Goal: Task Accomplishment & Management: Manage account settings

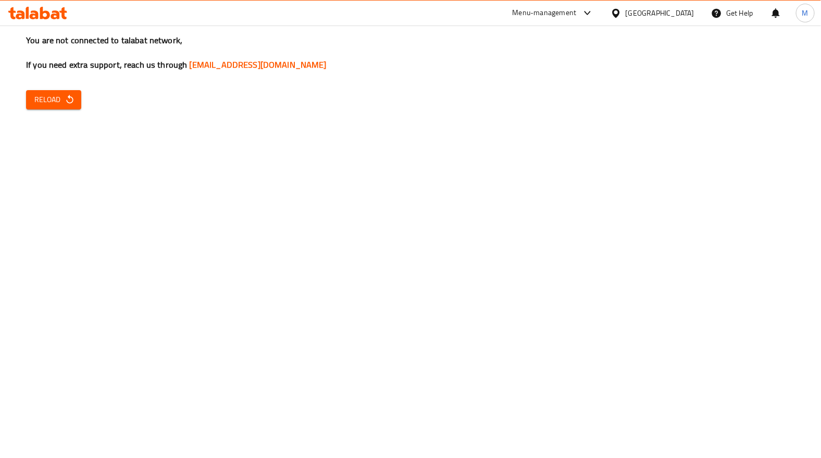
click at [61, 105] on span "Reload" at bounding box center [53, 99] width 39 height 13
click at [60, 96] on span "Reload" at bounding box center [53, 99] width 39 height 13
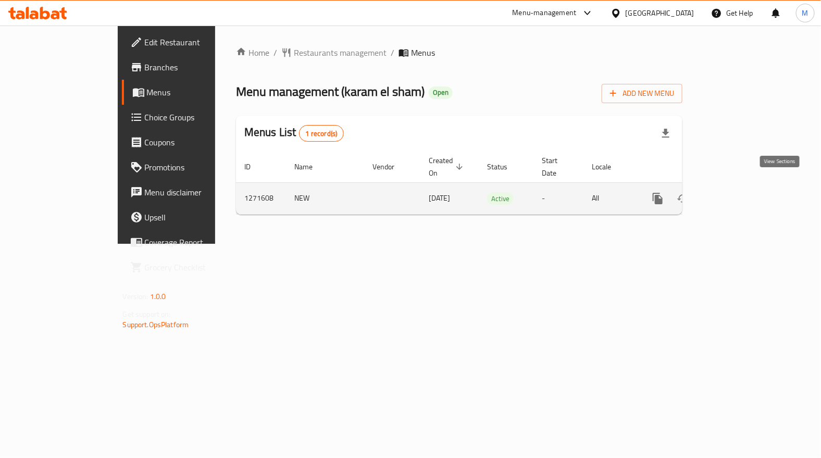
click at [740, 192] on icon "enhanced table" at bounding box center [733, 198] width 13 height 13
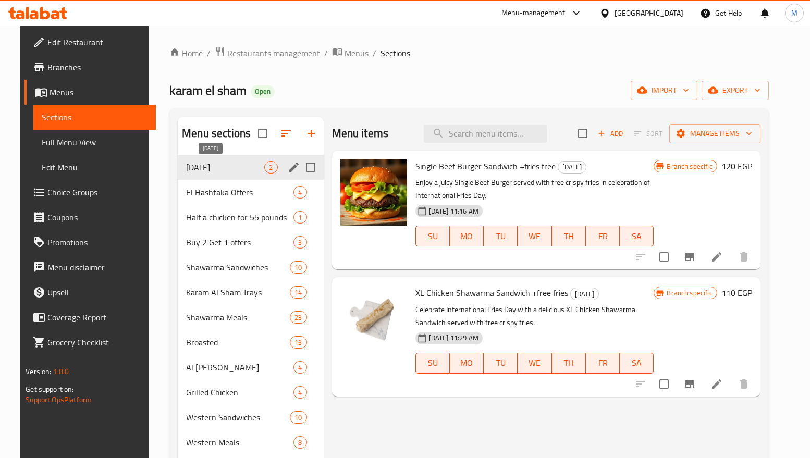
click at [232, 169] on span "potato day" at bounding box center [225, 167] width 78 height 13
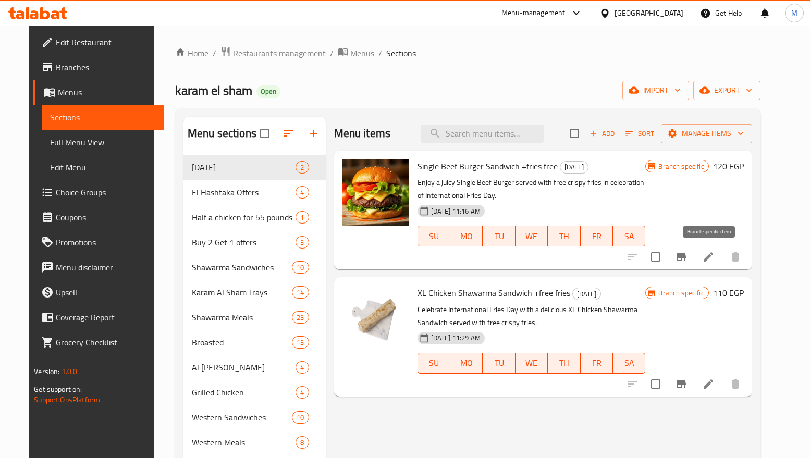
click at [687, 254] on icon "Branch-specific-item" at bounding box center [681, 257] width 13 height 13
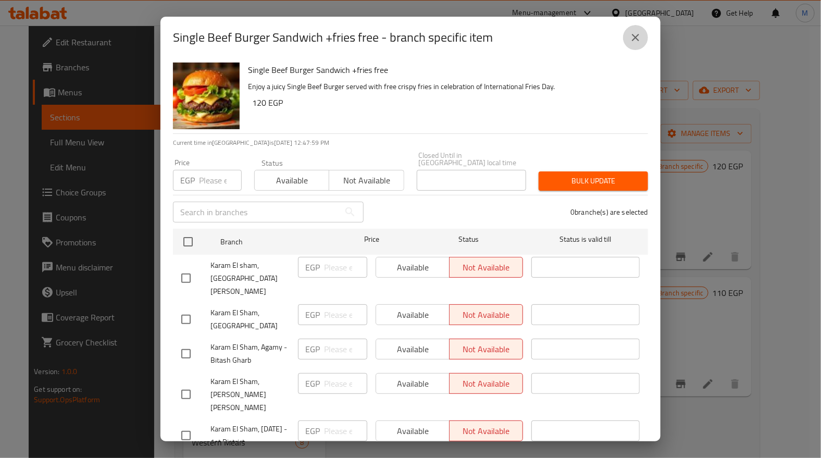
click at [638, 31] on icon "close" at bounding box center [636, 37] width 13 height 13
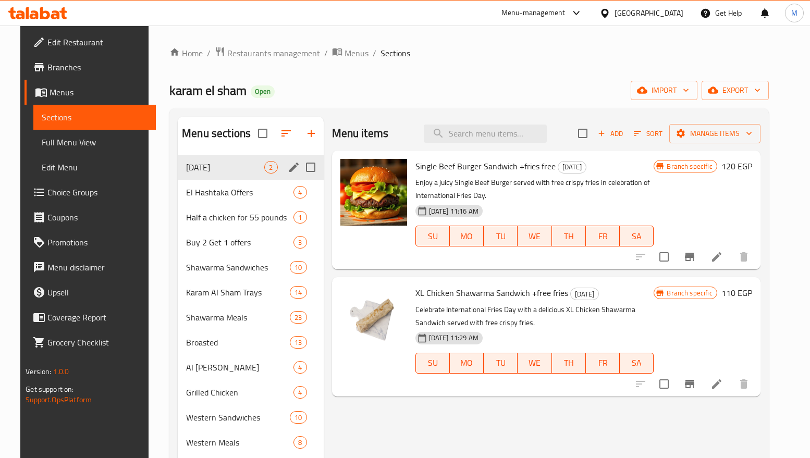
click at [288, 167] on icon "edit" at bounding box center [294, 167] width 13 height 13
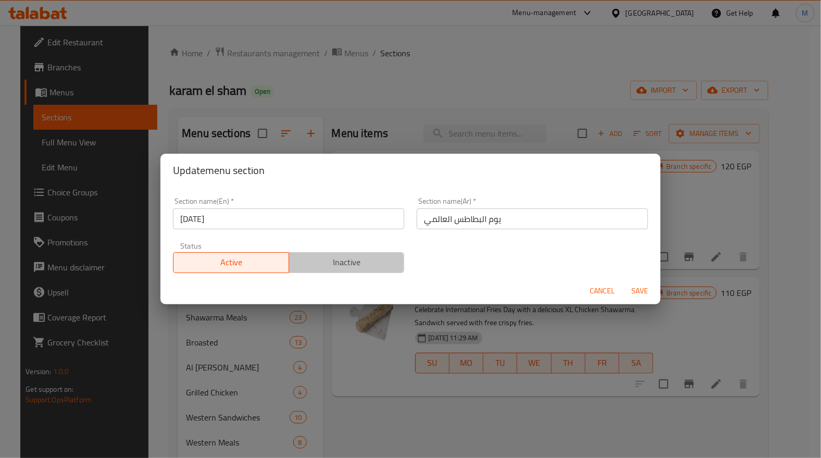
click at [360, 264] on span "Inactive" at bounding box center [346, 262] width 107 height 15
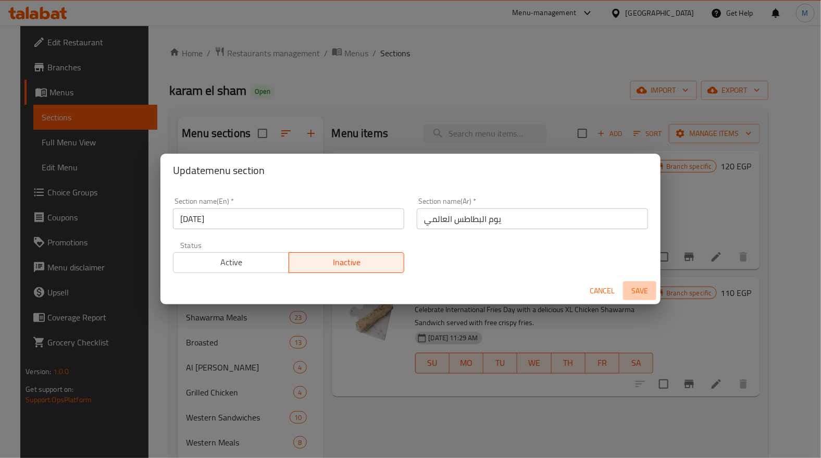
click at [640, 289] on span "Save" at bounding box center [640, 291] width 25 height 13
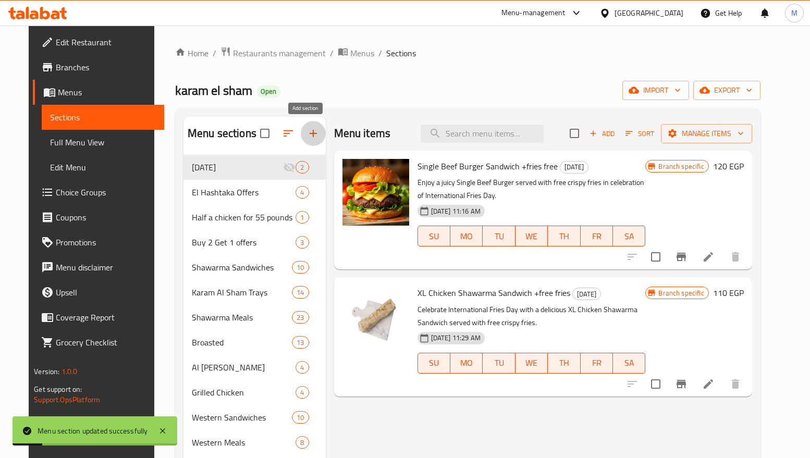
click at [307, 135] on icon "button" at bounding box center [313, 133] width 13 height 13
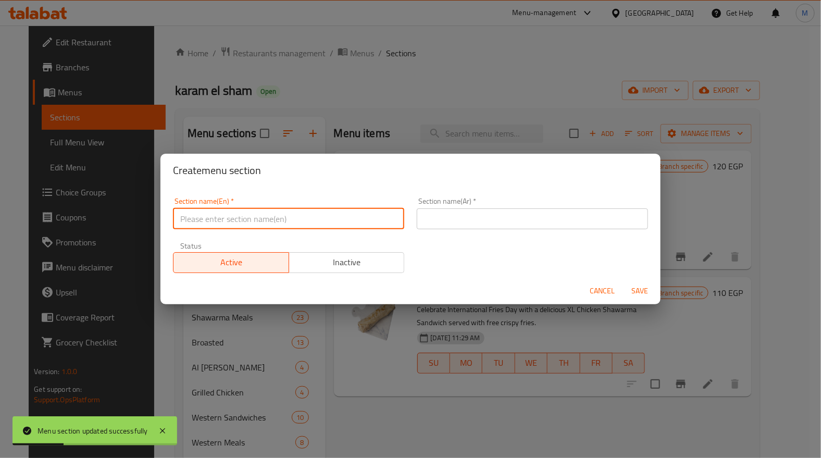
click at [294, 219] on input "text" at bounding box center [288, 218] width 231 height 21
type input "25% off"
click at [463, 217] on input "text" at bounding box center [532, 218] width 231 height 21
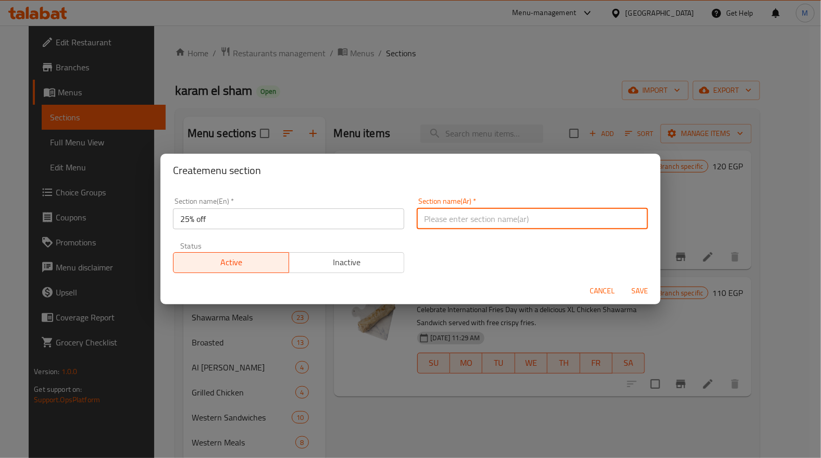
click at [463, 223] on input "text" at bounding box center [532, 218] width 231 height 21
click at [466, 218] on input "text" at bounding box center [532, 218] width 231 height 21
type input "25% خصم"
click at [643, 289] on span "Save" at bounding box center [640, 291] width 25 height 13
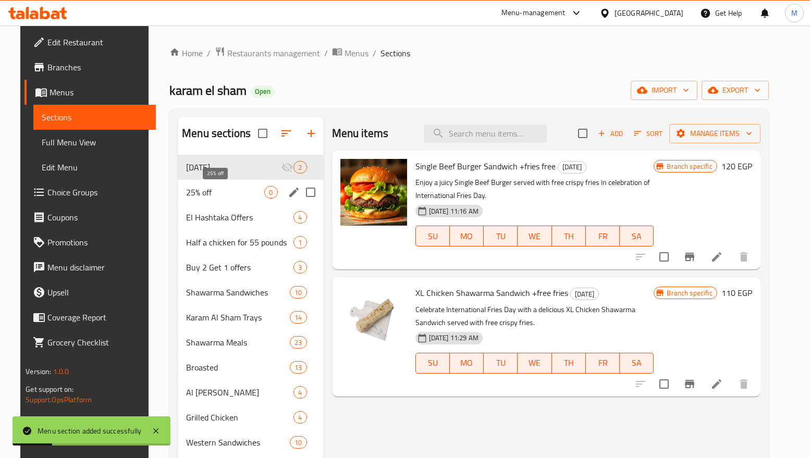
click at [222, 197] on span "25% off" at bounding box center [225, 192] width 78 height 13
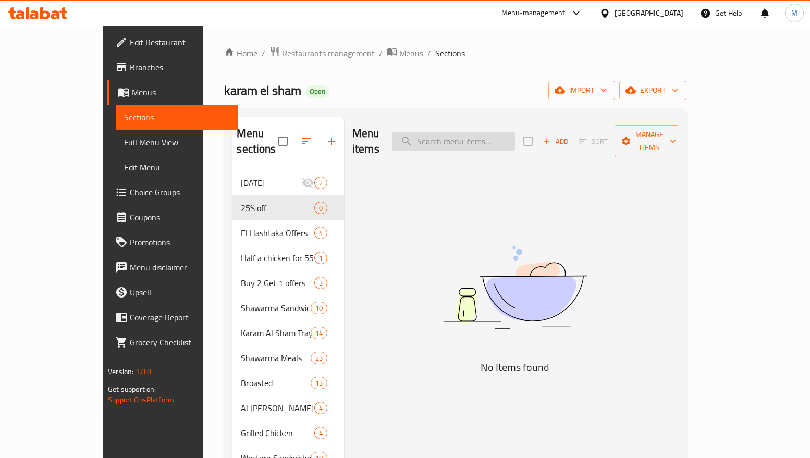
click at [495, 133] on input "search" at bounding box center [453, 141] width 123 height 18
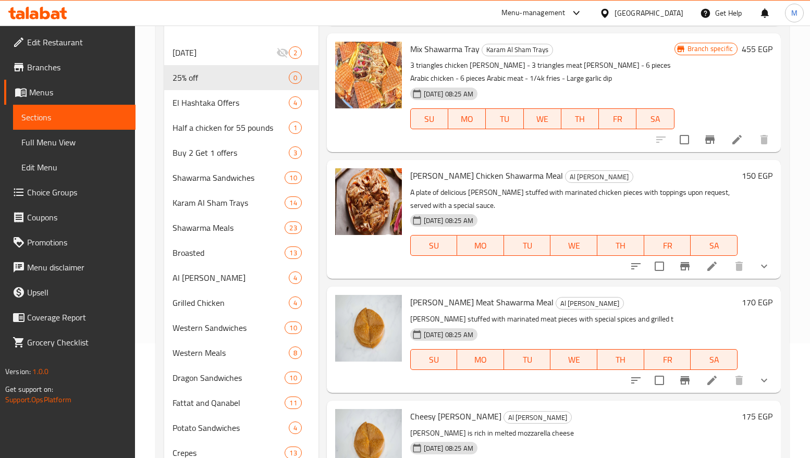
scroll to position [156, 0]
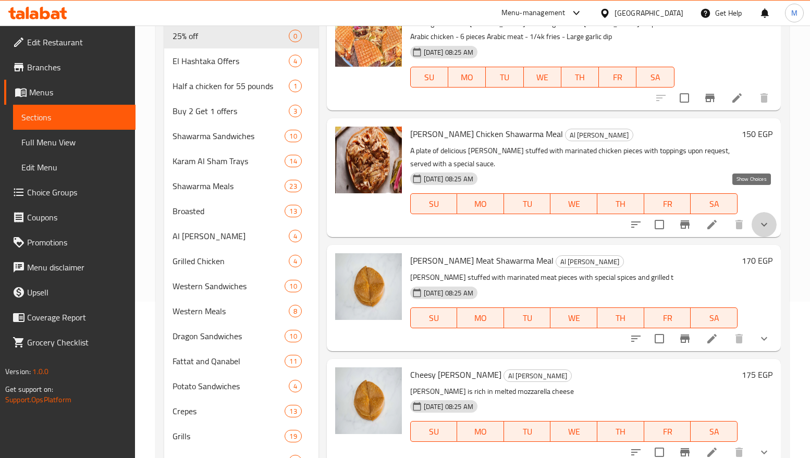
click at [758, 218] on icon "show more" at bounding box center [764, 224] width 13 height 13
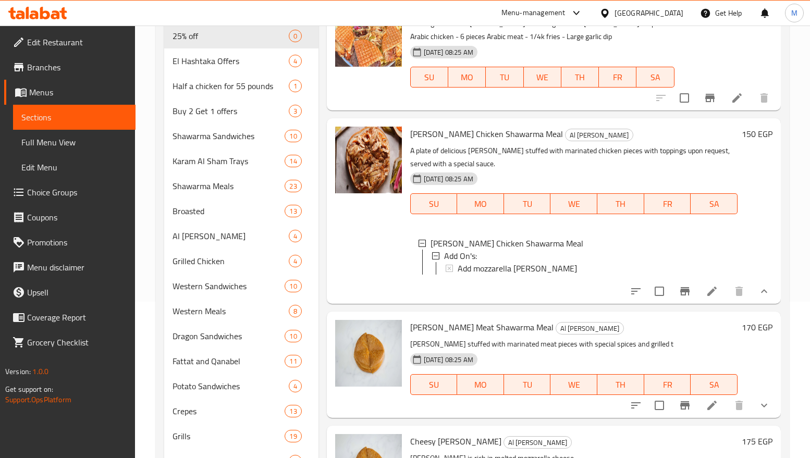
click at [446, 126] on span "Maria Chicken Shawarma Meal" at bounding box center [486, 134] width 153 height 16
copy span "Chicken"
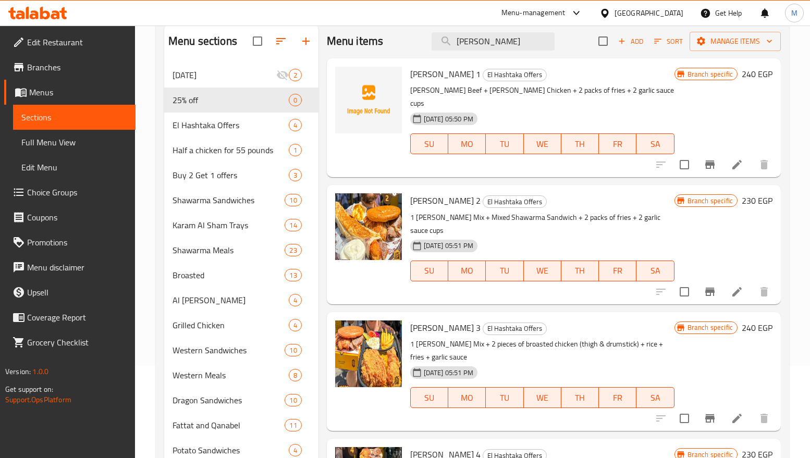
scroll to position [0, 0]
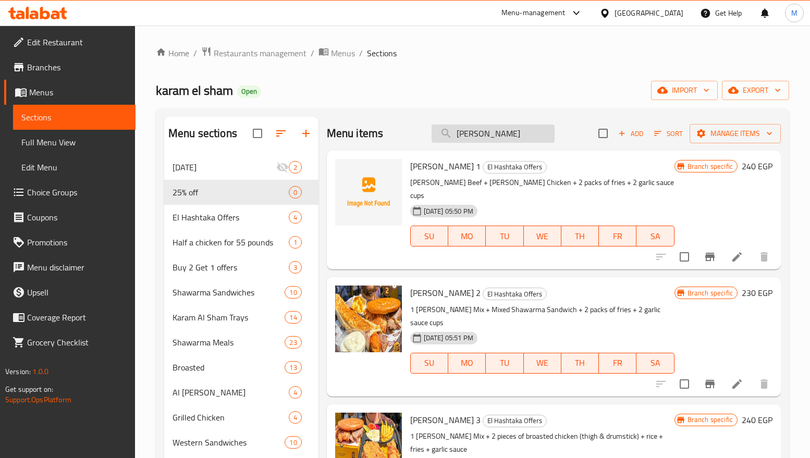
click at [486, 137] on input "maria" at bounding box center [493, 134] width 123 height 18
paste input "Chicken"
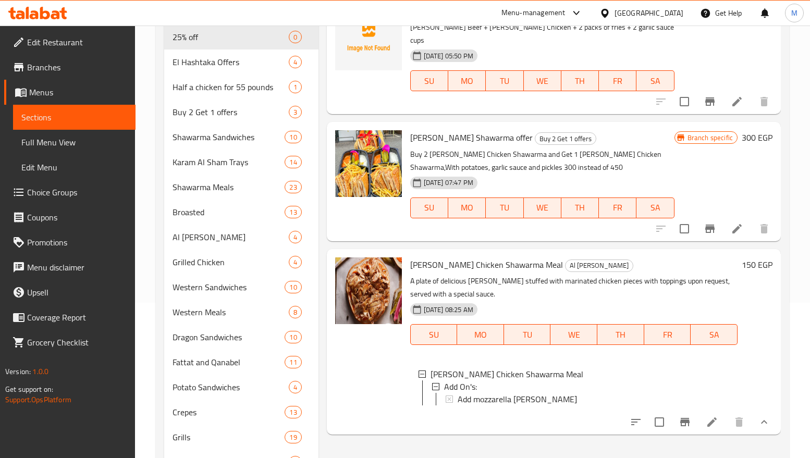
scroll to position [156, 0]
type input "maria Chicken"
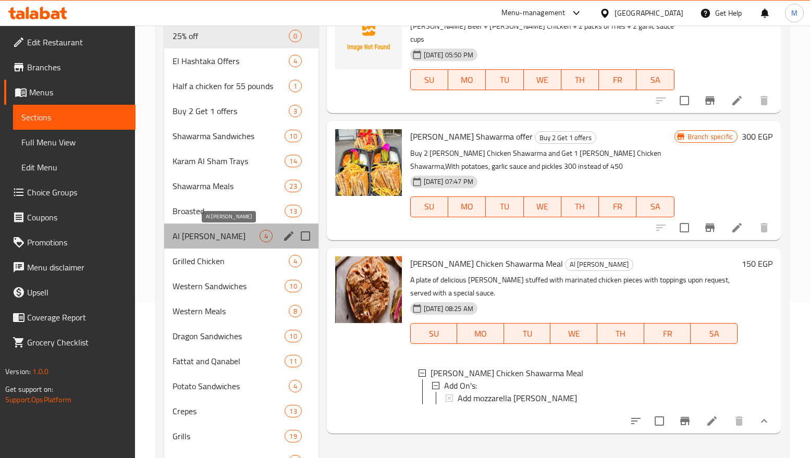
click at [226, 238] on span "Al Maria" at bounding box center [216, 236] width 87 height 13
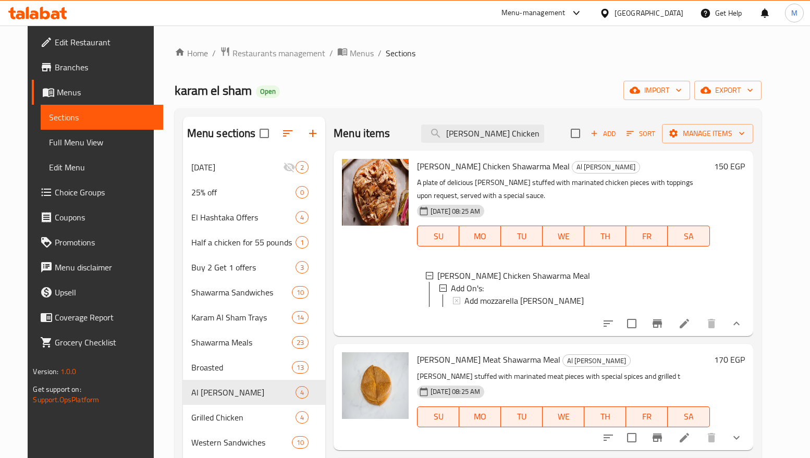
click at [699, 327] on li at bounding box center [684, 323] width 29 height 19
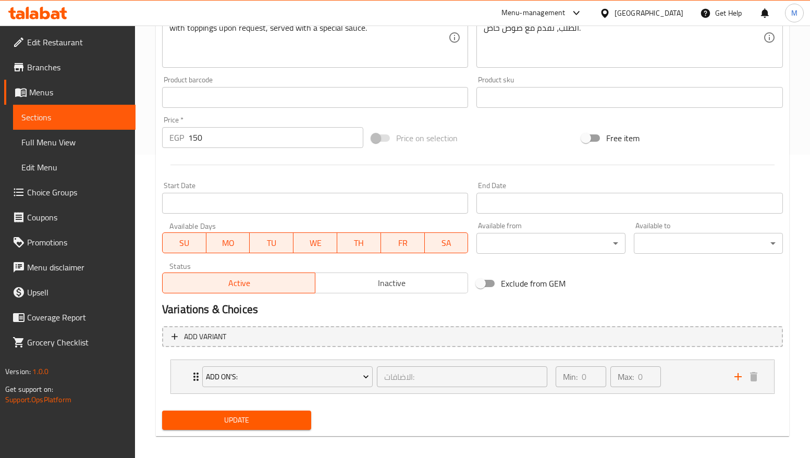
scroll to position [311, 0]
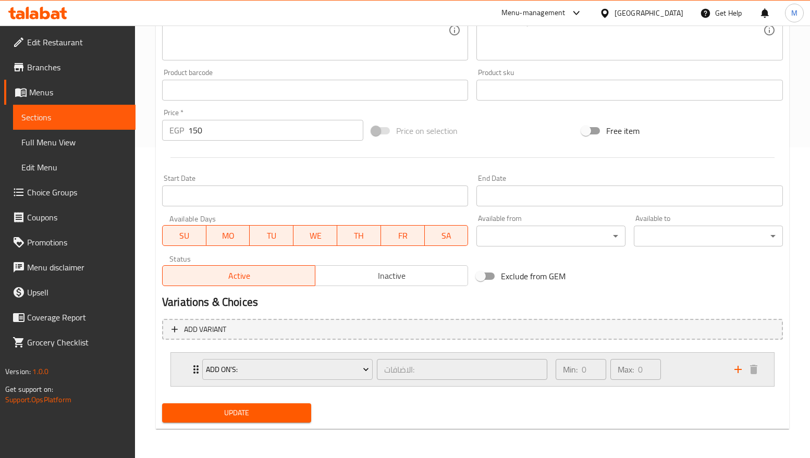
click at [690, 369] on div "Min: 0 ​ Max: 0 ​" at bounding box center [638, 369] width 179 height 33
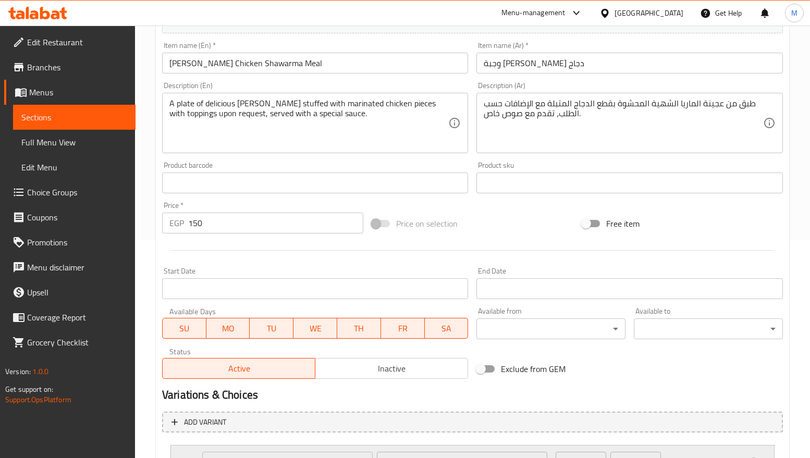
scroll to position [0, 0]
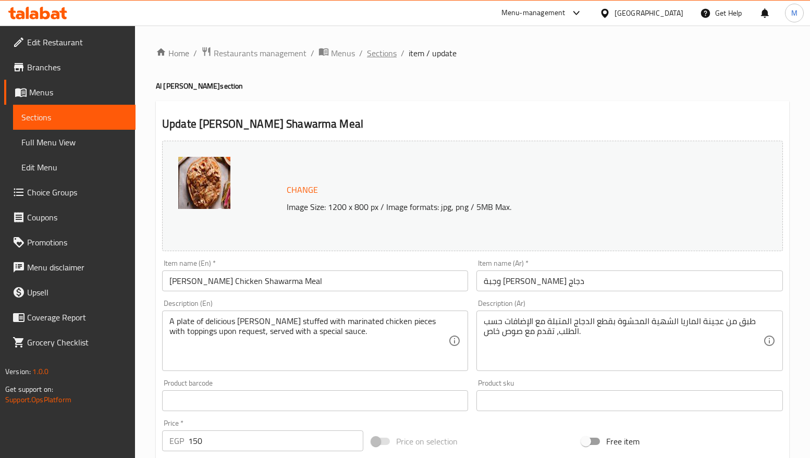
click at [377, 52] on span "Sections" at bounding box center [382, 53] width 30 height 13
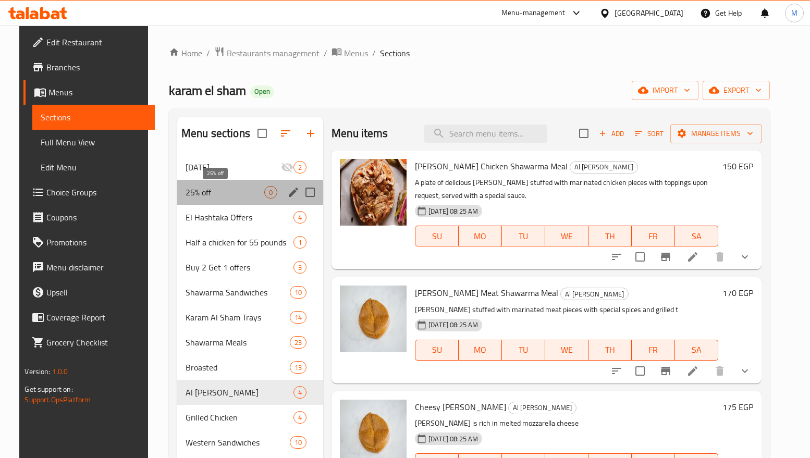
click at [216, 189] on span "25% off" at bounding box center [225, 192] width 79 height 13
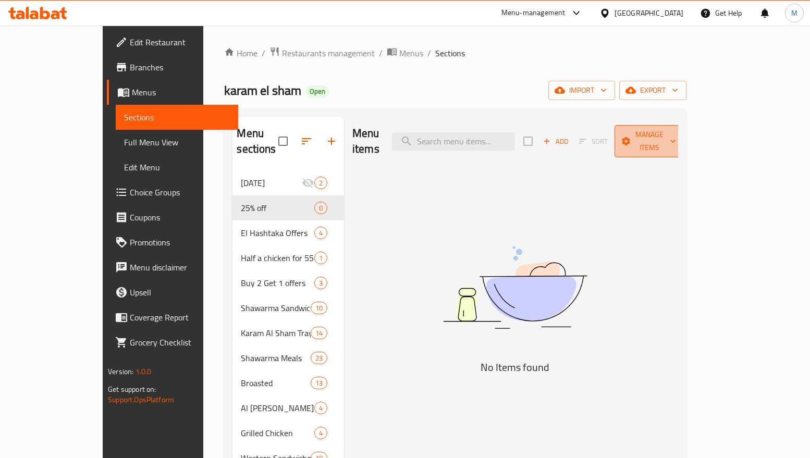
click at [676, 133] on span "Manage items" at bounding box center [649, 141] width 53 height 26
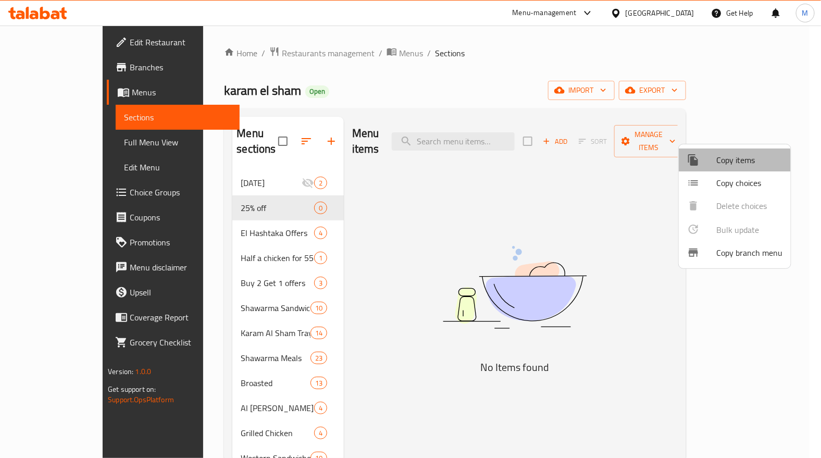
click at [734, 166] on span "Copy items" at bounding box center [750, 160] width 66 height 13
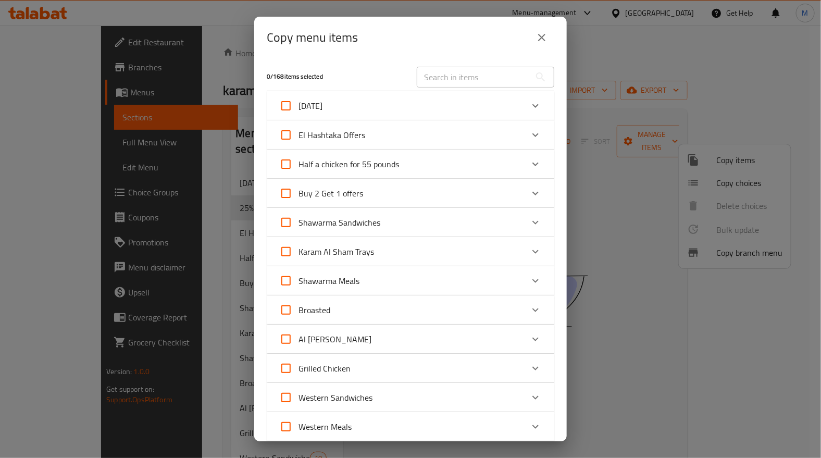
click at [357, 337] on div "Al Maria" at bounding box center [401, 339] width 244 height 25
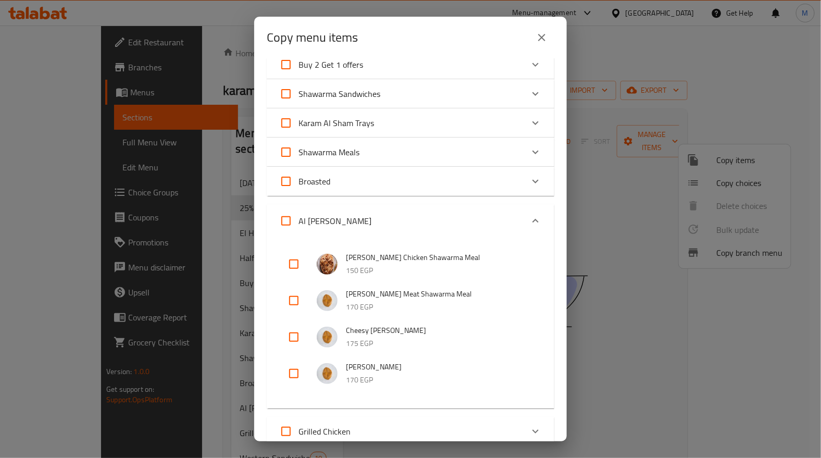
scroll to position [156, 0]
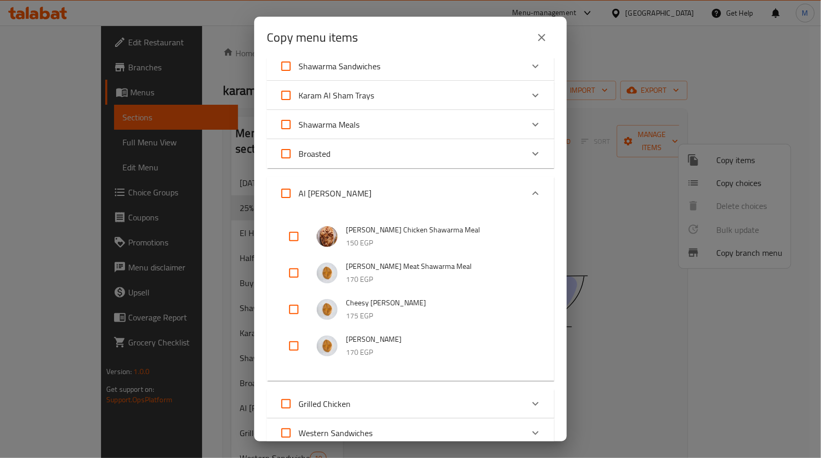
click at [293, 237] on input "checkbox" at bounding box center [293, 236] width 25 height 25
checkbox input "true"
click at [530, 188] on icon "Expand" at bounding box center [536, 193] width 13 height 13
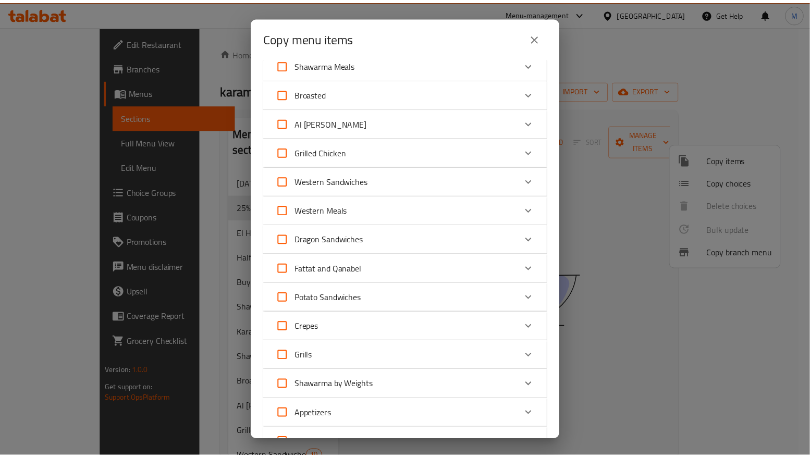
scroll to position [383, 0]
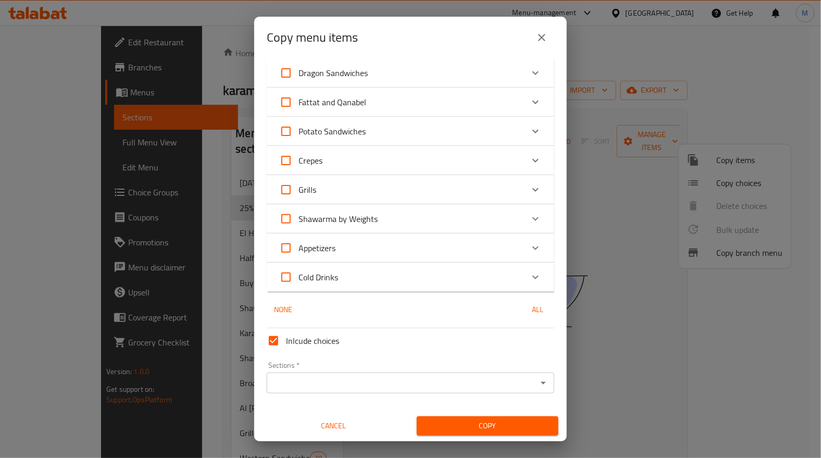
click at [420, 386] on input "Sections   *" at bounding box center [402, 383] width 264 height 15
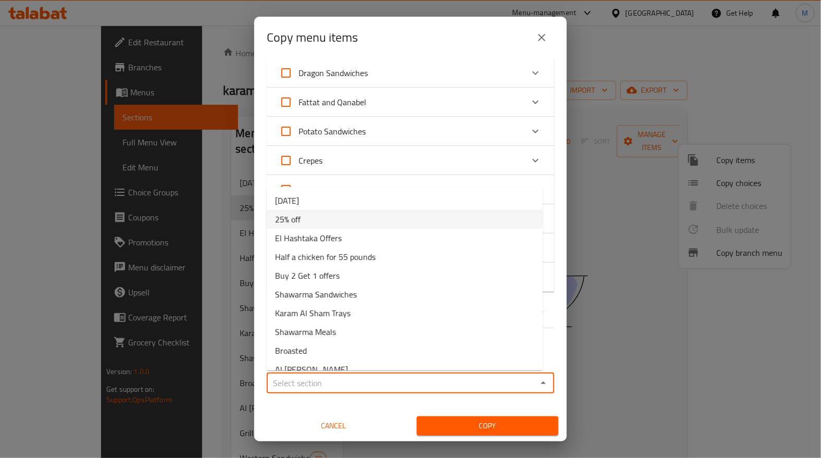
click at [302, 219] on li "25% off" at bounding box center [405, 219] width 276 height 19
type input "25% off"
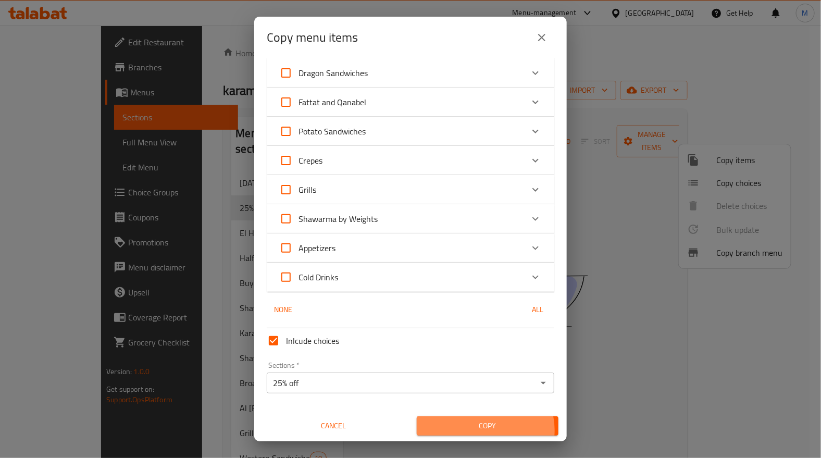
click at [479, 430] on span "Copy" at bounding box center [487, 426] width 125 height 13
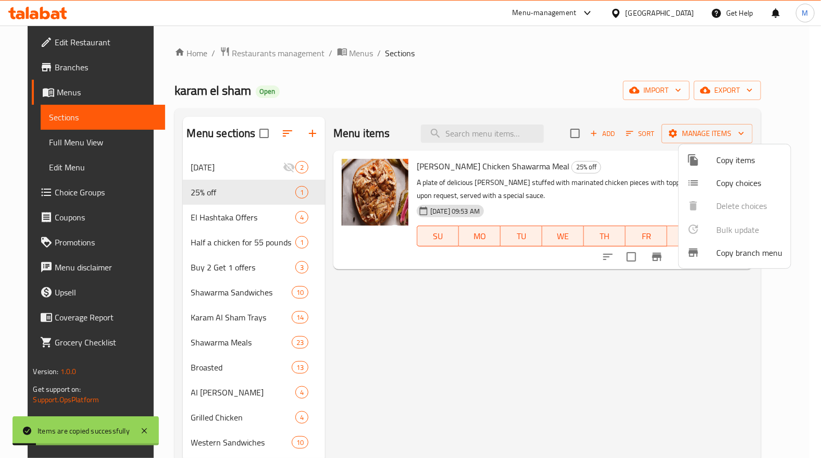
click at [522, 314] on div at bounding box center [410, 229] width 821 height 458
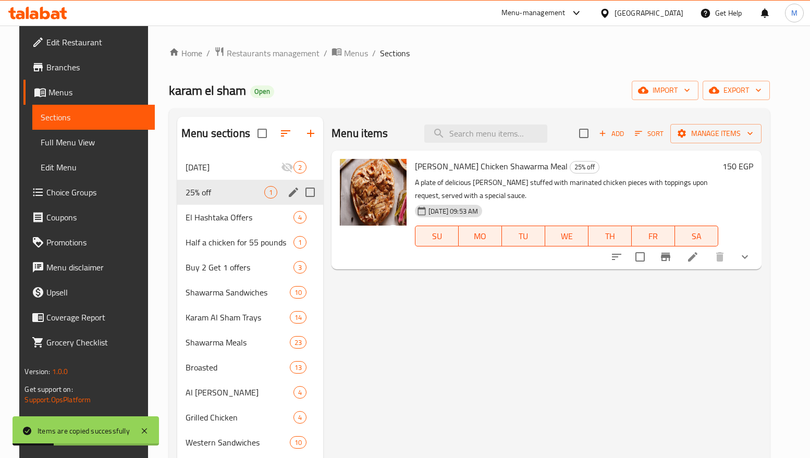
click at [288, 190] on icon "edit" at bounding box center [293, 192] width 13 height 13
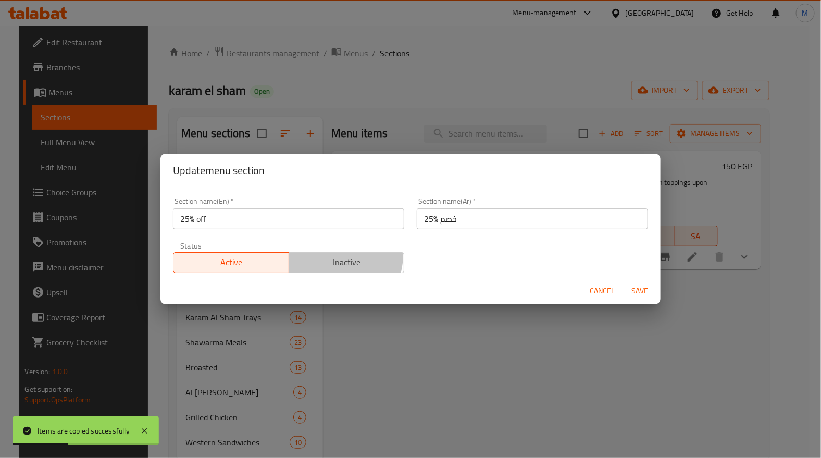
click at [333, 255] on span "Inactive" at bounding box center [346, 262] width 107 height 15
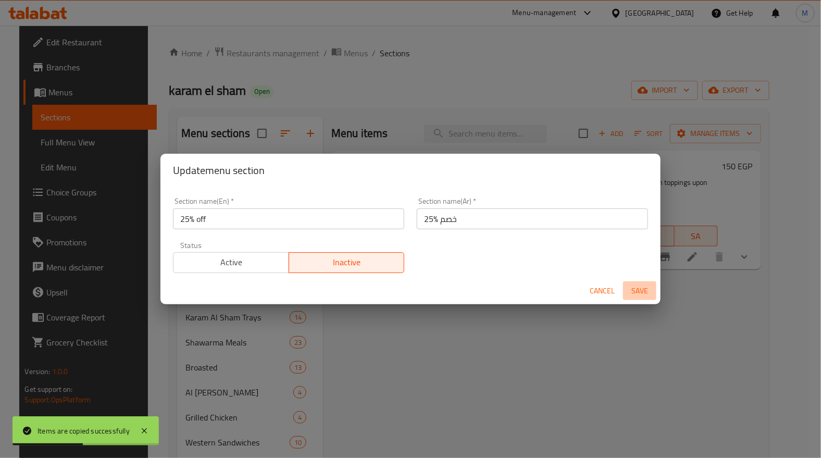
click at [640, 292] on span "Save" at bounding box center [640, 291] width 25 height 13
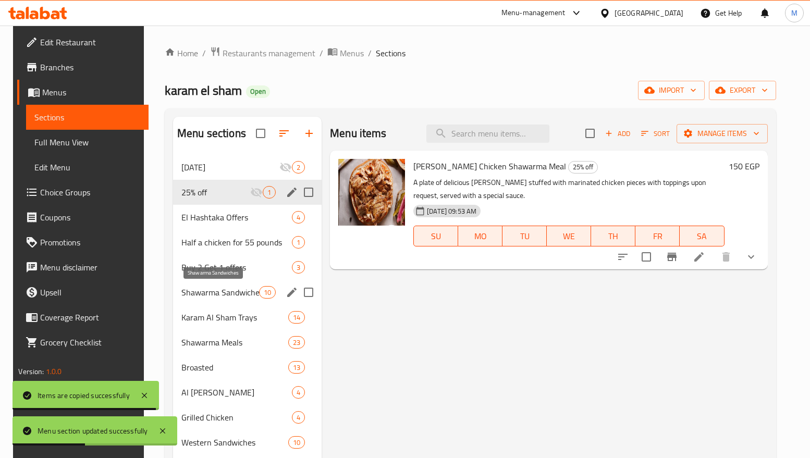
click at [230, 291] on span "Shawarma Sandwiches" at bounding box center [220, 292] width 78 height 13
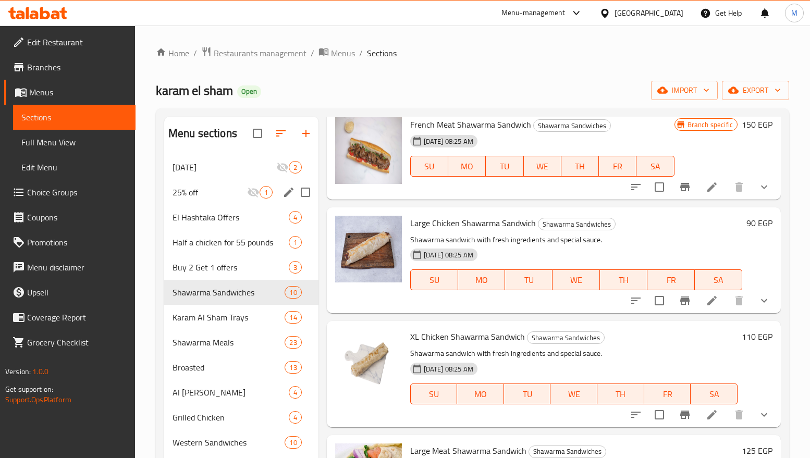
scroll to position [156, 0]
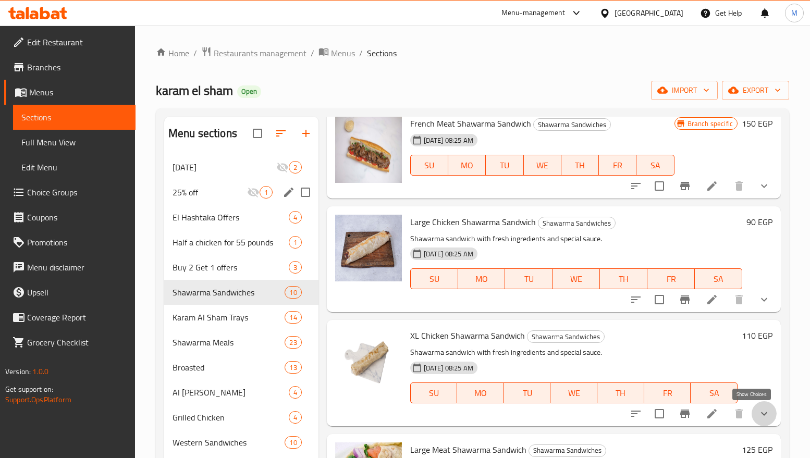
click at [758, 419] on icon "show more" at bounding box center [764, 414] width 13 height 13
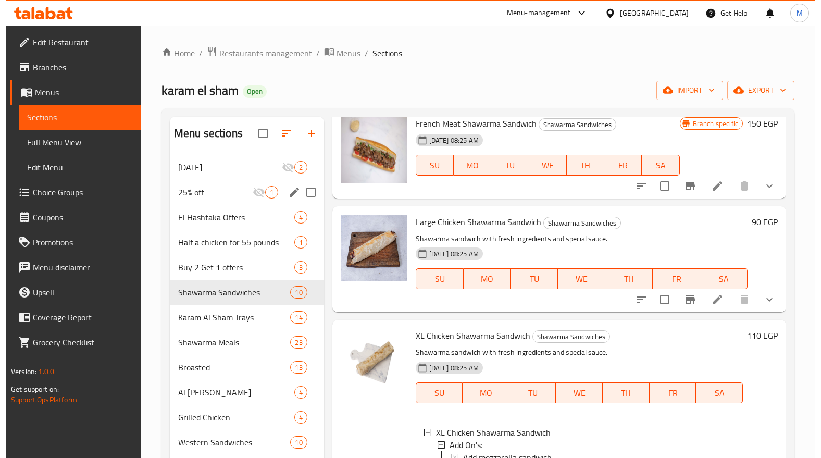
scroll to position [0, 0]
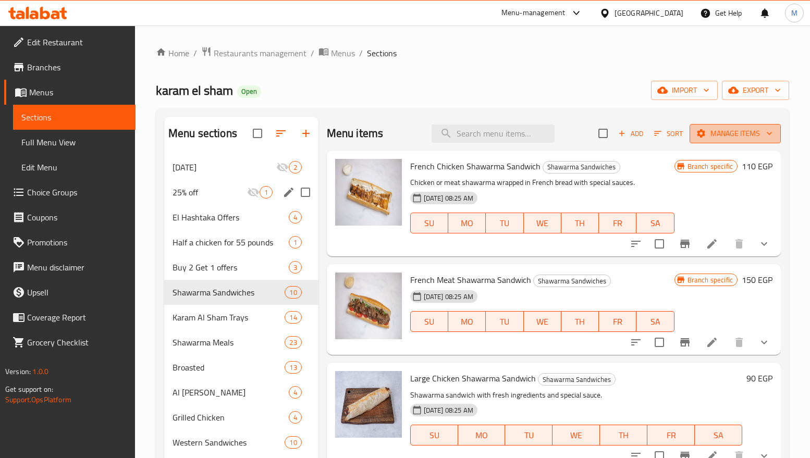
click at [717, 128] on span "Manage items" at bounding box center [735, 133] width 75 height 13
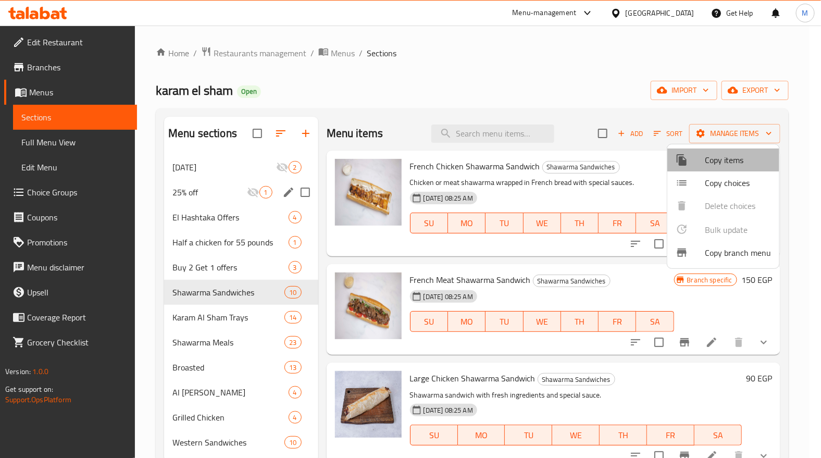
click at [727, 162] on span "Copy items" at bounding box center [738, 160] width 66 height 13
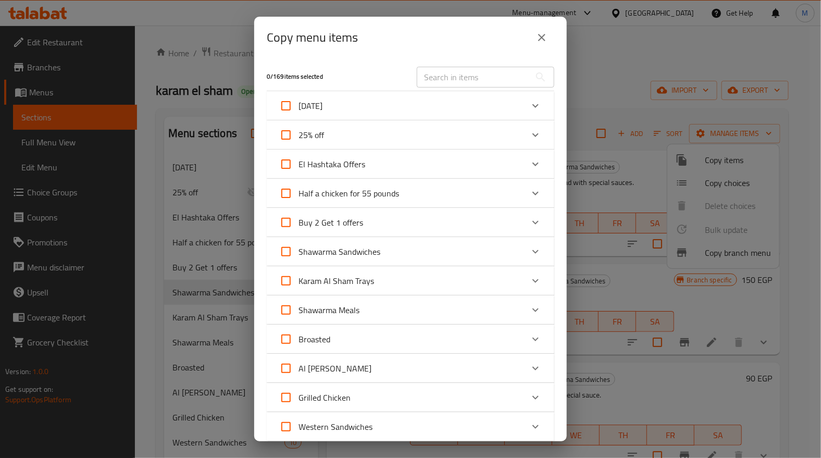
click at [421, 249] on div "Shawarma Sandwiches" at bounding box center [401, 251] width 244 height 25
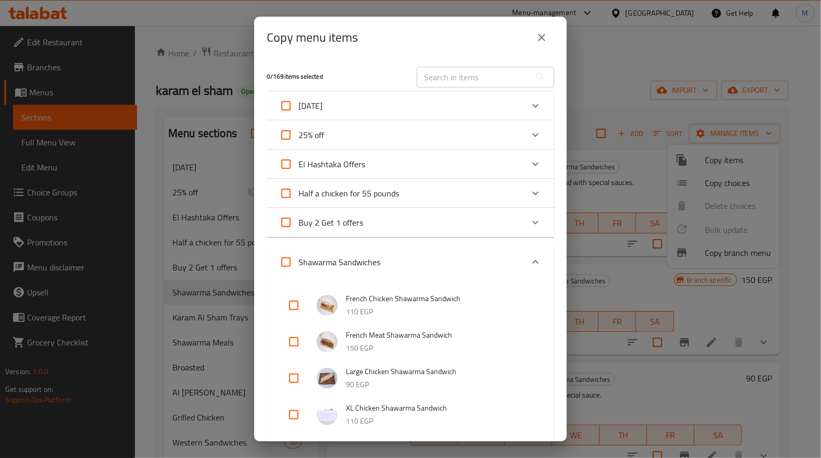
scroll to position [78, 0]
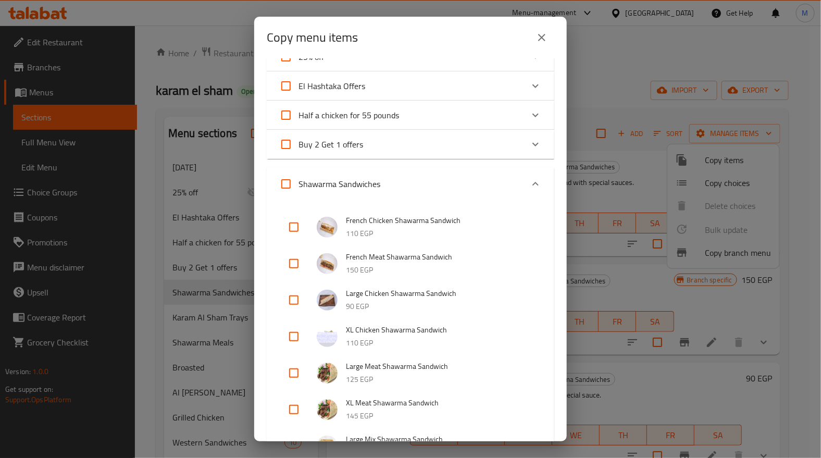
click at [292, 333] on input "checkbox" at bounding box center [293, 336] width 25 height 25
checkbox input "true"
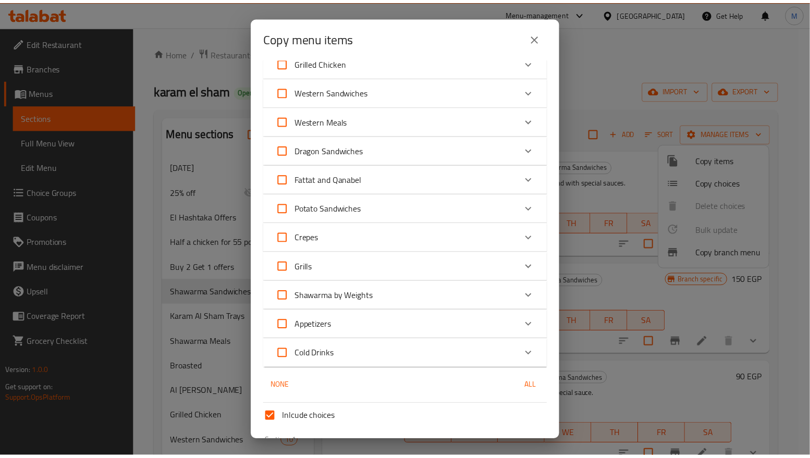
scroll to position [822, 0]
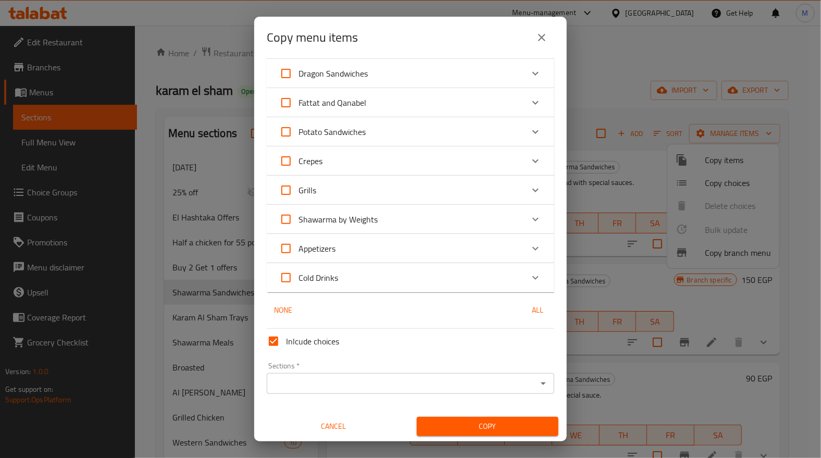
click at [427, 380] on input "Sections   *" at bounding box center [402, 383] width 264 height 15
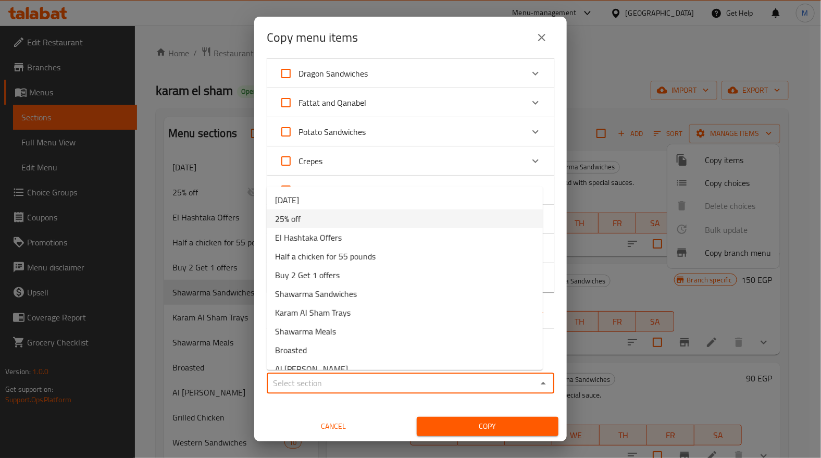
click at [303, 222] on li "25% off" at bounding box center [405, 219] width 276 height 19
type input "25% off"
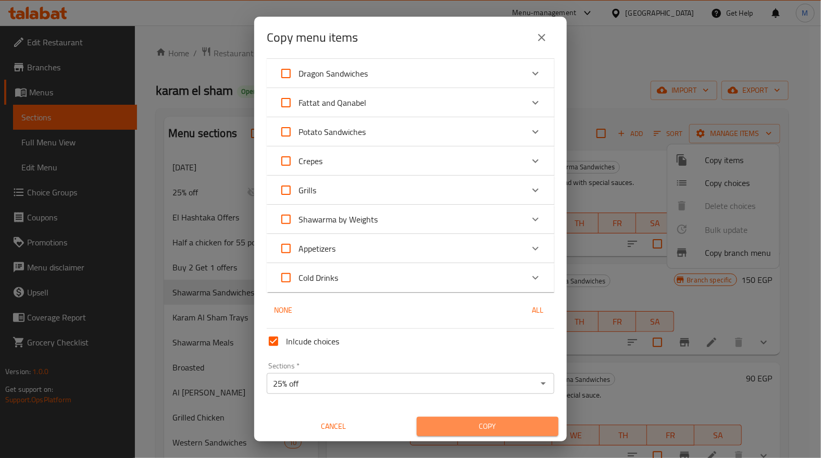
click at [508, 424] on span "Copy" at bounding box center [487, 426] width 125 height 13
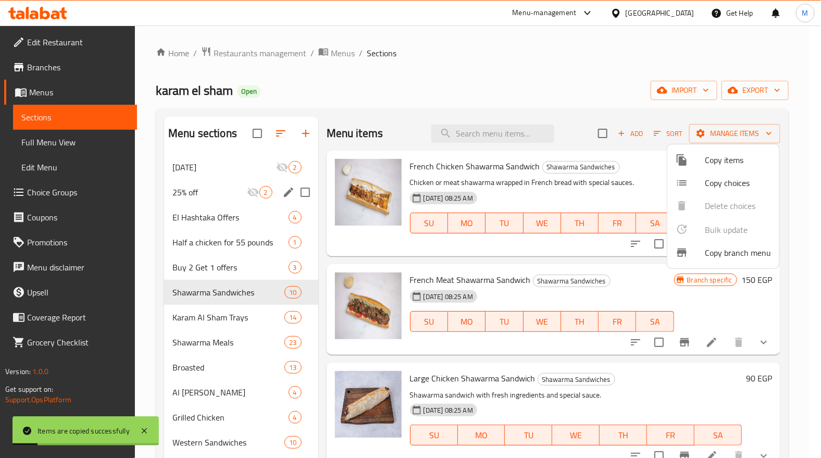
click at [643, 102] on div at bounding box center [410, 229] width 821 height 458
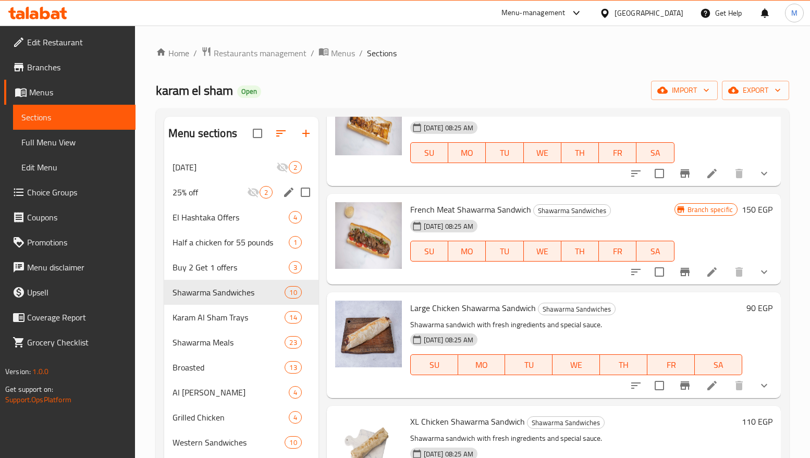
scroll to position [0, 0]
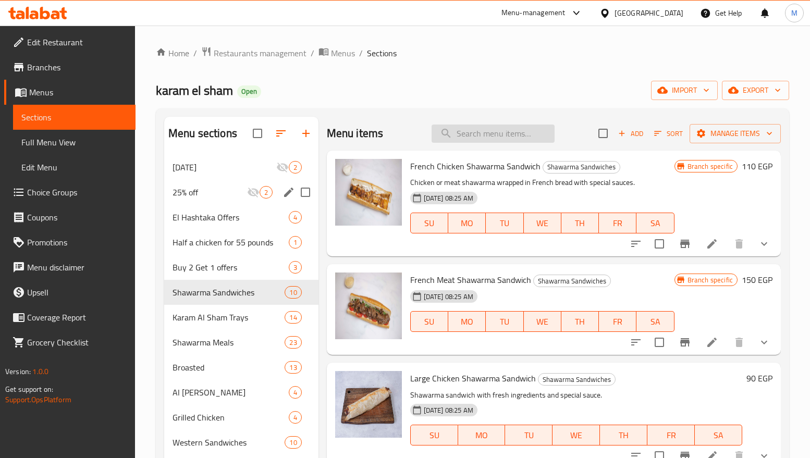
click at [499, 135] on input "search" at bounding box center [493, 134] width 123 height 18
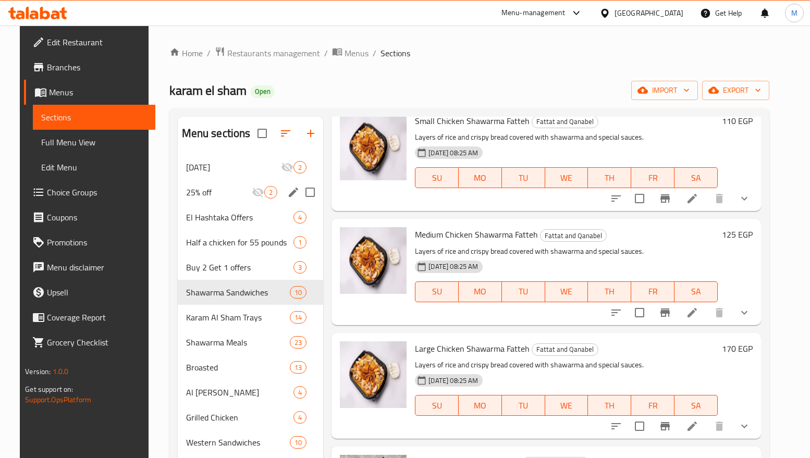
scroll to position [391, 0]
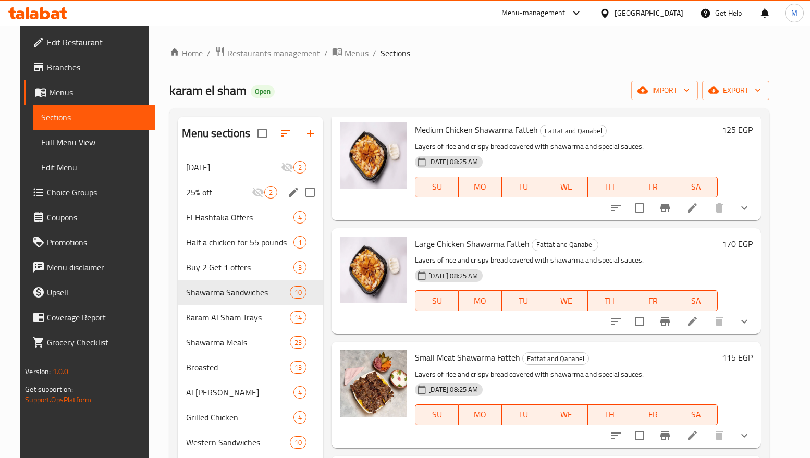
type input "fatteh"
click at [482, 244] on span "Large Chicken Shawarma Fatteh" at bounding box center [472, 244] width 115 height 16
copy h6 "Large Chicken Shawarma Fatteh"
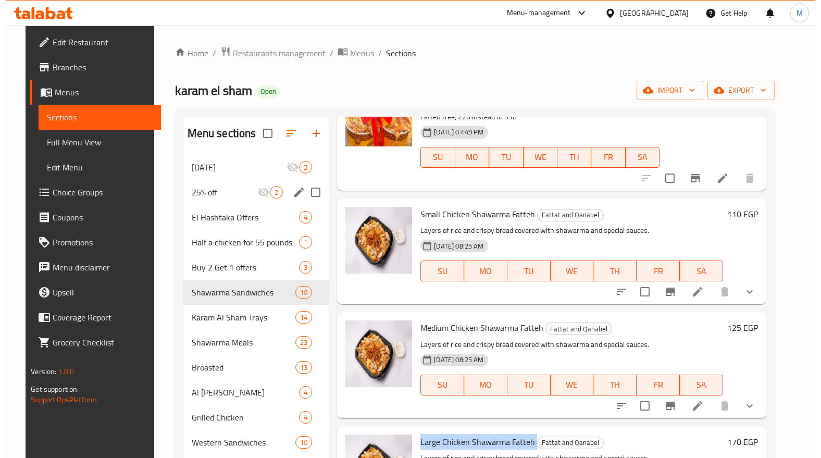
scroll to position [0, 0]
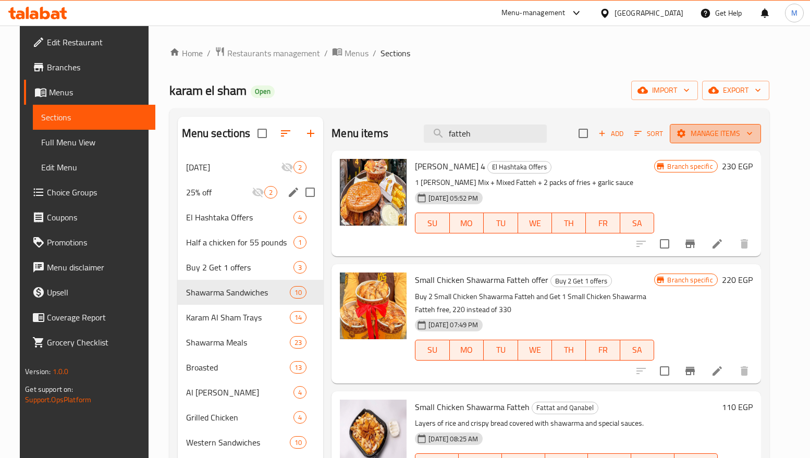
click at [731, 135] on span "Manage items" at bounding box center [715, 133] width 75 height 13
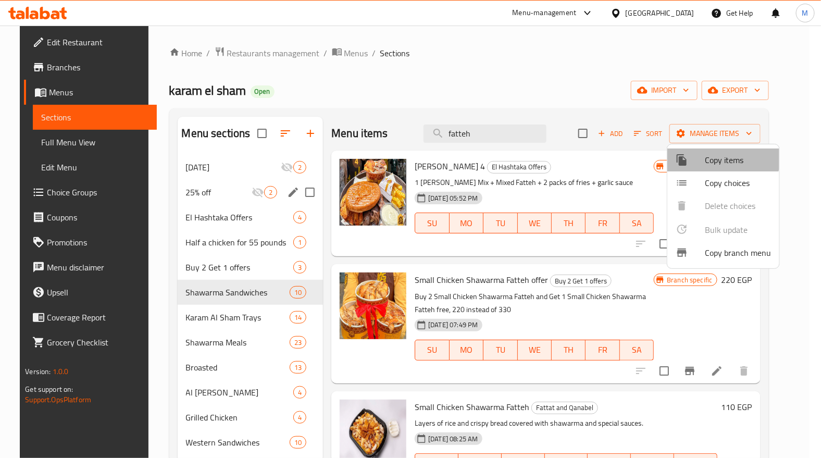
click at [719, 155] on span "Copy items" at bounding box center [738, 160] width 66 height 13
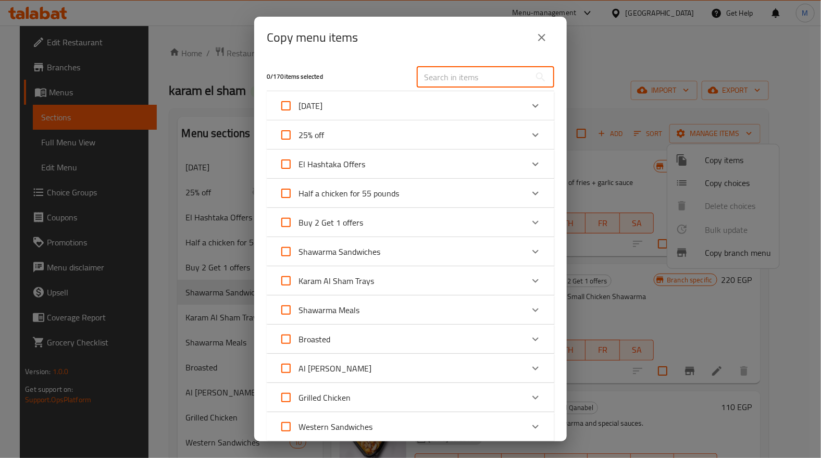
click at [464, 78] on input "text" at bounding box center [474, 77] width 114 height 21
paste input "Large Chicken Shawarma Fatteh"
type input "Large Chicken Shawarma Fatteh"
click at [546, 36] on icon "close" at bounding box center [542, 37] width 13 height 13
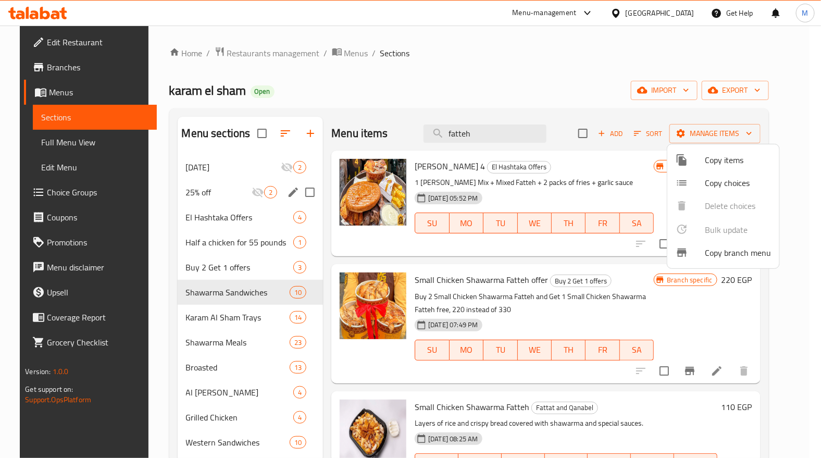
click at [723, 161] on span "Copy items" at bounding box center [738, 160] width 66 height 13
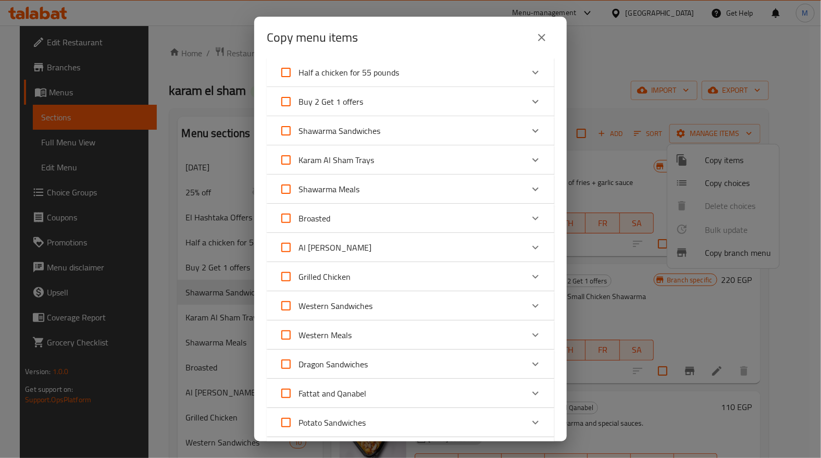
scroll to position [235, 0]
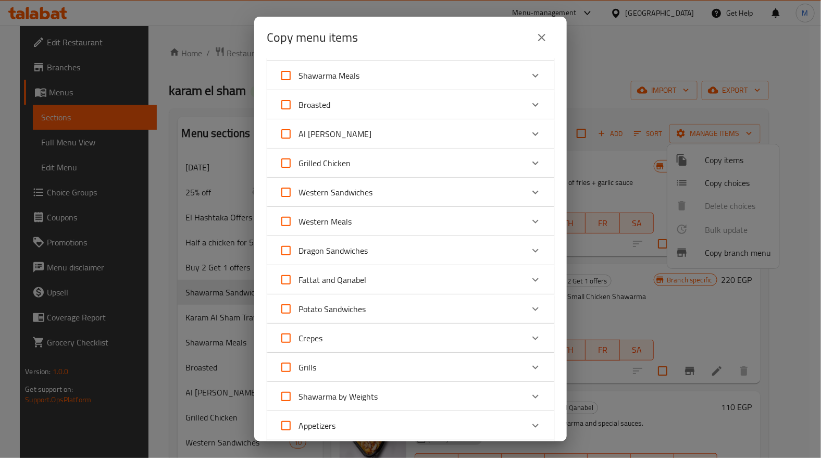
click at [408, 281] on div "Fattat and Qanabel" at bounding box center [401, 279] width 244 height 25
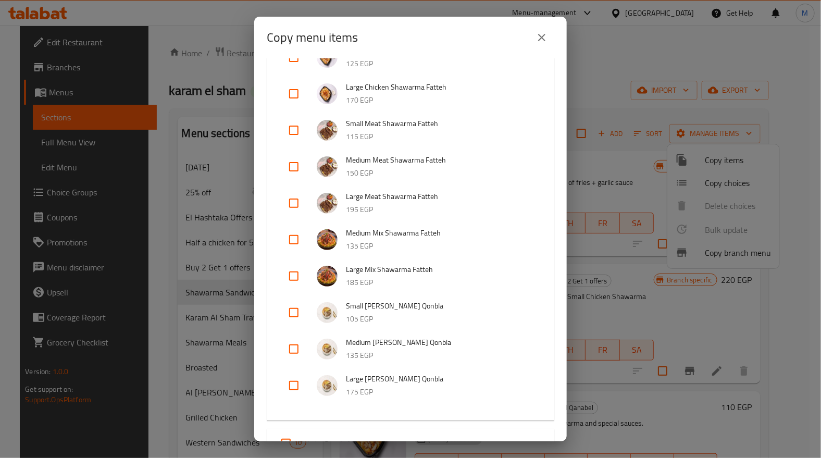
scroll to position [391, 0]
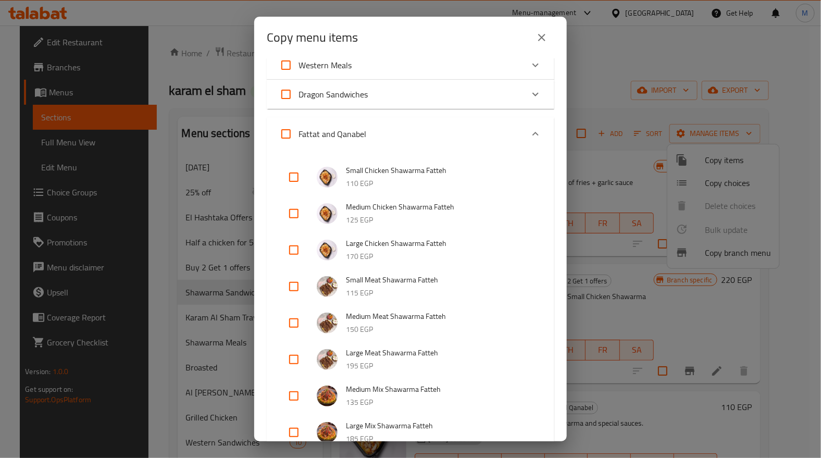
click at [291, 249] on input "checkbox" at bounding box center [293, 250] width 25 height 25
checkbox input "true"
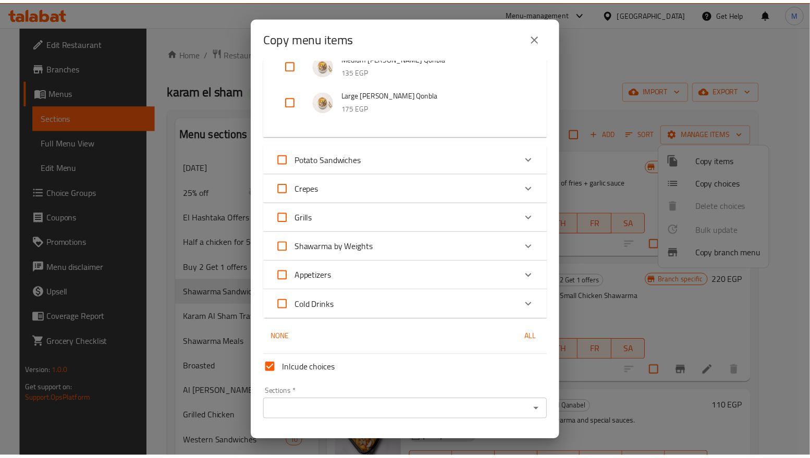
scroll to position [859, 0]
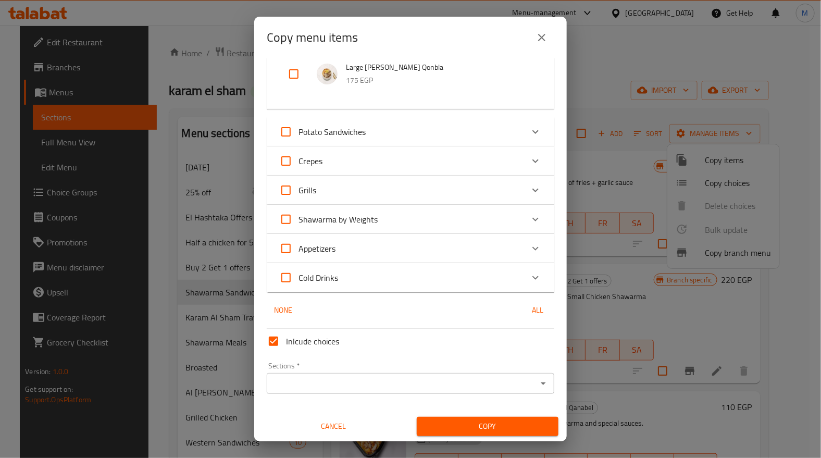
click at [413, 387] on input "Sections   *" at bounding box center [402, 383] width 264 height 15
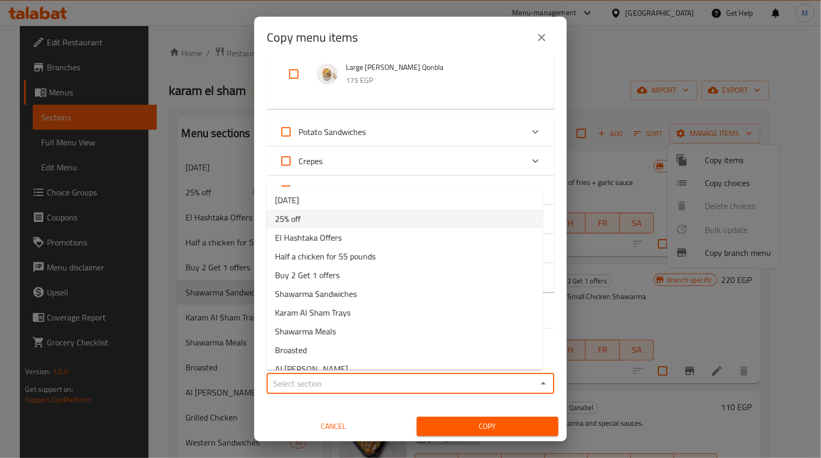
click at [299, 210] on li "25% off" at bounding box center [405, 219] width 276 height 19
type input "25% off"
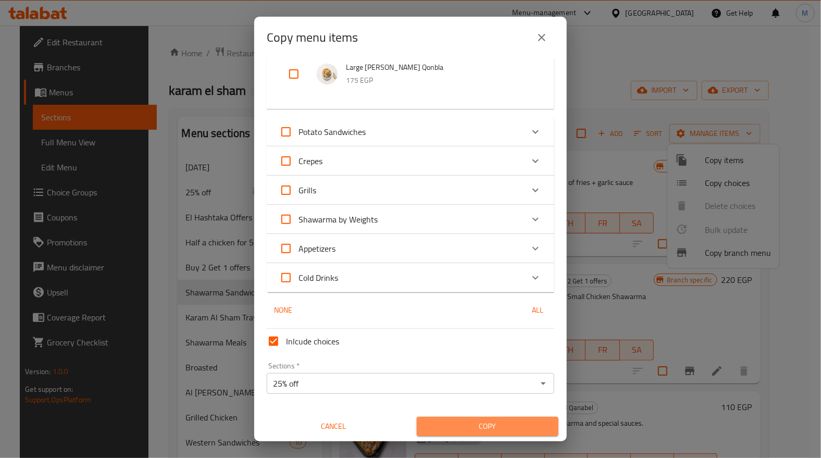
click at [508, 420] on span "Copy" at bounding box center [487, 426] width 125 height 13
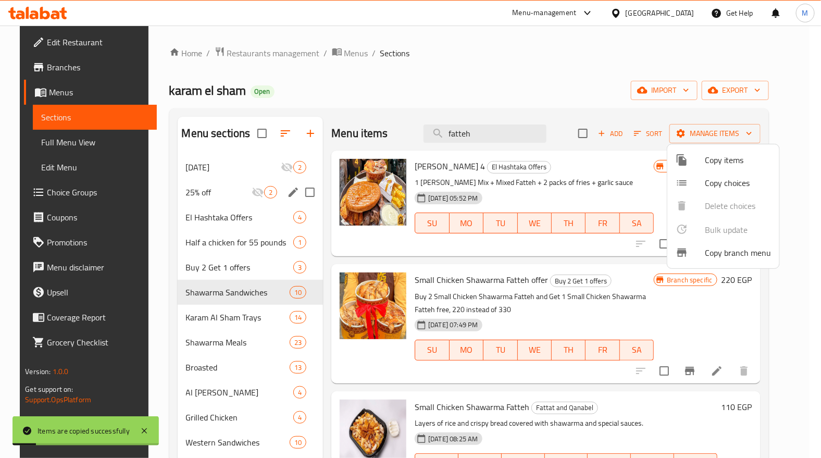
click at [624, 108] on div at bounding box center [410, 229] width 821 height 458
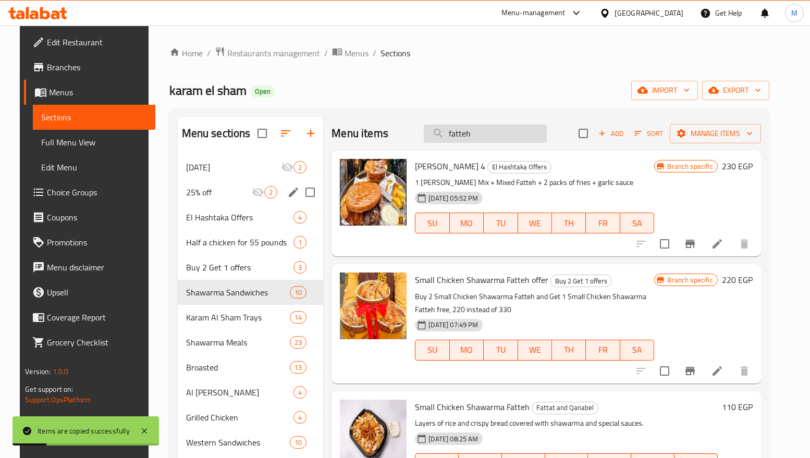
click at [505, 127] on input "fatteh" at bounding box center [485, 134] width 123 height 18
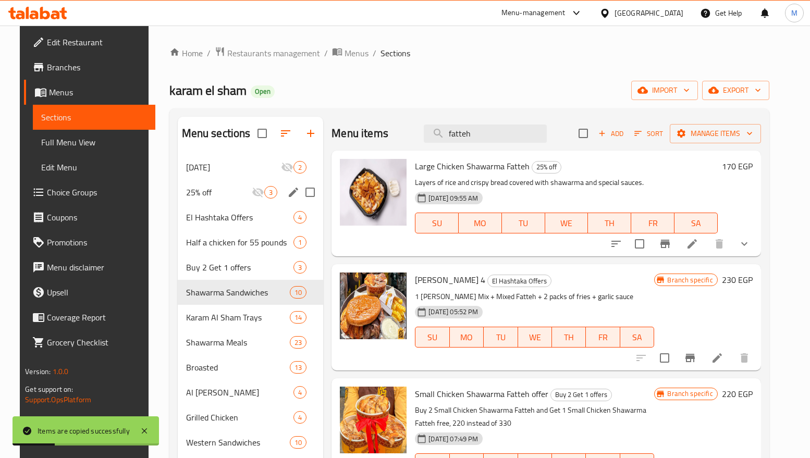
drag, startPoint x: 503, startPoint y: 136, endPoint x: 421, endPoint y: 148, distance: 83.1
click at [422, 148] on div "Menu items fatteh Add Sort Manage items" at bounding box center [545, 134] width 429 height 34
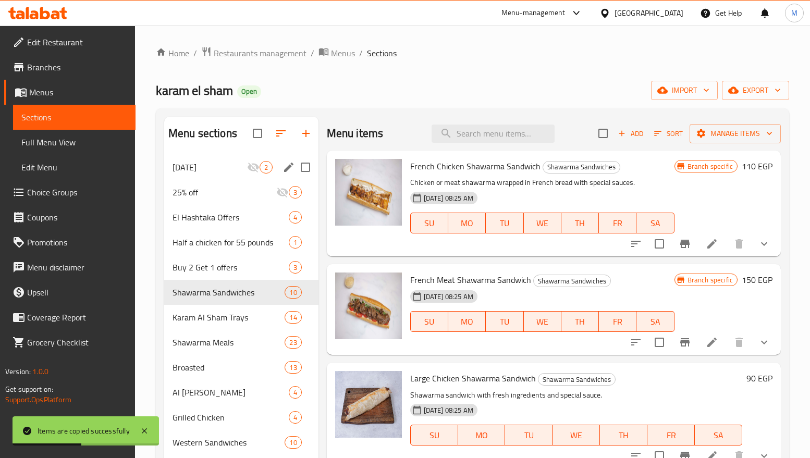
click at [195, 177] on div "potato day 2" at bounding box center [241, 167] width 154 height 25
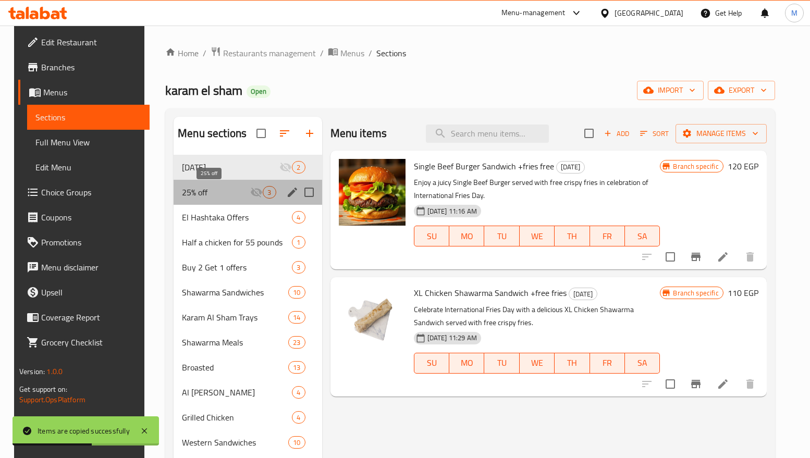
click at [196, 187] on span "25% off" at bounding box center [216, 192] width 68 height 13
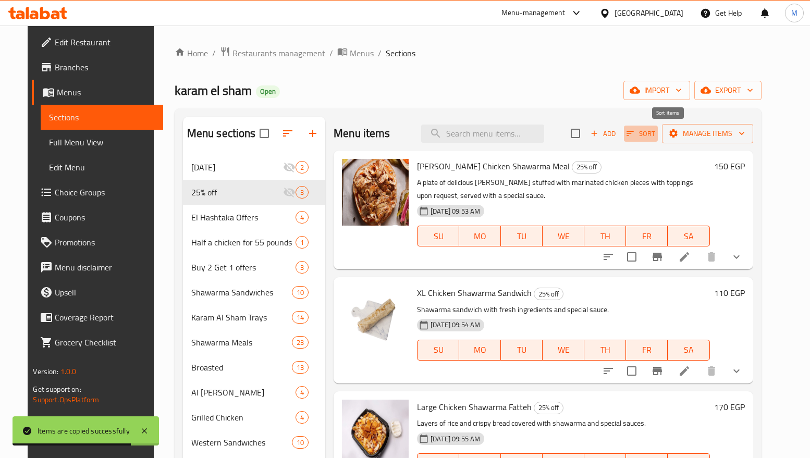
click at [635, 133] on icon "button" at bounding box center [629, 133] width 9 height 9
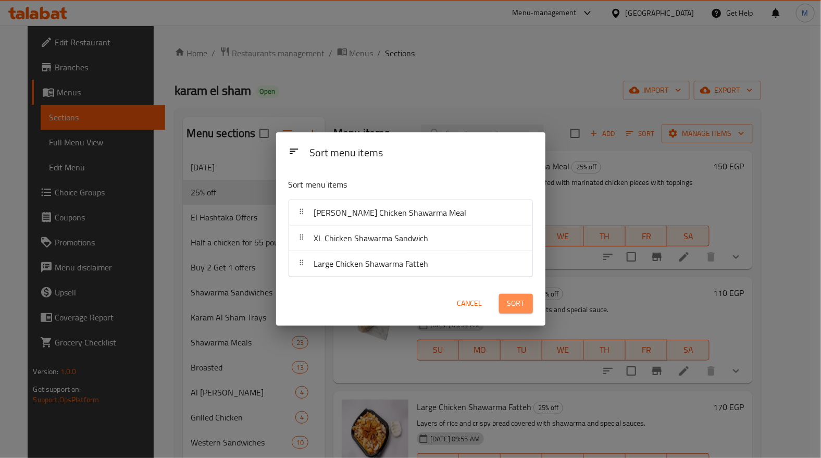
click at [518, 302] on span "Sort" at bounding box center [516, 303] width 17 height 13
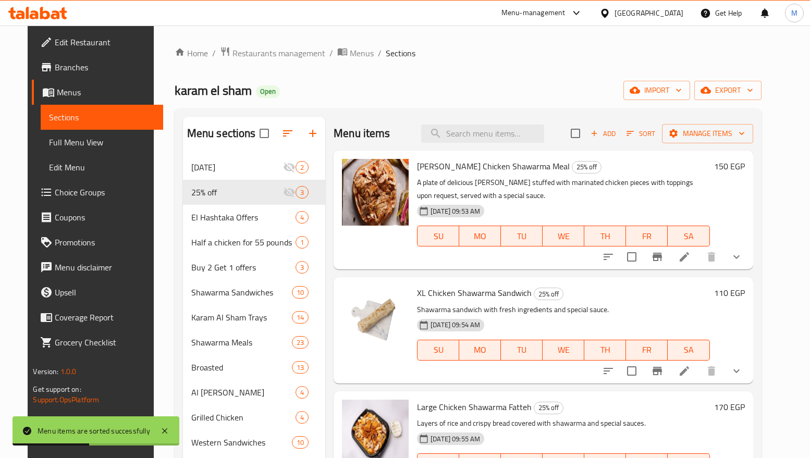
click at [445, 163] on span "Maria Chicken Shawarma Meal" at bounding box center [493, 166] width 153 height 16
copy h6 "Maria Chicken Shawarma Meal"
click at [430, 296] on span "XL Chicken Shawarma Sandwich" at bounding box center [474, 293] width 115 height 16
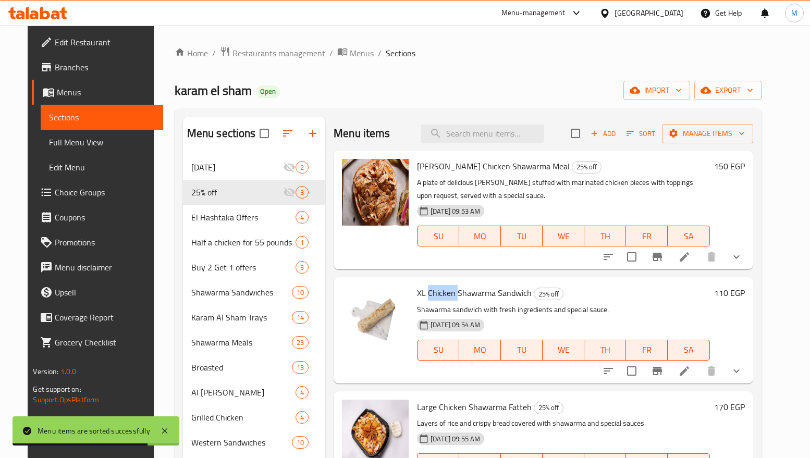
click at [430, 296] on span "XL Chicken Shawarma Sandwich" at bounding box center [474, 293] width 115 height 16
click at [431, 296] on span "XL Chicken Shawarma Sandwich" at bounding box center [474, 293] width 115 height 16
copy h6 "XL Chicken Shawarma Sandwich"
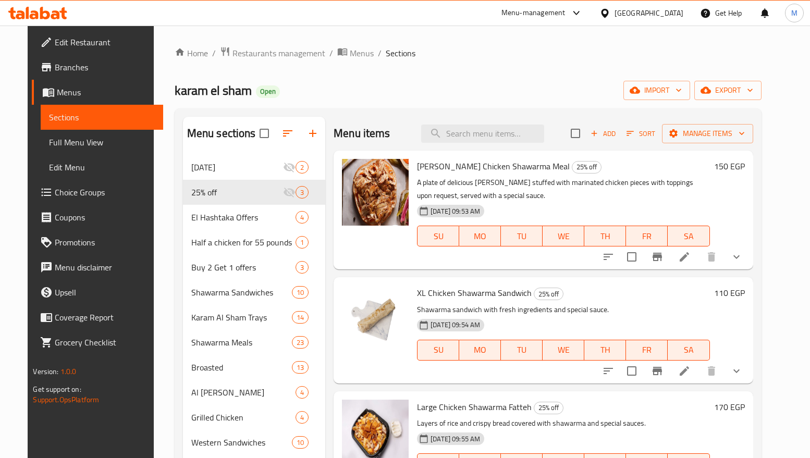
click at [459, 405] on span "Large Chicken Shawarma Fatteh" at bounding box center [474, 407] width 115 height 16
copy h6 "Large Chicken Shawarma Fatteh"
click at [66, 69] on span "Branches" at bounding box center [105, 67] width 100 height 13
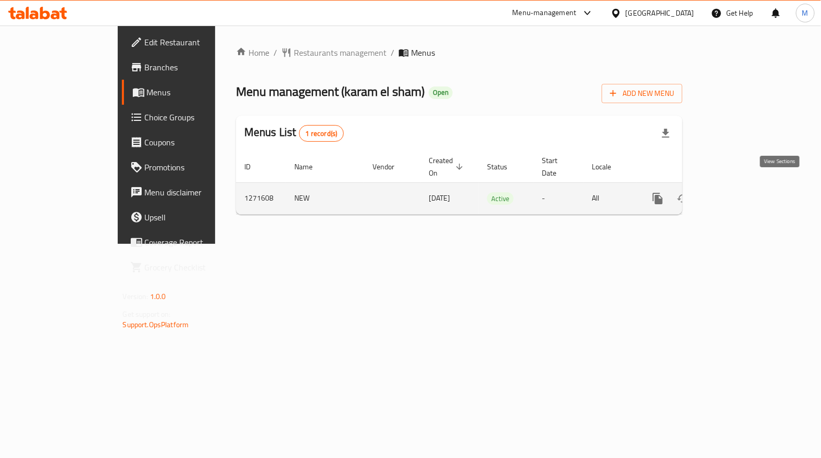
click at [740, 192] on icon "enhanced table" at bounding box center [733, 198] width 13 height 13
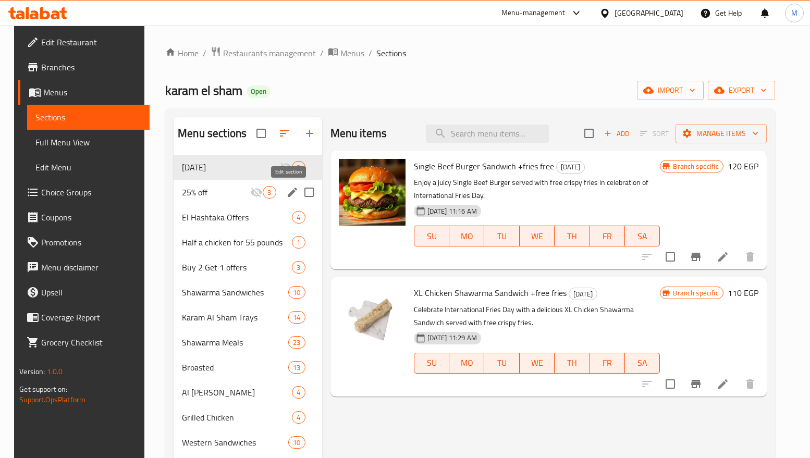
click at [286, 193] on icon "edit" at bounding box center [292, 192] width 13 height 13
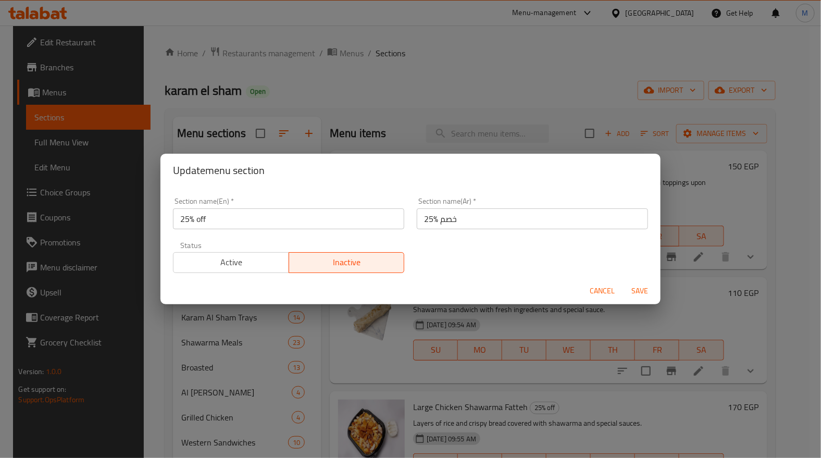
click at [247, 263] on span "Active" at bounding box center [231, 262] width 107 height 15
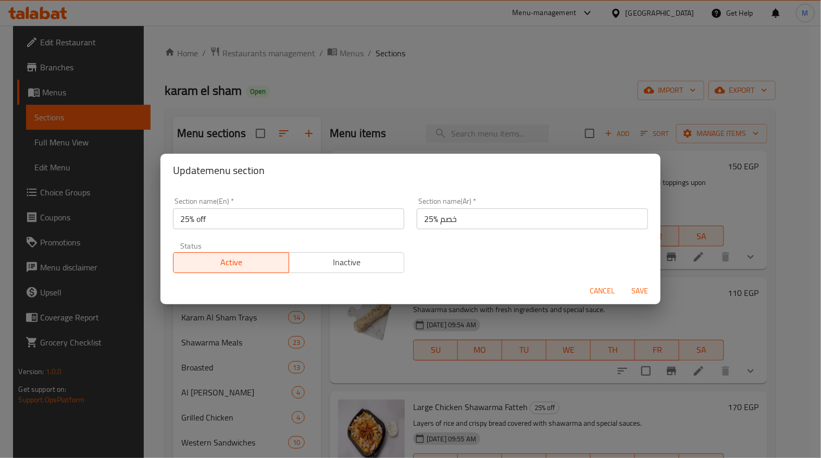
click at [643, 289] on span "Save" at bounding box center [640, 291] width 25 height 13
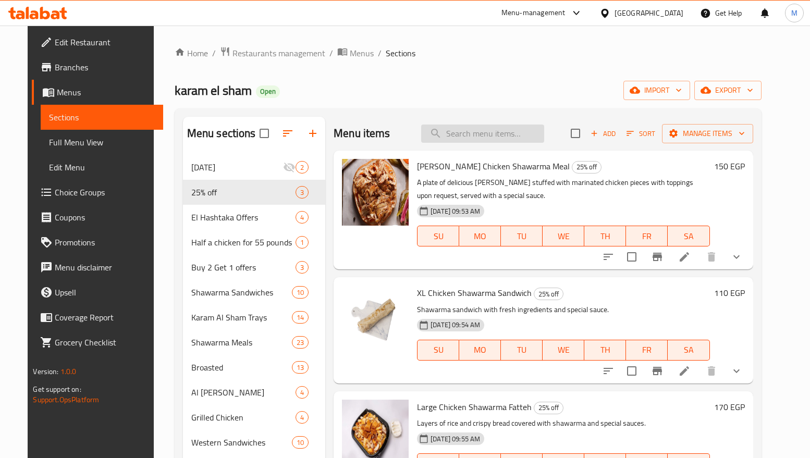
click at [482, 138] on input "search" at bounding box center [482, 134] width 123 height 18
paste input "Maria Chicken Shawarma Meal"
type input "Maria Chicken Shawarma Meal"
click at [495, 138] on input "search" at bounding box center [482, 134] width 123 height 18
paste input "Maria Chicken Shawarma Meal"
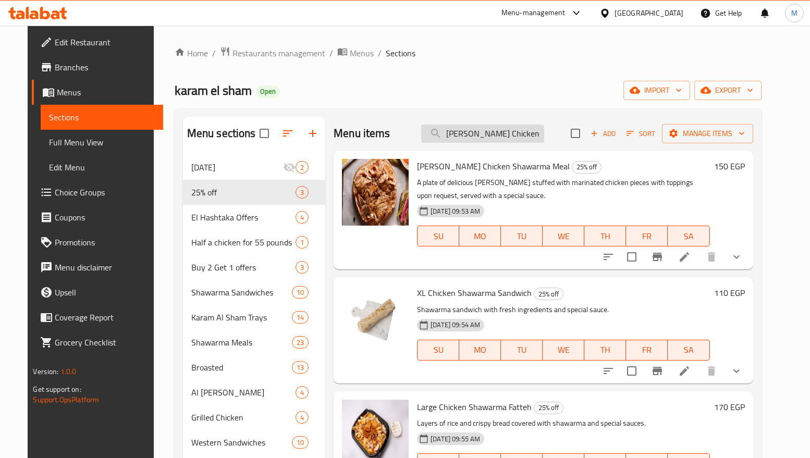
scroll to position [0, 14]
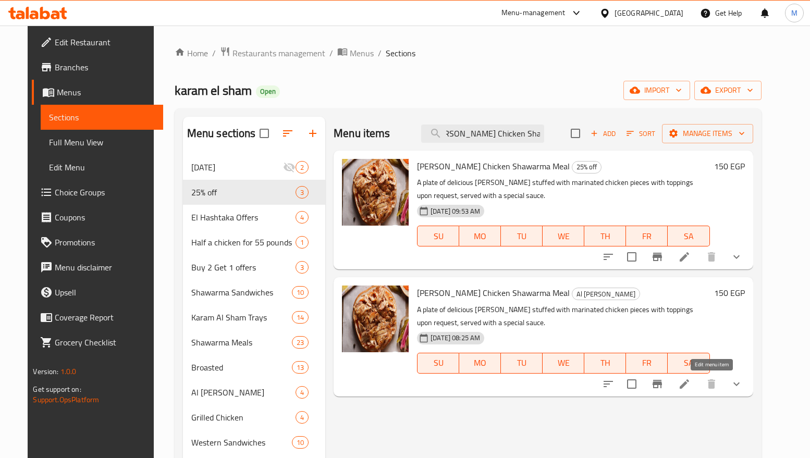
type input "Maria Chicken Shawarma Meal"
click at [689, 383] on icon at bounding box center [684, 383] width 9 height 9
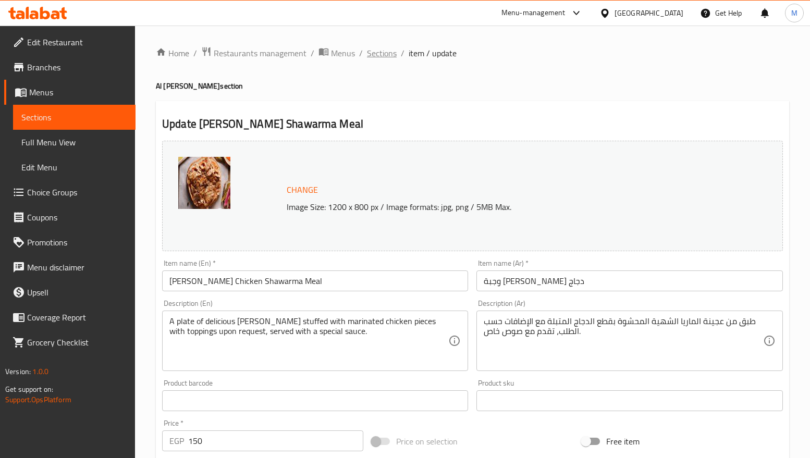
click at [385, 51] on span "Sections" at bounding box center [382, 53] width 30 height 13
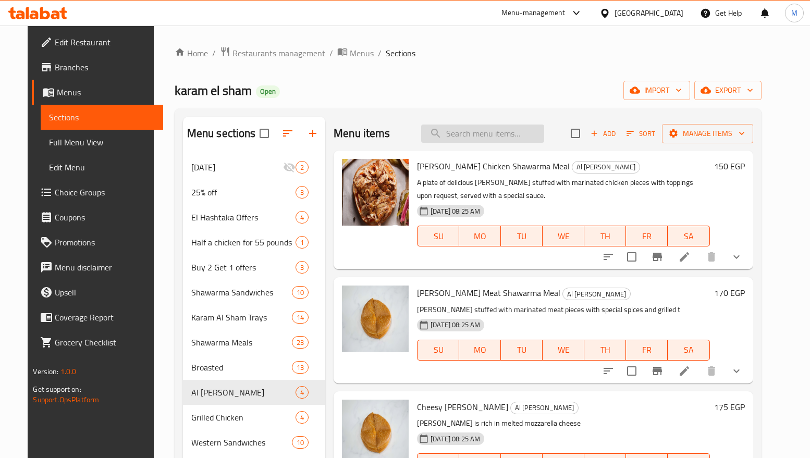
click at [496, 127] on input "search" at bounding box center [482, 134] width 123 height 18
paste input "Maria Chicken Shawarma Meal"
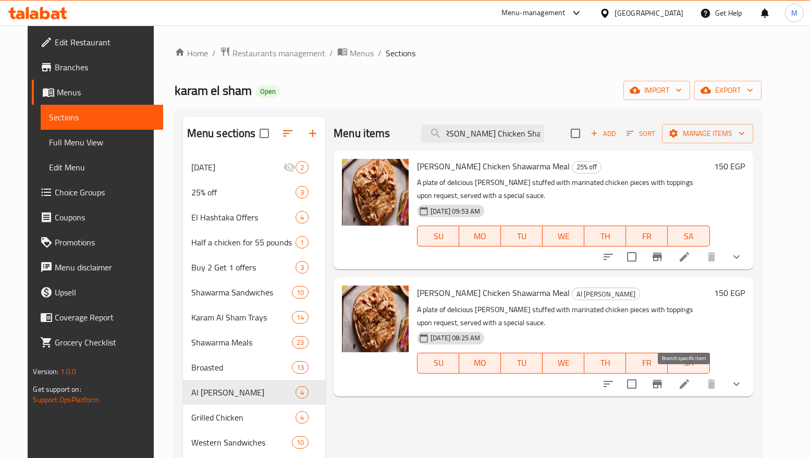
type input "Maria Chicken Shawarma Meal"
click at [663, 388] on icon "Branch-specific-item" at bounding box center [657, 384] width 13 height 13
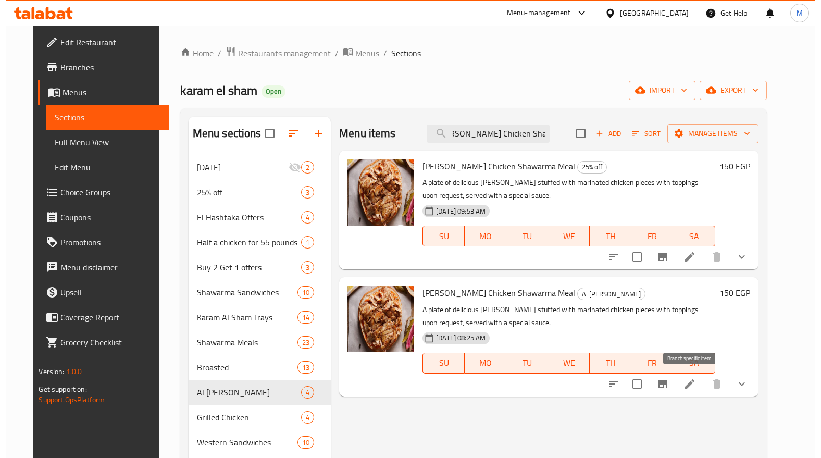
scroll to position [0, 0]
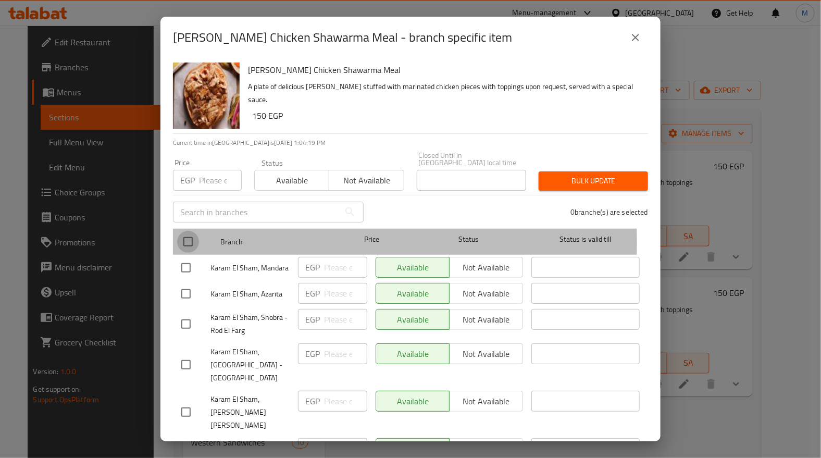
click at [187, 235] on input "checkbox" at bounding box center [188, 242] width 22 height 22
checkbox input "true"
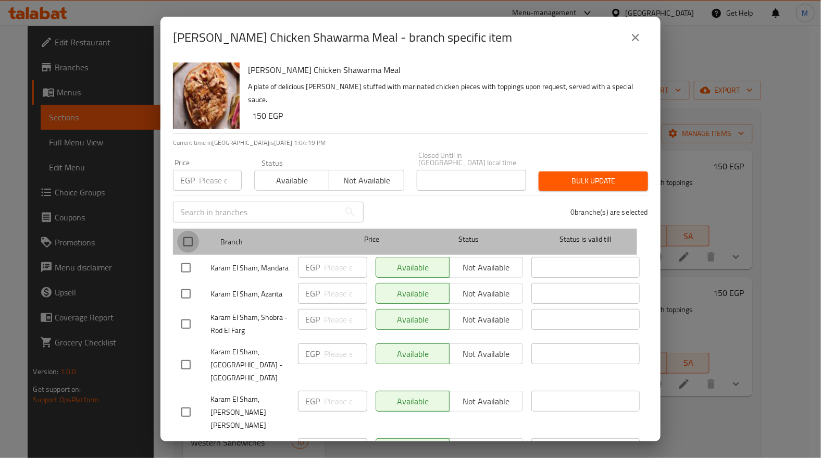
checkbox input "true"
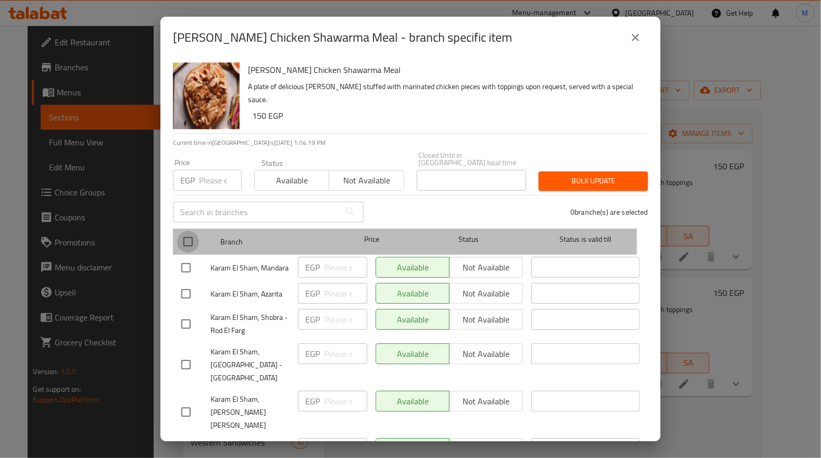
checkbox input "true"
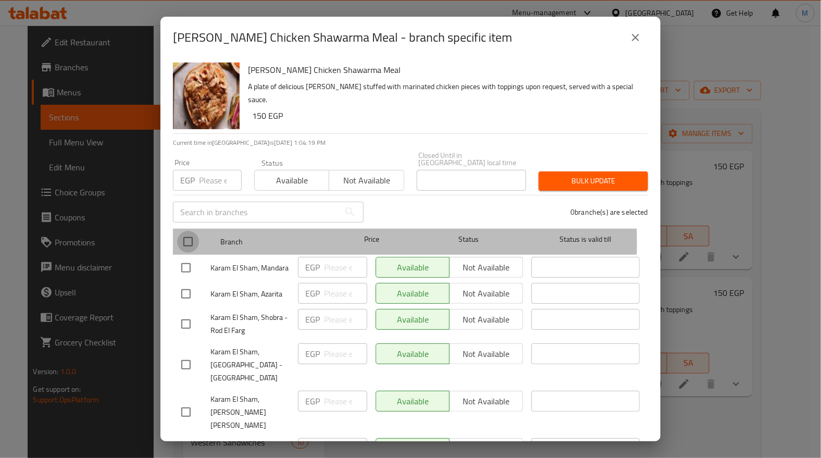
checkbox input "true"
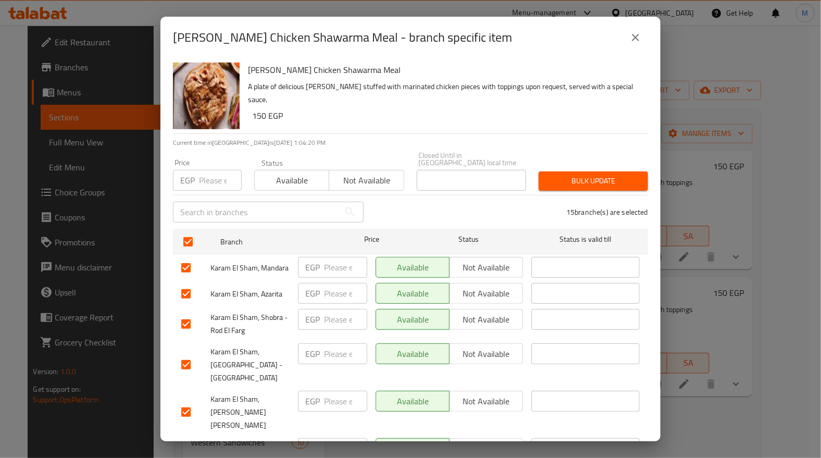
click at [353, 180] on span "Not available" at bounding box center [367, 180] width 66 height 15
click at [567, 175] on span "Bulk update" at bounding box center [593, 181] width 93 height 13
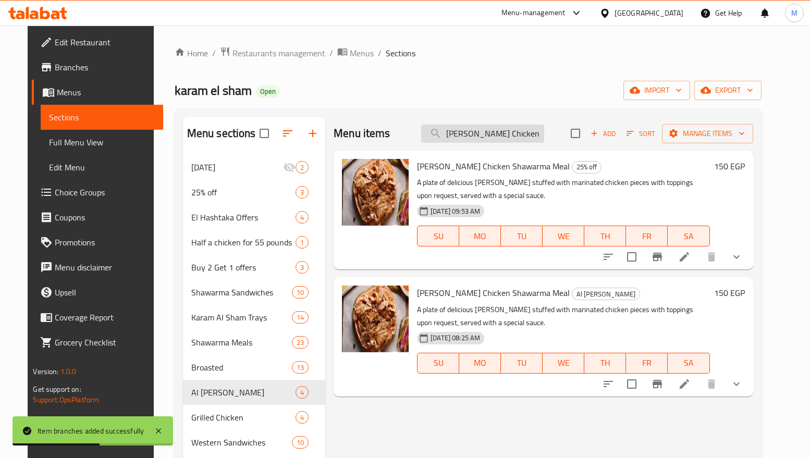
click at [499, 141] on input "Maria Chicken Shawarma Meal" at bounding box center [482, 134] width 123 height 18
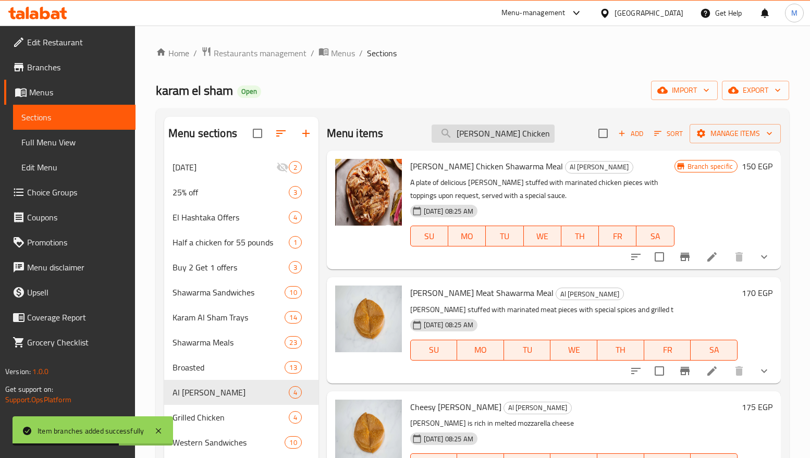
paste input "XL Chicken Shawarma Sandwich"
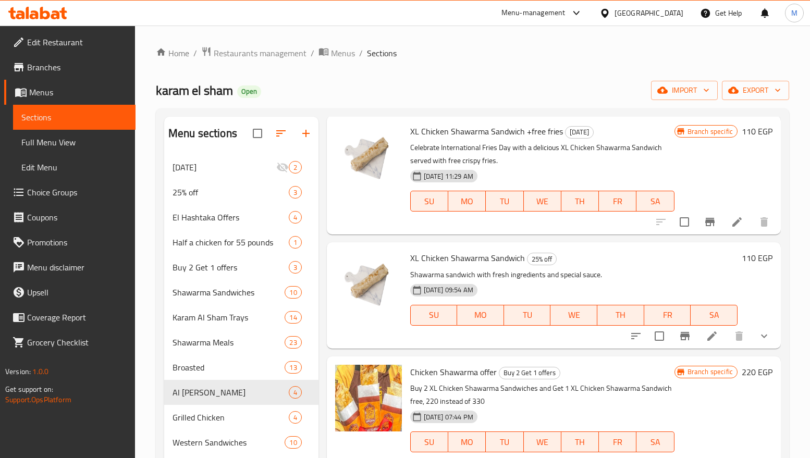
scroll to position [42, 0]
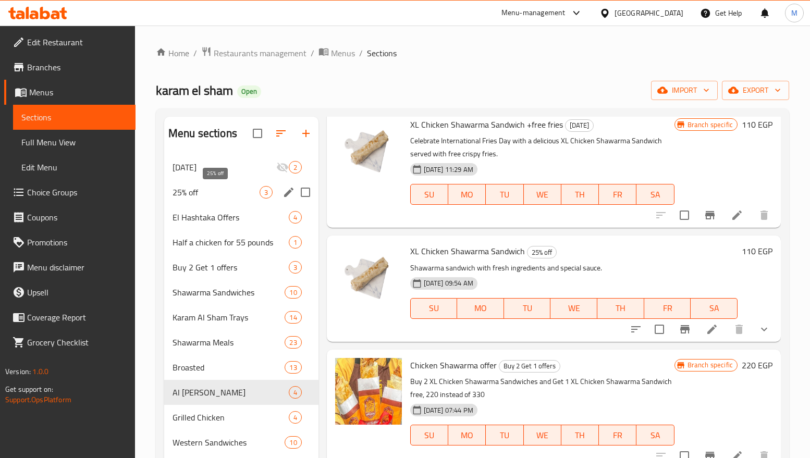
type input "XL Chicken Shawarm"
click at [189, 196] on span "25% off" at bounding box center [216, 192] width 87 height 13
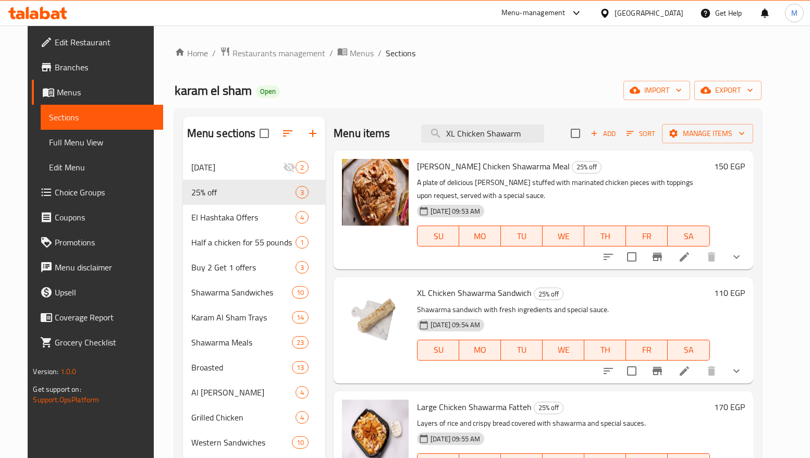
drag, startPoint x: 538, startPoint y: 138, endPoint x: 399, endPoint y: 132, distance: 139.3
click at [399, 132] on div "Menu items XL Chicken Shawarm Add Sort Manage items" at bounding box center [543, 134] width 419 height 34
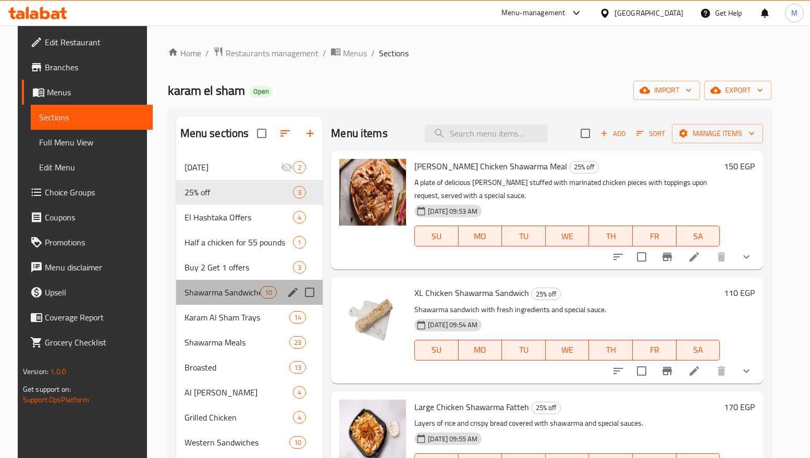
click at [233, 284] on div "Shawarma Sandwiches 10" at bounding box center [249, 292] width 147 height 25
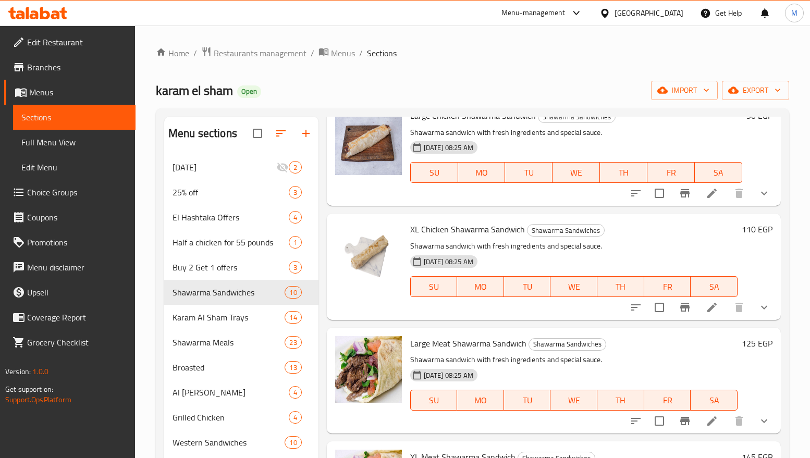
scroll to position [235, 0]
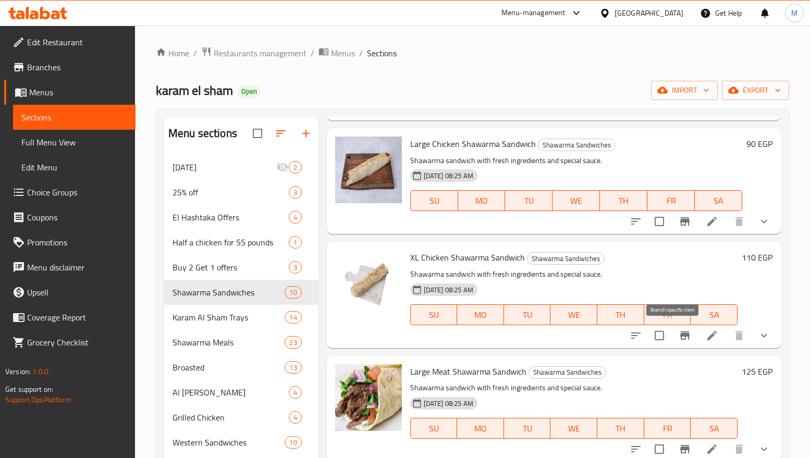
click at [679, 333] on icon "Branch-specific-item" at bounding box center [685, 335] width 13 height 13
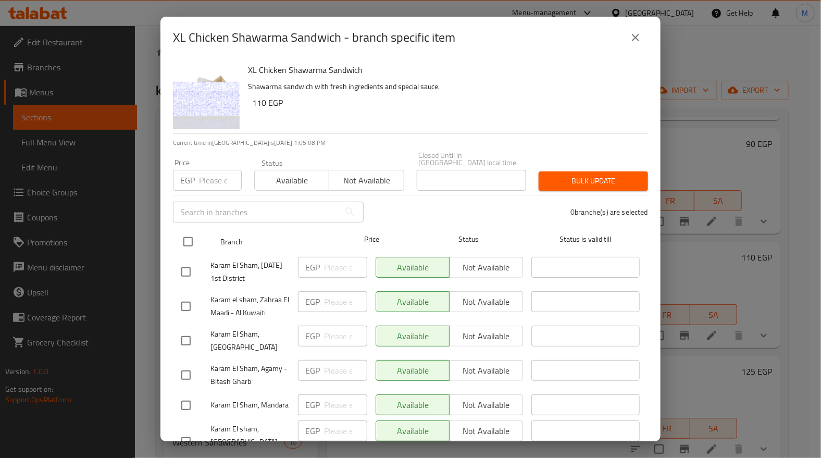
click at [192, 234] on input "checkbox" at bounding box center [188, 242] width 22 height 22
checkbox input "true"
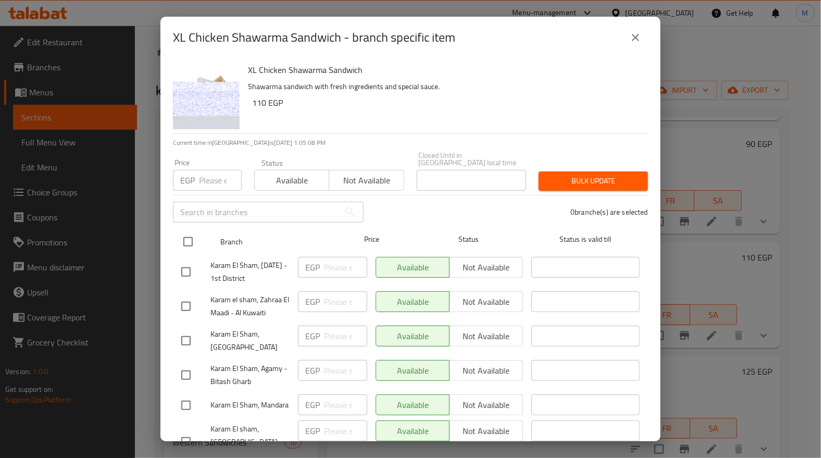
checkbox input "true"
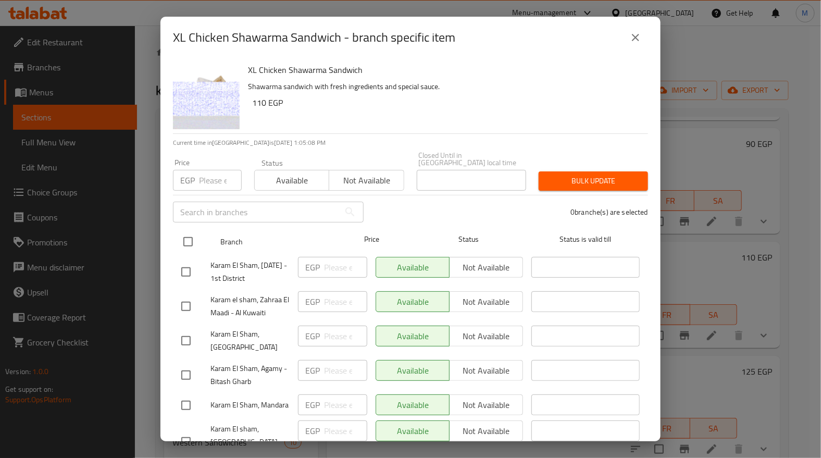
checkbox input "true"
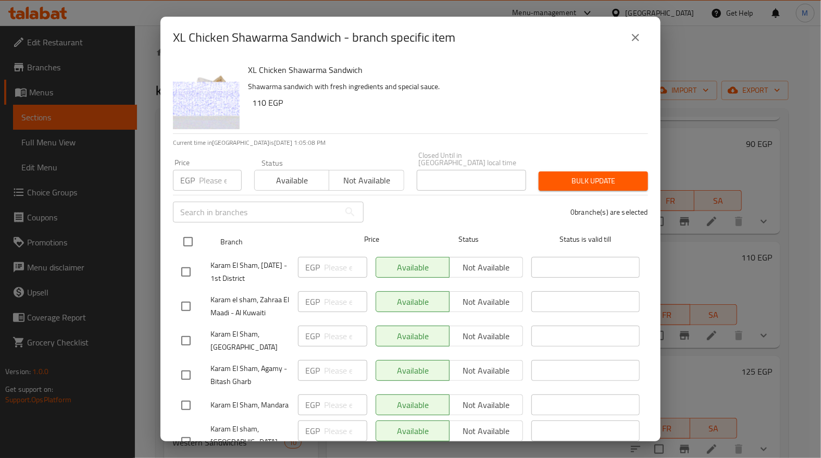
checkbox input "true"
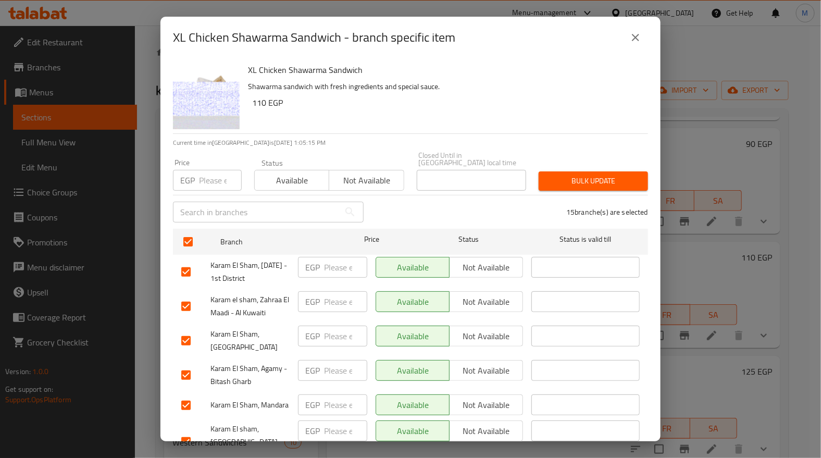
click at [357, 173] on span "Not available" at bounding box center [367, 180] width 66 height 15
click at [585, 175] on span "Bulk update" at bounding box center [593, 181] width 93 height 13
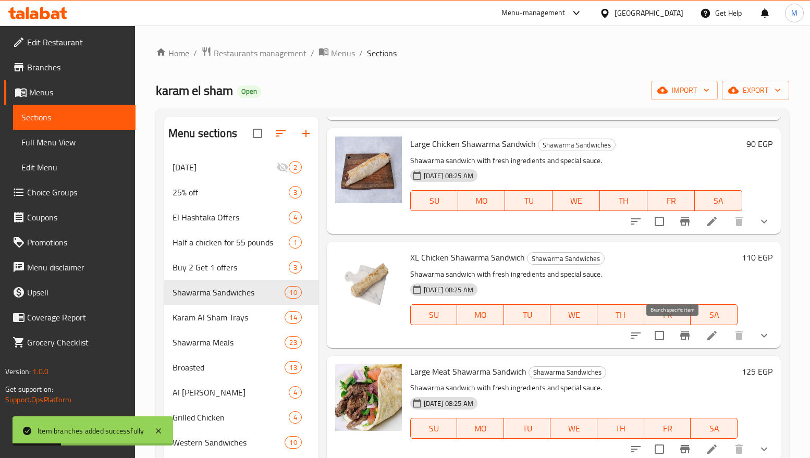
click at [680, 336] on icon "Branch-specific-item" at bounding box center [684, 335] width 9 height 8
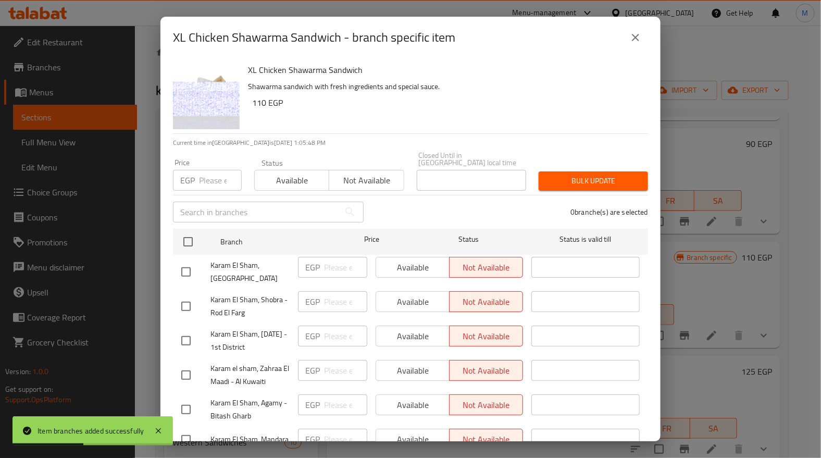
click at [640, 33] on icon "close" at bounding box center [636, 37] width 13 height 13
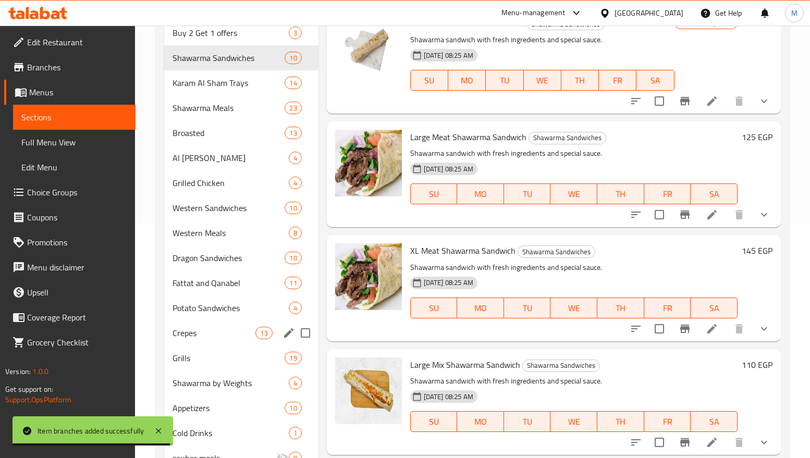
scroll to position [280, 0]
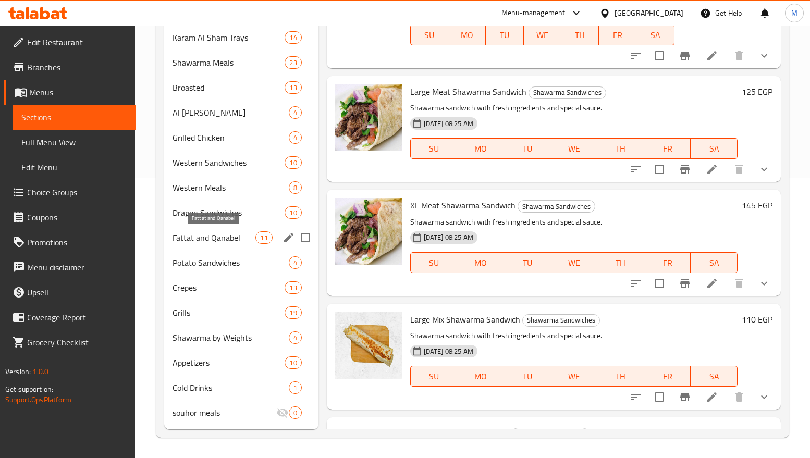
click at [213, 235] on span "Fattat and Qanabel" at bounding box center [214, 237] width 83 height 13
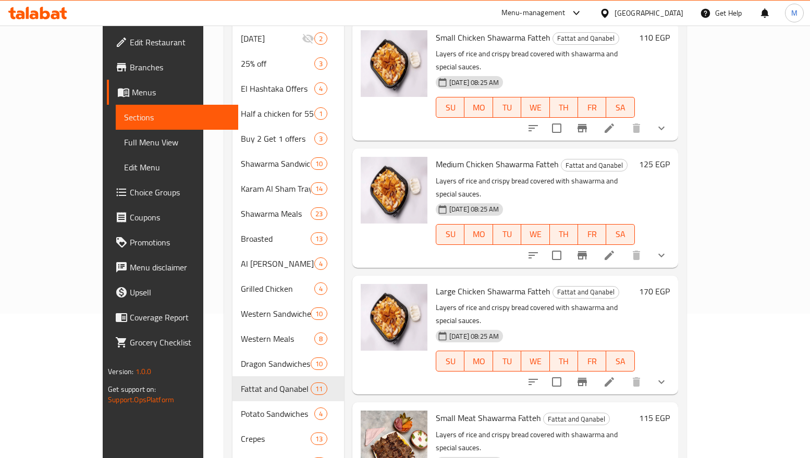
scroll to position [45, 0]
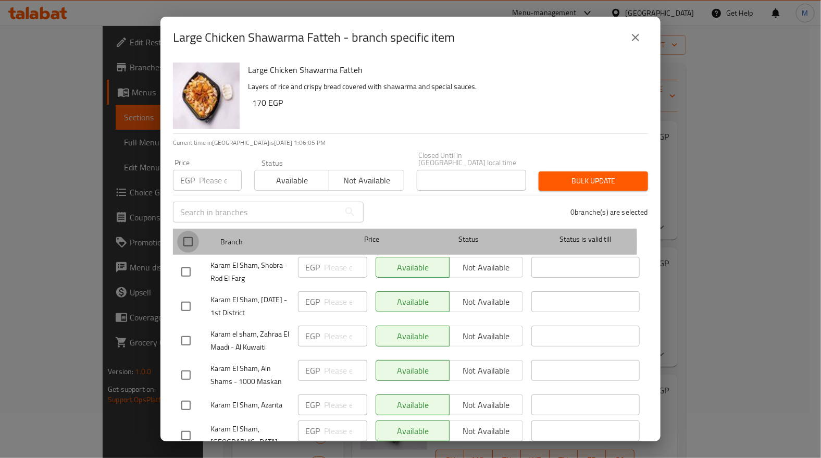
click at [183, 235] on input "checkbox" at bounding box center [188, 242] width 22 height 22
checkbox input "true"
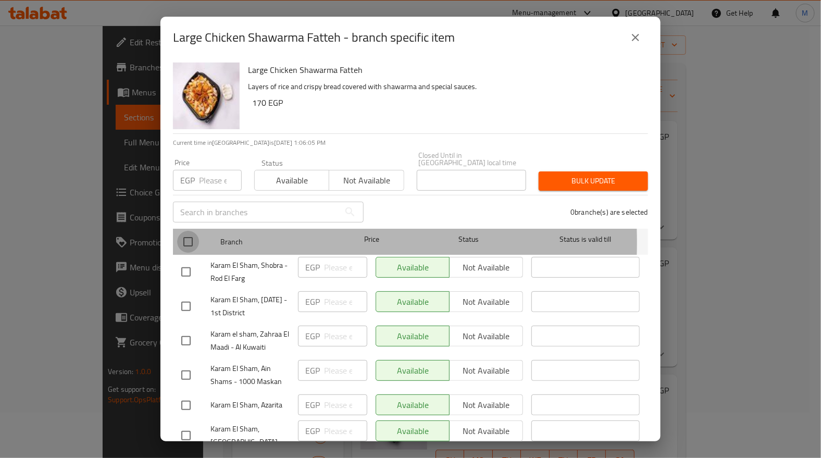
checkbox input "true"
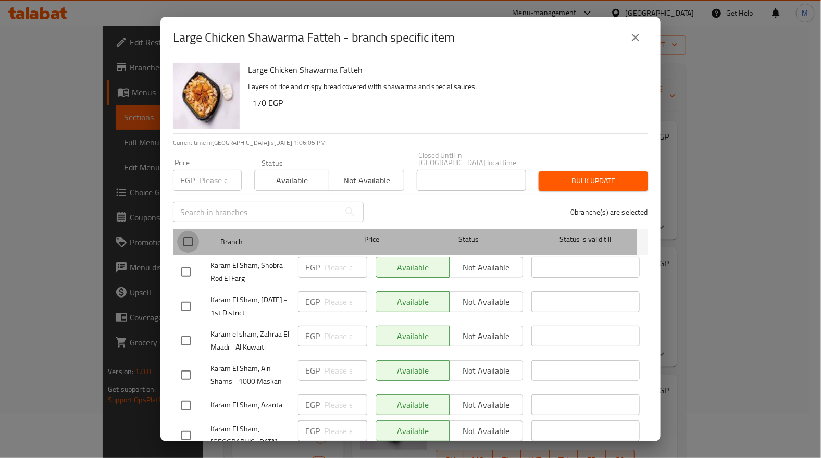
checkbox input "true"
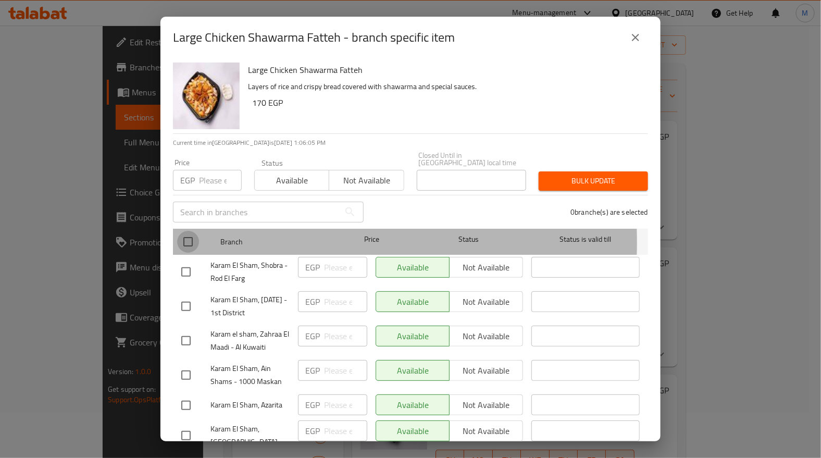
checkbox input "true"
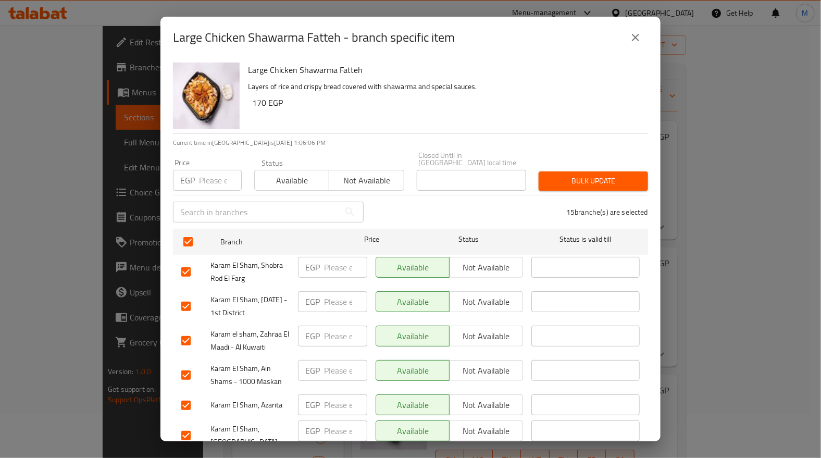
click at [378, 173] on span "Not available" at bounding box center [367, 180] width 66 height 15
click at [588, 171] on button "Bulk update" at bounding box center [593, 180] width 109 height 19
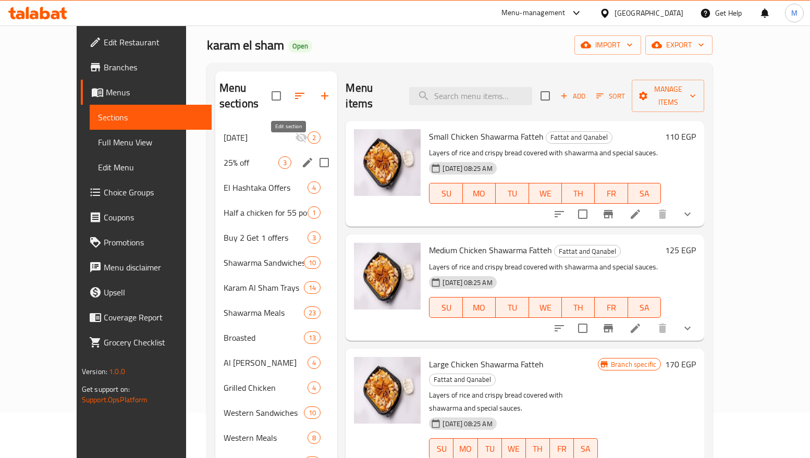
click at [303, 158] on icon "edit" at bounding box center [307, 162] width 9 height 9
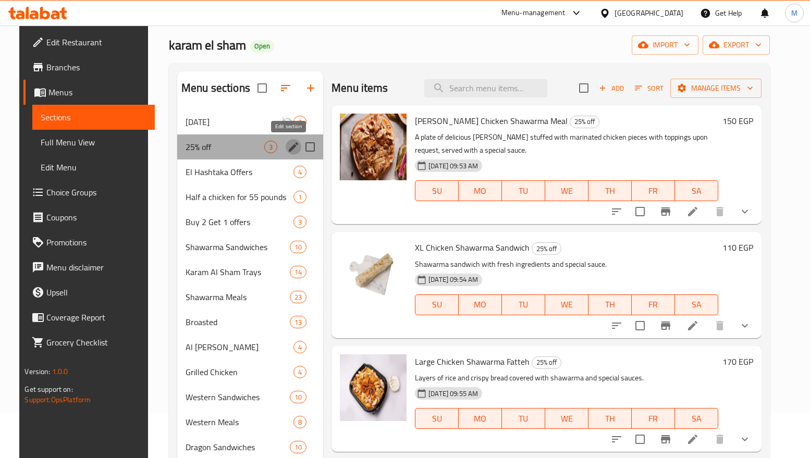
drag, startPoint x: 310, startPoint y: 134, endPoint x: 288, endPoint y: 147, distance: 25.7
click at [288, 147] on icon "edit" at bounding box center [293, 147] width 13 height 13
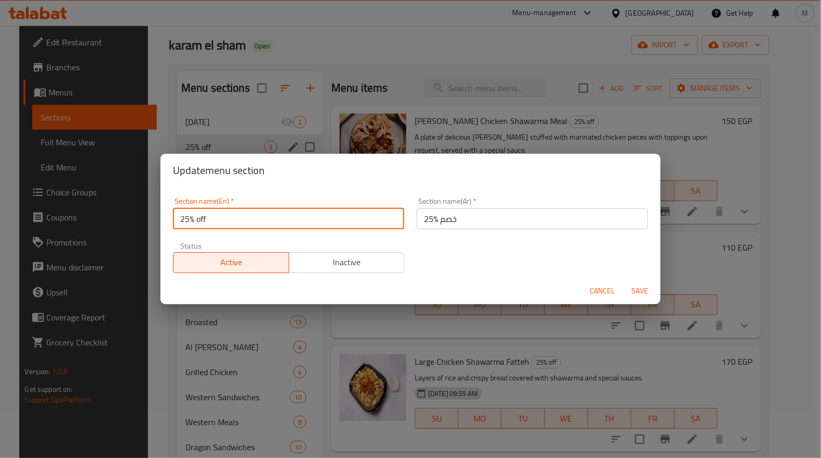
drag, startPoint x: 195, startPoint y: 213, endPoint x: 164, endPoint y: 213, distance: 31.3
click at [164, 213] on div "Section name(En)   * 25% off Section name(En) * Section name(Ar)   * 25% خصم Se…" at bounding box center [411, 232] width 500 height 90
paste input "Karam El Sham Birthday Offers"
type input "Karam El Sham Birthday Offers"
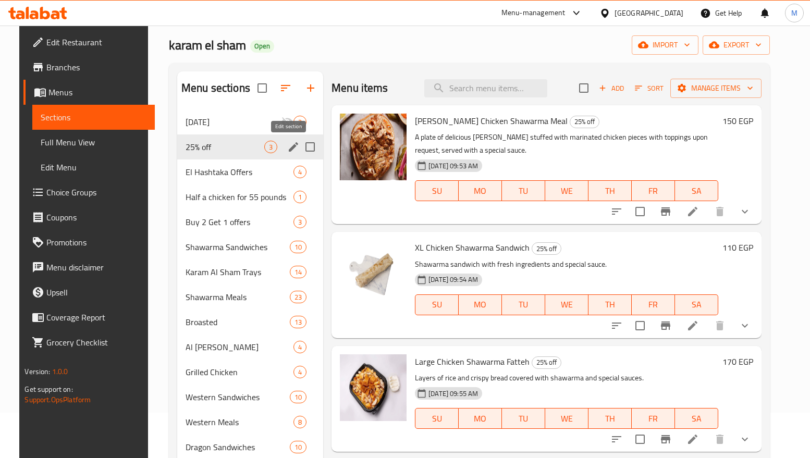
click at [290, 145] on icon "edit" at bounding box center [293, 146] width 9 height 9
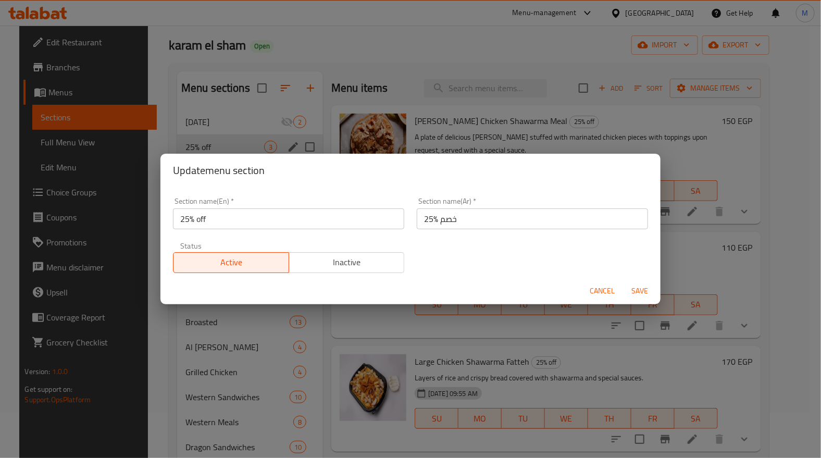
click at [466, 220] on input "25% خصم" at bounding box center [532, 218] width 231 height 21
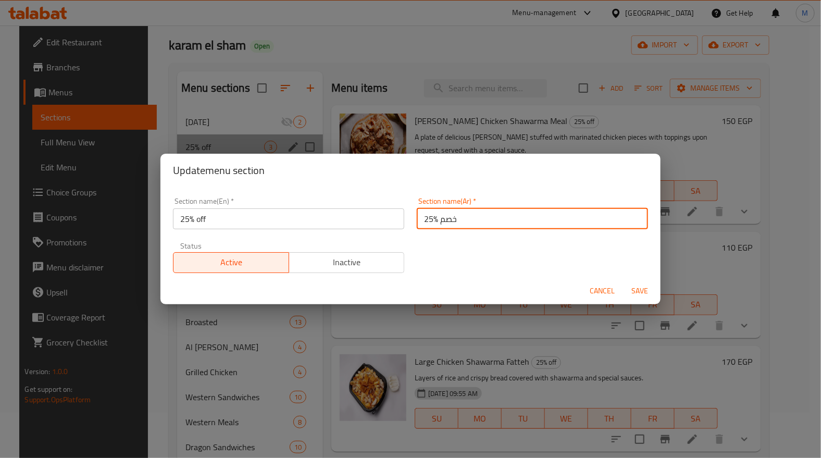
click at [466, 220] on input "25% خصم" at bounding box center [532, 218] width 231 height 21
paste input "عروض عيد ميلاد كرم الشام"
type input "عروض عيد ميلاد كرم الشام"
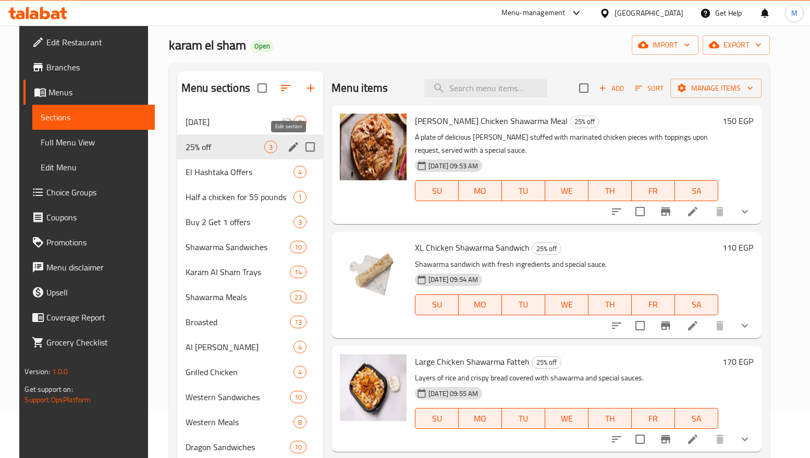
click at [289, 149] on icon "edit" at bounding box center [293, 147] width 13 height 13
click at [288, 142] on icon "edit" at bounding box center [293, 147] width 13 height 13
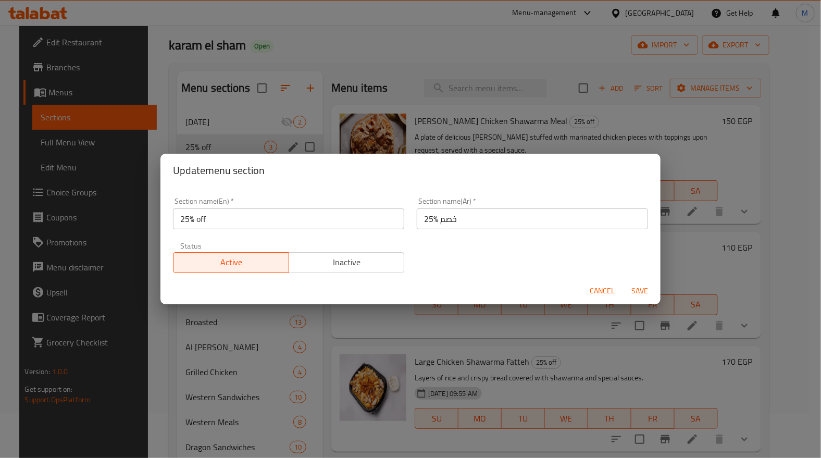
click at [225, 219] on input "25% off" at bounding box center [288, 218] width 231 height 21
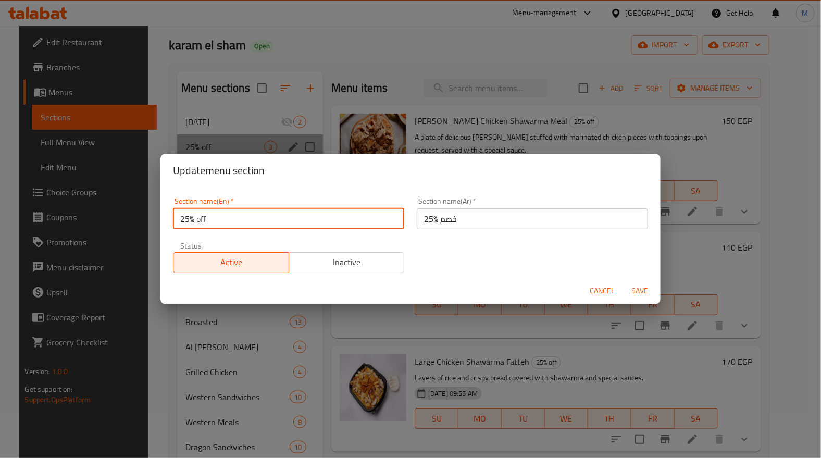
click at [224, 219] on input "25% off" at bounding box center [288, 218] width 231 height 21
click at [225, 219] on input "25% off" at bounding box center [288, 218] width 231 height 21
paste input "عروض عيد ميلاد كرم الشام Karam El Sham Birthday Offers"
drag, startPoint x: 269, startPoint y: 219, endPoint x: 177, endPoint y: 208, distance: 93.5
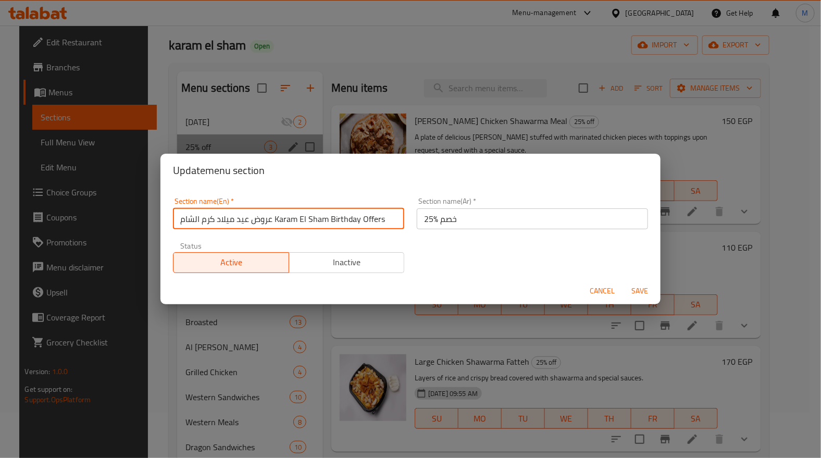
click at [177, 208] on input "عروض عيد ميلاد كرم الشام Karam El Sham Birthday Offers" at bounding box center [288, 218] width 231 height 21
type input "Karam El Sham Birthday Offers"
click at [450, 225] on input "25% خصم" at bounding box center [532, 218] width 231 height 21
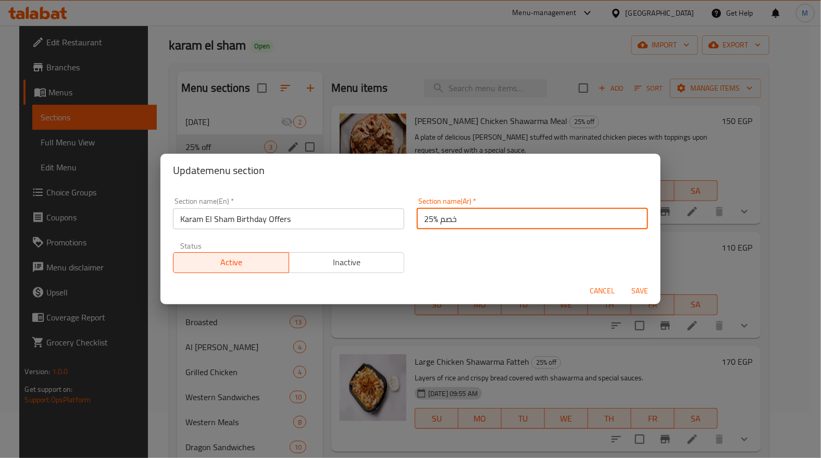
click at [450, 225] on input "25% خصم" at bounding box center [532, 218] width 231 height 21
click at [436, 219] on input "25% خصم" at bounding box center [532, 218] width 231 height 21
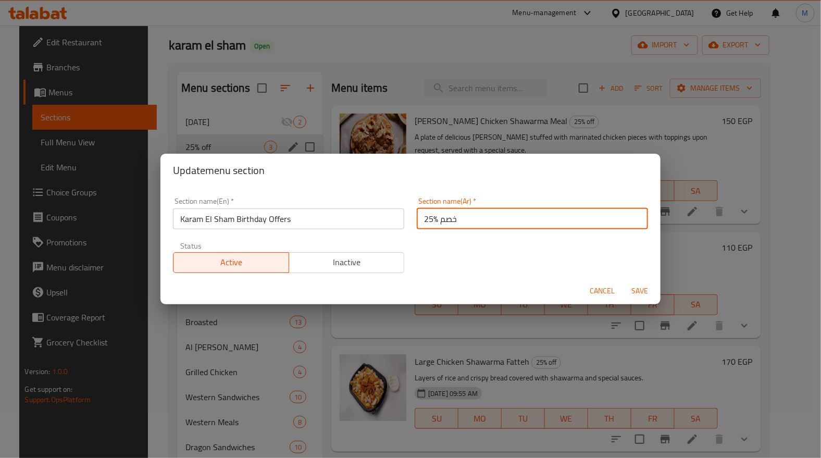
paste input "عروض عيد ميلاد كرم الشام"
type input "عروض عيد ميلاد كرم الشام"
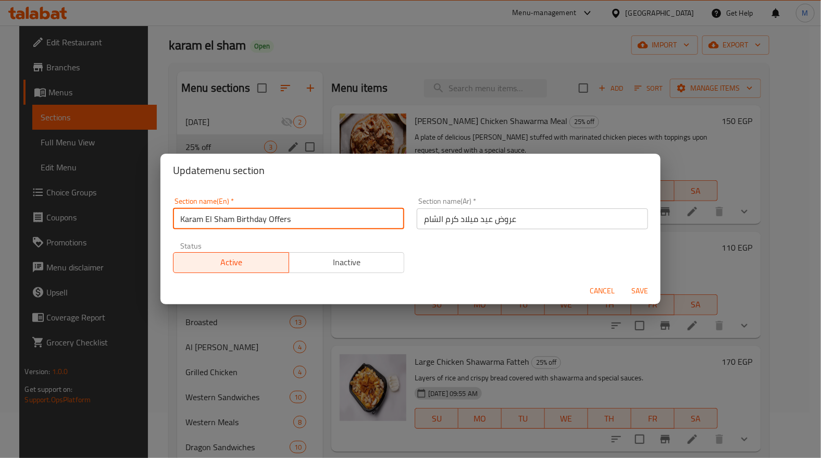
click at [183, 222] on input "Karam El Sham Birthday Offers" at bounding box center [288, 218] width 231 height 21
click at [321, 214] on input "Karam El Sham Birthday Offers" at bounding box center [288, 218] width 231 height 21
type input "Karam El Sham Birthday Offers 25%"
click at [537, 221] on input "عروض عيد ميلاد كرم الشام" at bounding box center [532, 218] width 231 height 21
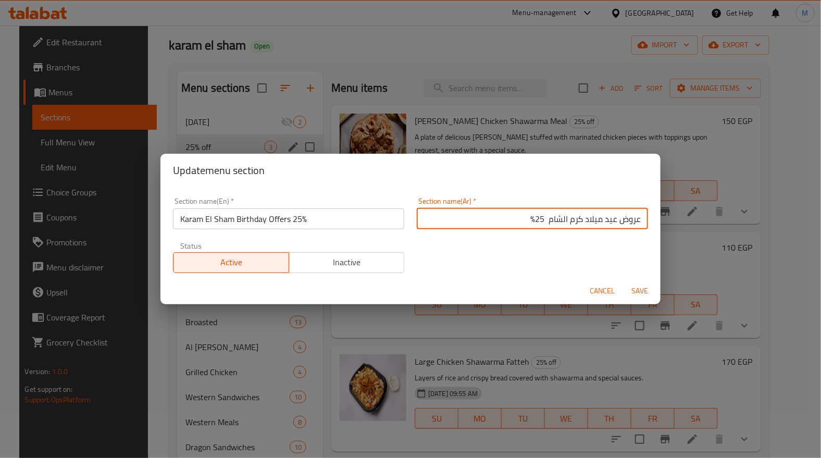
type input "عروض عيد ميلاد كرم الشام 25%"
click at [641, 285] on span "Save" at bounding box center [640, 291] width 25 height 13
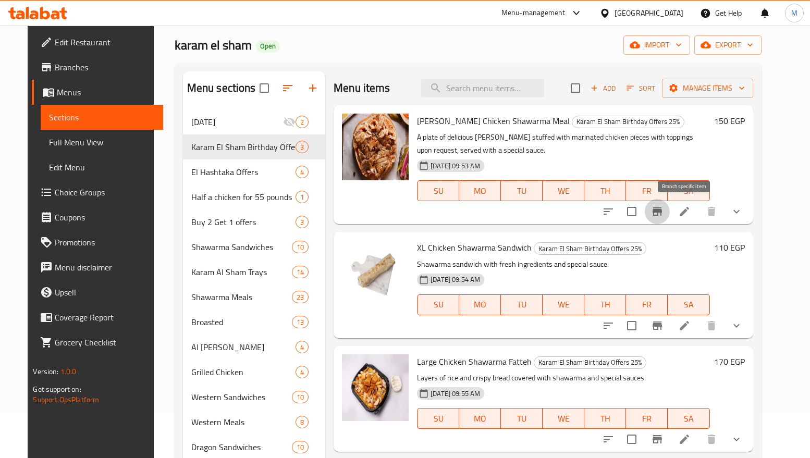
click at [663, 218] on icon "Branch-specific-item" at bounding box center [657, 211] width 13 height 13
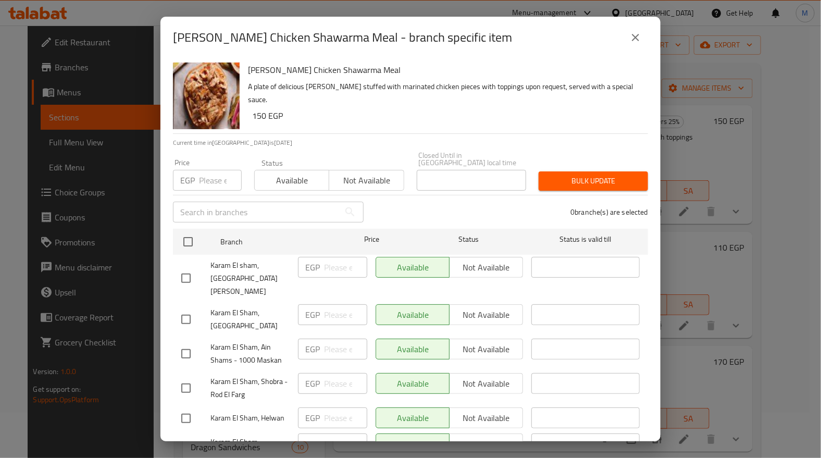
click at [632, 32] on icon "close" at bounding box center [636, 37] width 13 height 13
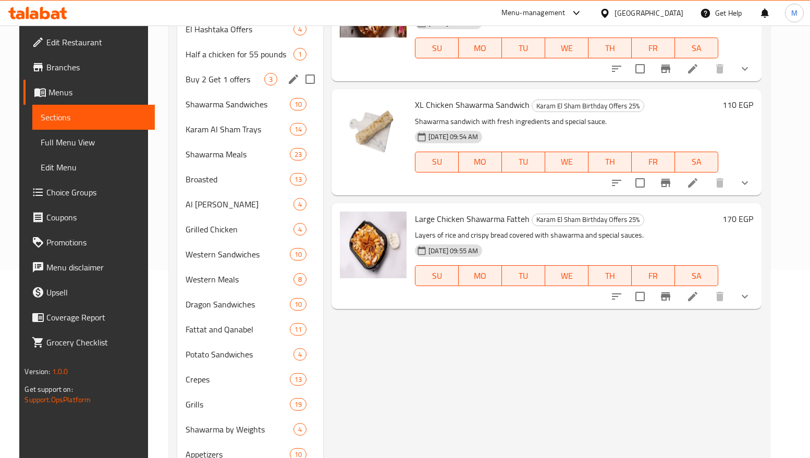
scroll to position [202, 0]
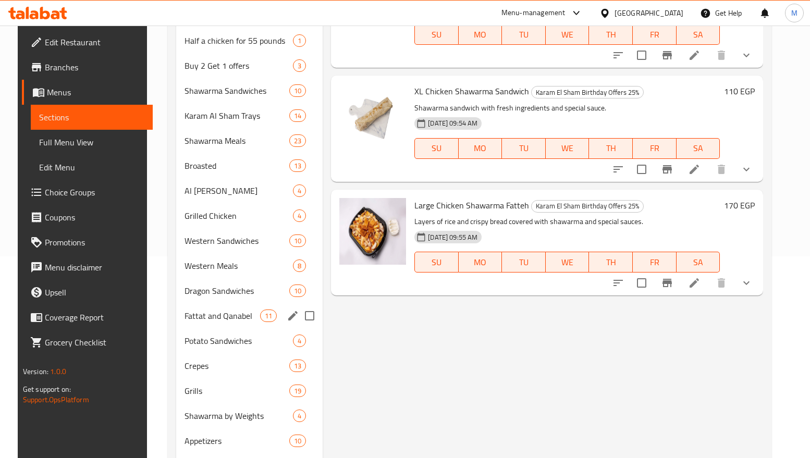
click at [220, 308] on div "Fattat and Qanabel 11" at bounding box center [249, 315] width 147 height 25
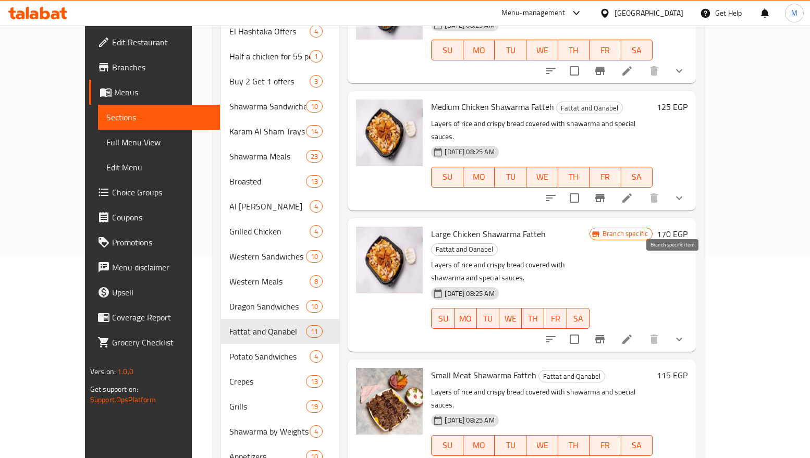
click at [605, 335] on icon "Branch-specific-item" at bounding box center [599, 339] width 9 height 8
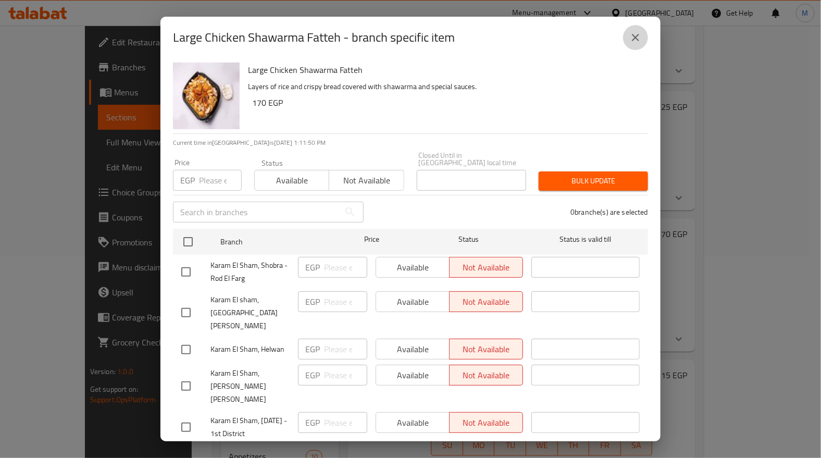
click at [637, 45] on button "close" at bounding box center [635, 37] width 25 height 25
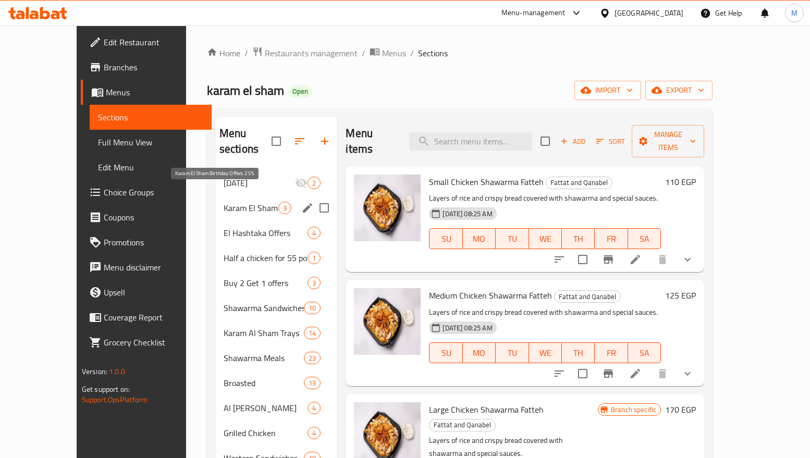
click at [224, 202] on span "Karam El Sham Birthday Offers 25%" at bounding box center [251, 208] width 55 height 13
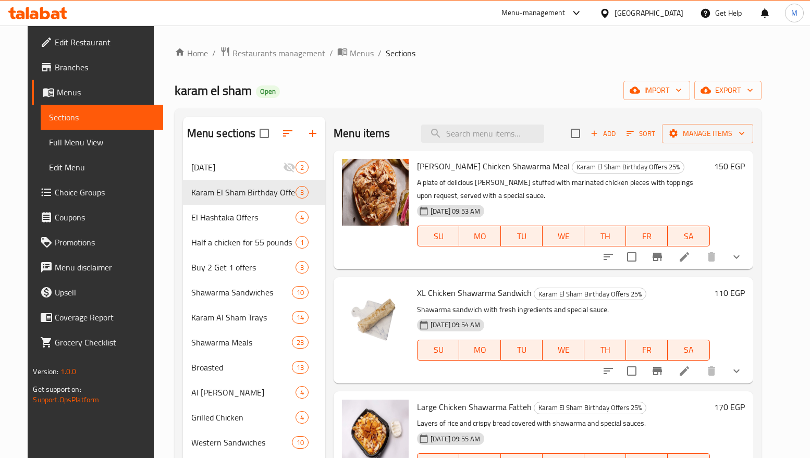
click at [745, 166] on h6 "150 EGP" at bounding box center [729, 166] width 31 height 15
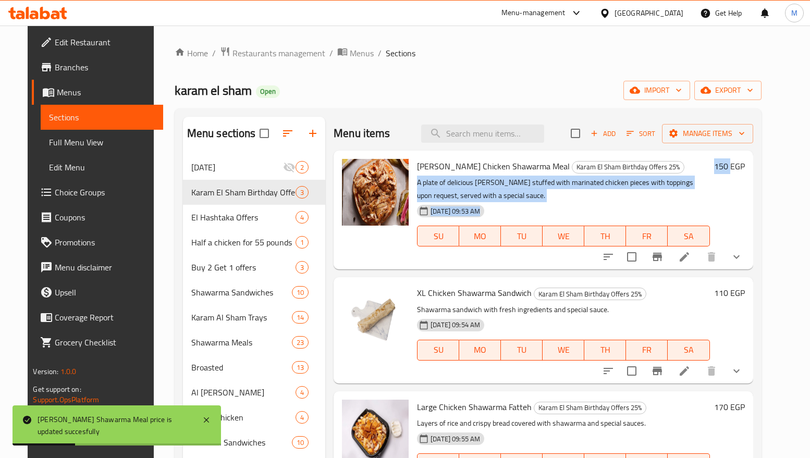
drag, startPoint x: 729, startPoint y: 168, endPoint x: 759, endPoint y: 160, distance: 31.2
click at [748, 160] on div "Maria Chicken Shawarma Meal Karam El Sham Birthday Offers 25% A plate of delici…" at bounding box center [581, 210] width 336 height 110
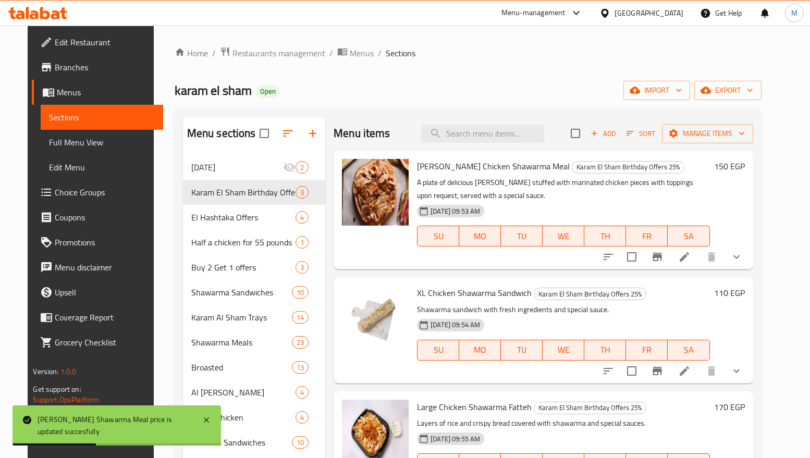
click at [753, 198] on div "Maria Chicken Shawarma Meal Karam El Sham Birthday Offers 25% A plate of delici…" at bounding box center [543, 210] width 419 height 119
drag, startPoint x: 757, startPoint y: 165, endPoint x: 738, endPoint y: 166, distance: 19.3
click at [738, 166] on div "150 EGP" at bounding box center [727, 166] width 35 height 15
copy h6 "150"
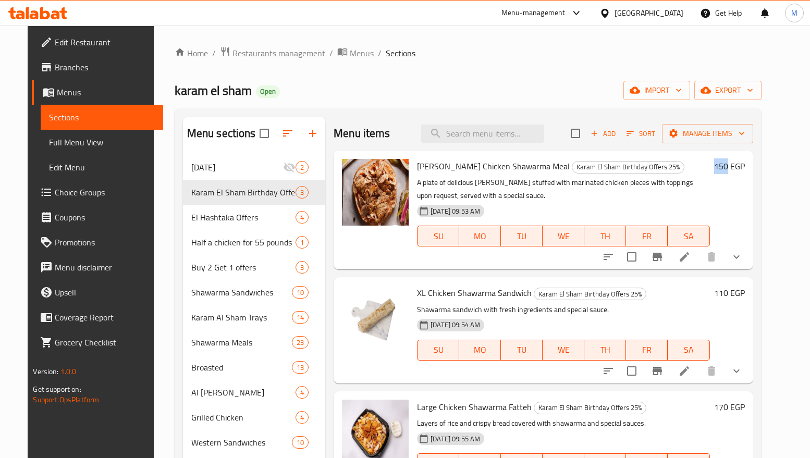
click at [743, 294] on h6 "110 EGP" at bounding box center [729, 293] width 31 height 15
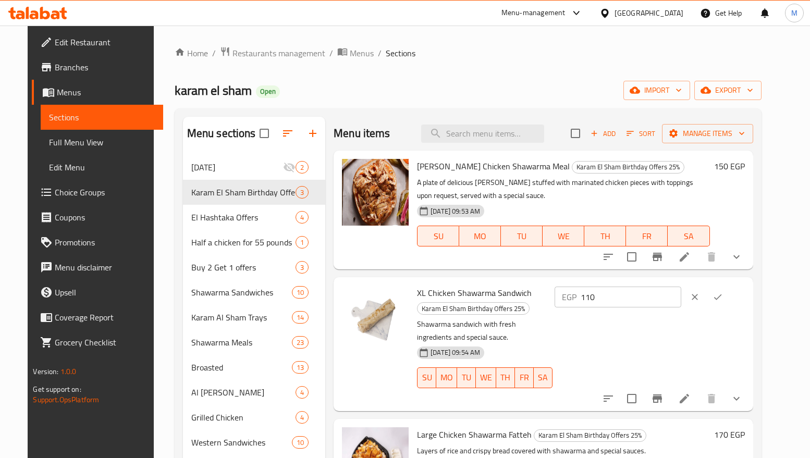
click at [729, 294] on button "ok" at bounding box center [717, 297] width 23 height 23
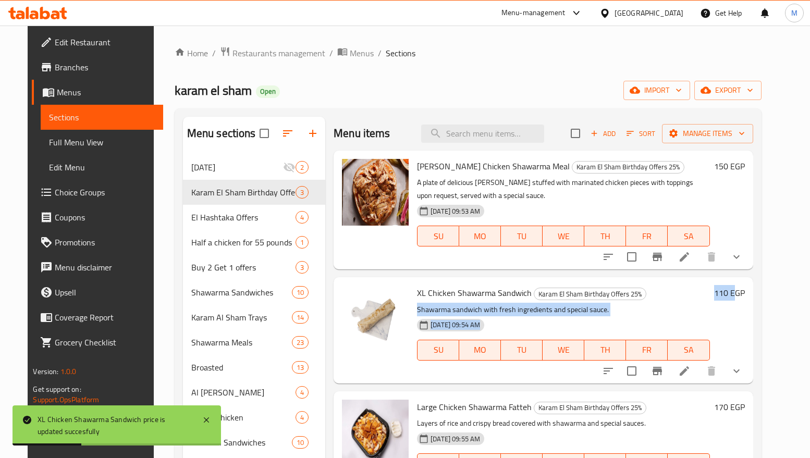
drag, startPoint x: 730, startPoint y: 293, endPoint x: 760, endPoint y: 293, distance: 29.7
click at [748, 293] on div "XL Chicken Shawarma Sandwich Karam El Sham Birthday Offers 25% Shawarma sandwic…" at bounding box center [581, 329] width 336 height 97
click at [709, 305] on p "Shawarma sandwich with fresh ingredients and special sauce." at bounding box center [563, 309] width 292 height 13
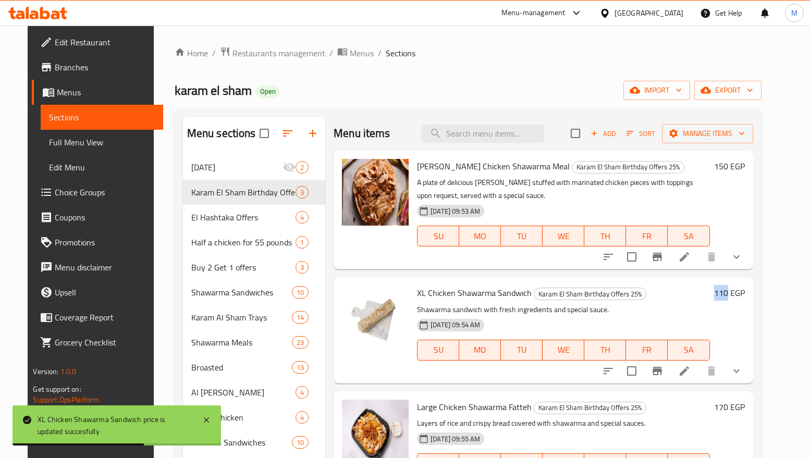
drag, startPoint x: 741, startPoint y: 294, endPoint x: 757, endPoint y: 296, distance: 15.7
click at [745, 296] on div "110 EGP" at bounding box center [727, 293] width 35 height 15
copy h6 "110"
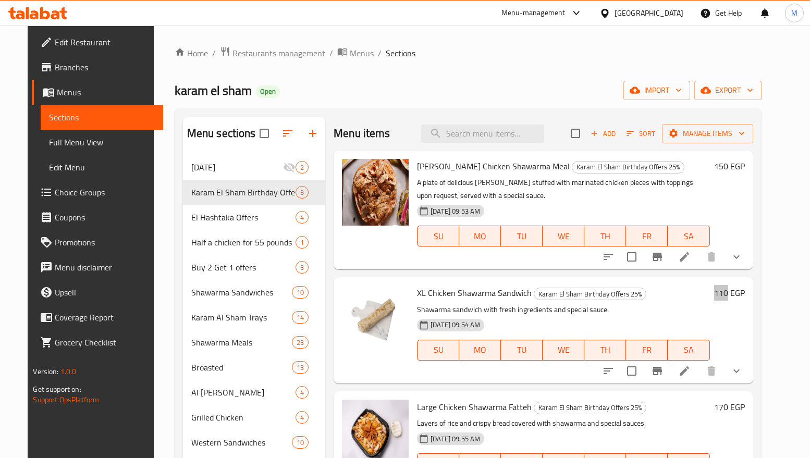
scroll to position [156, 0]
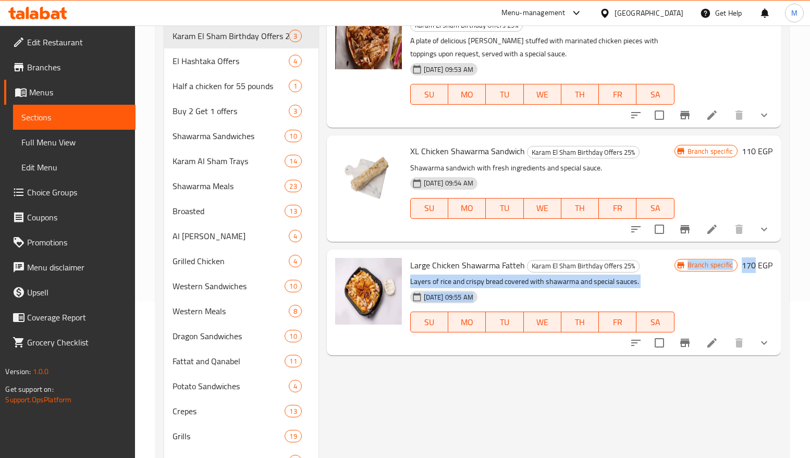
drag, startPoint x: 735, startPoint y: 252, endPoint x: 755, endPoint y: 252, distance: 20.3
click at [755, 254] on div "Large Chicken Shawarma Fatteh Karam El Sham Birthday Offers 25% Layers of rice …" at bounding box center [591, 302] width 371 height 97
click at [752, 272] on div "Branch specific 170 EGP" at bounding box center [723, 302] width 98 height 89
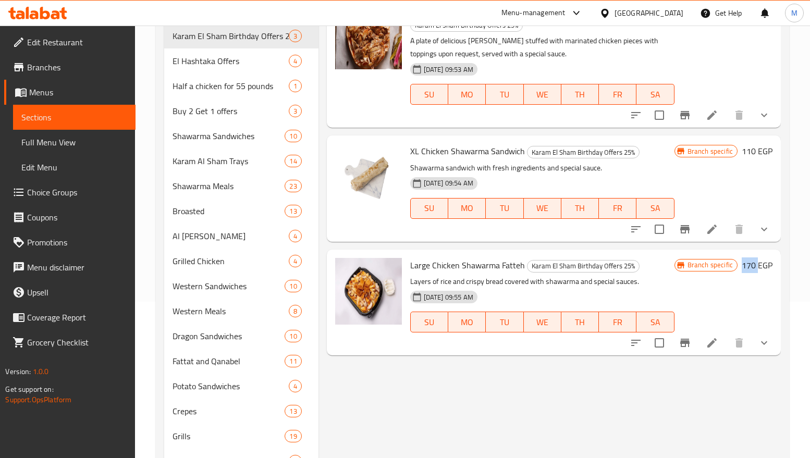
drag, startPoint x: 740, startPoint y: 253, endPoint x: 758, endPoint y: 255, distance: 18.9
click at [758, 258] on div "Branch specific 170 EGP" at bounding box center [723, 265] width 98 height 15
copy h6 "170"
drag, startPoint x: 491, startPoint y: 419, endPoint x: 482, endPoint y: 389, distance: 31.0
click at [491, 419] on div "Menu items Add Sort Manage items Maria Chicken Shawarma Meal Karam El Sham Birt…" at bounding box center [549, 256] width 462 height 593
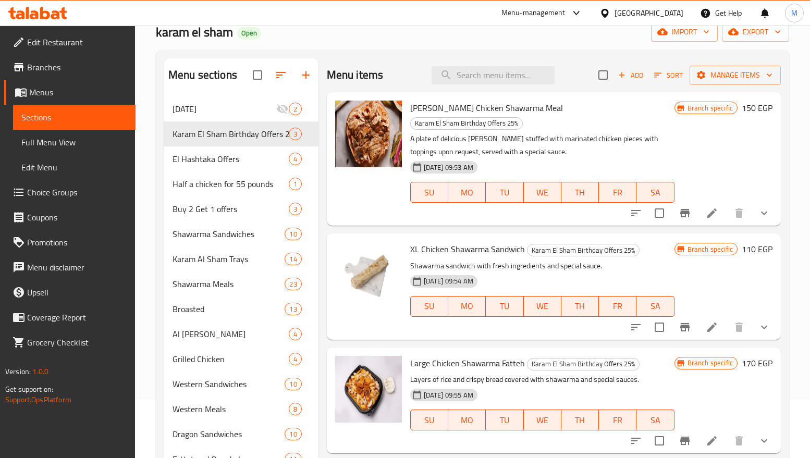
scroll to position [0, 0]
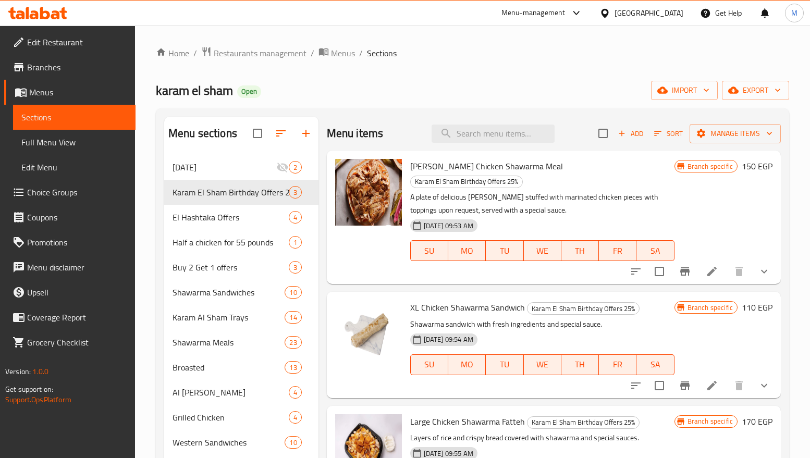
click at [752, 164] on h6 "150 EGP" at bounding box center [757, 166] width 31 height 15
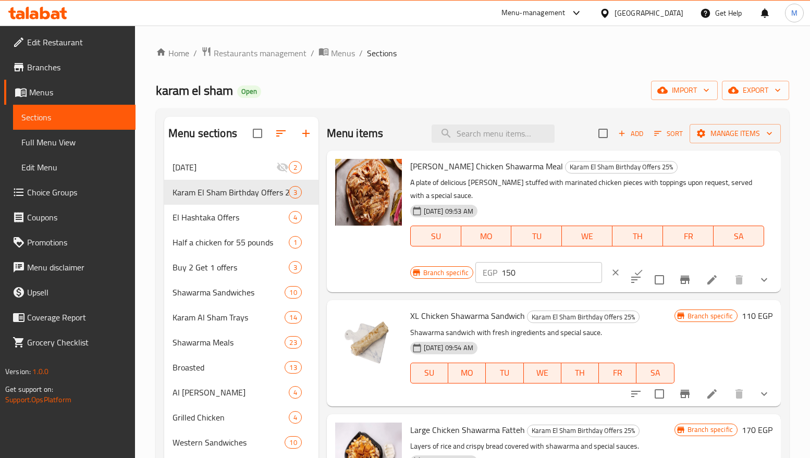
click at [554, 273] on input "150" at bounding box center [551, 272] width 101 height 21
click at [521, 272] on input "150" at bounding box center [551, 272] width 101 height 21
click at [579, 267] on input "151" at bounding box center [551, 272] width 101 height 21
click at [579, 267] on input "152" at bounding box center [551, 272] width 101 height 21
type input "153"
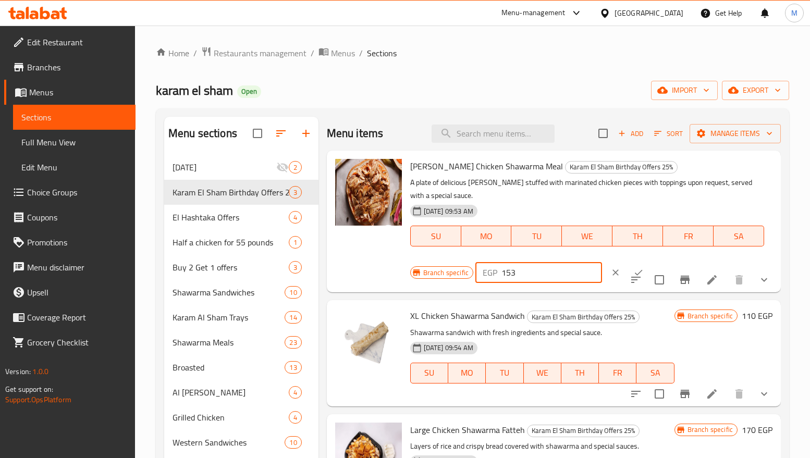
click at [579, 267] on input "153" at bounding box center [551, 272] width 101 height 21
click at [635, 272] on icon "ok" at bounding box center [639, 273] width 8 height 6
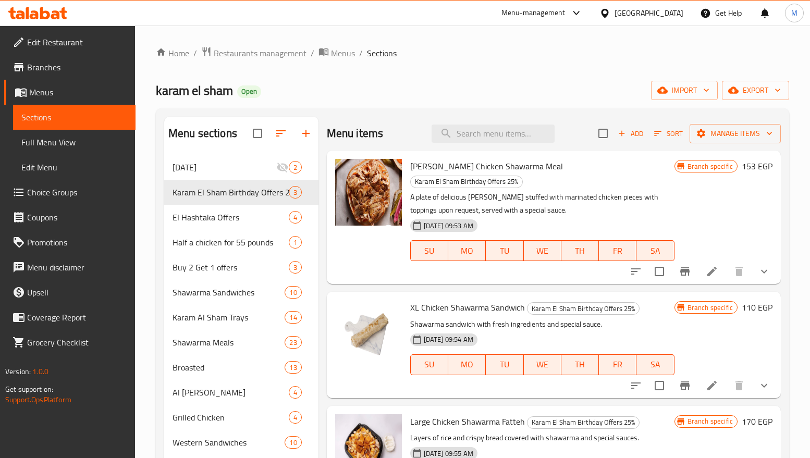
click at [746, 300] on h6 "110 EGP" at bounding box center [757, 307] width 31 height 15
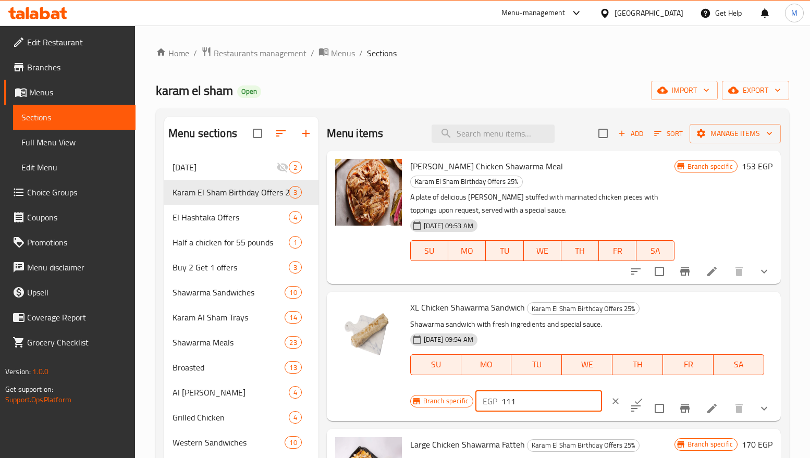
click at [576, 391] on input "111" at bounding box center [551, 401] width 101 height 21
click at [576, 391] on input "112" at bounding box center [551, 401] width 101 height 21
type input "113"
click at [577, 391] on input "113" at bounding box center [551, 401] width 101 height 21
click at [633, 396] on icon "ok" at bounding box center [638, 401] width 10 height 10
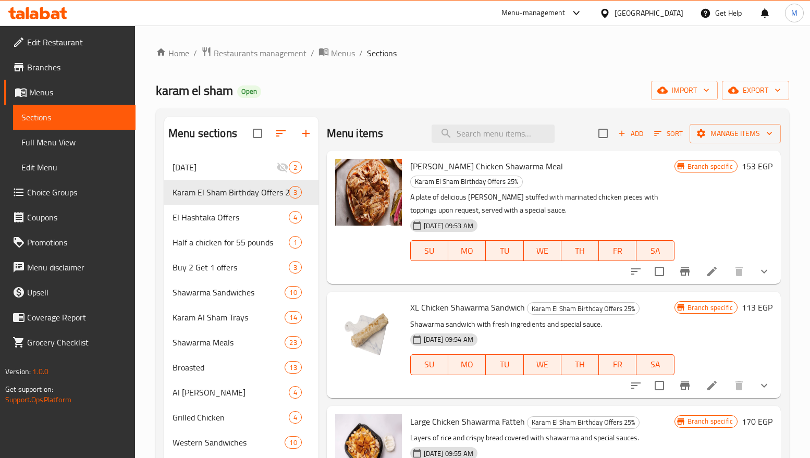
click at [755, 157] on div "Maria Chicken Shawarma Meal Karam El Sham Birthday Offers 25% A plate of delici…" at bounding box center [591, 217] width 371 height 125
click at [752, 163] on h6 "153 EGP" at bounding box center [757, 166] width 31 height 15
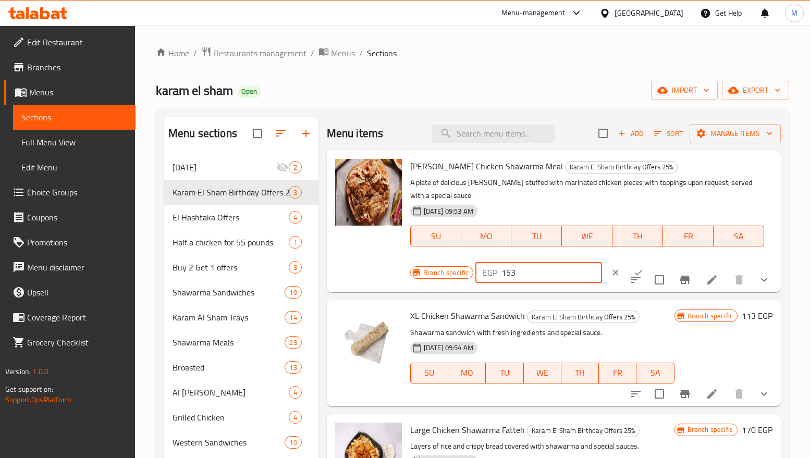
drag, startPoint x: 547, startPoint y: 276, endPoint x: 445, endPoint y: 275, distance: 102.7
click at [445, 275] on div "Branch specific EGP 153 ​" at bounding box center [537, 272] width 255 height 23
type input "152.5"
click at [633, 269] on icon "ok" at bounding box center [638, 272] width 10 height 10
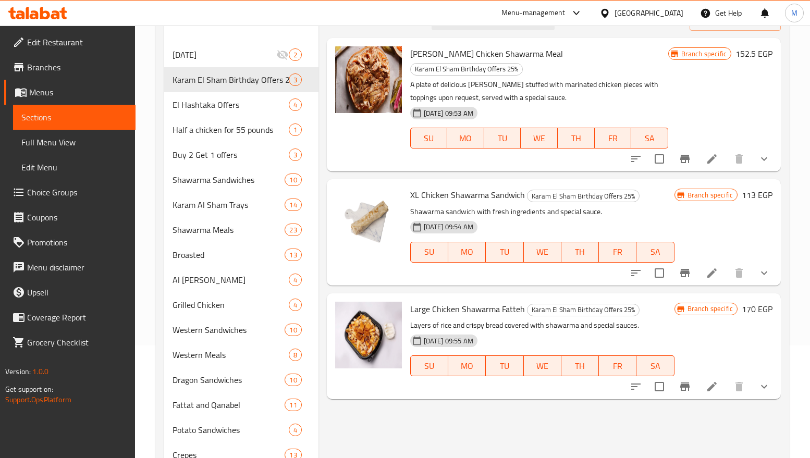
scroll to position [156, 0]
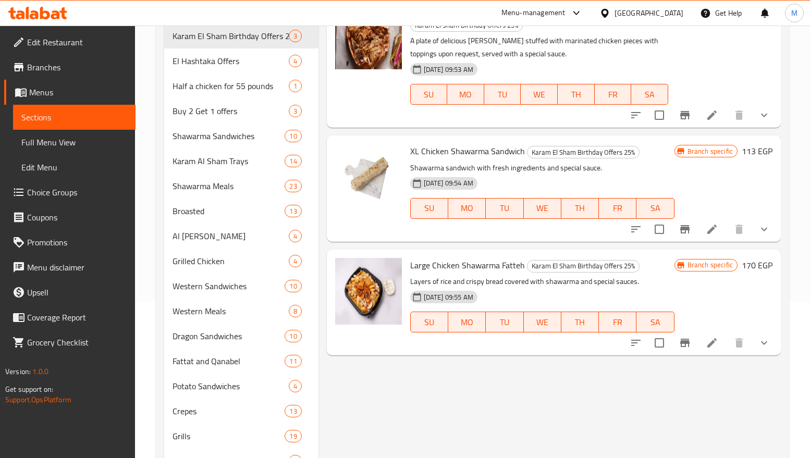
click at [749, 258] on h6 "170 EGP" at bounding box center [757, 265] width 31 height 15
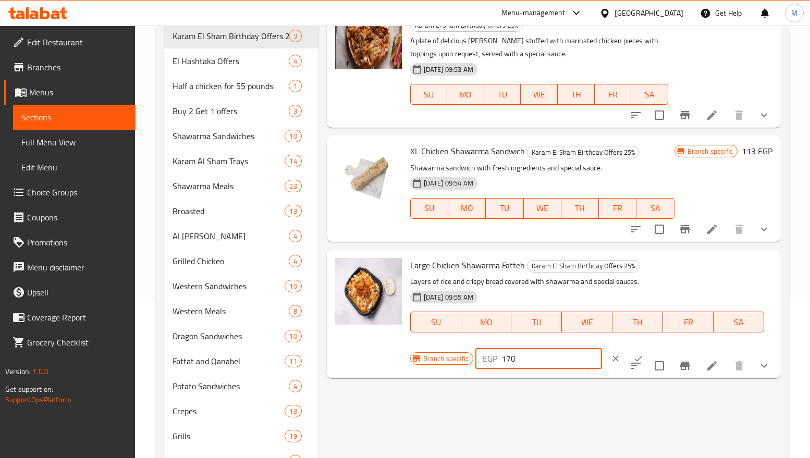
drag, startPoint x: 533, startPoint y: 339, endPoint x: 473, endPoint y: 338, distance: 60.5
click at [473, 347] on div "Branch specific EGP 170 ​" at bounding box center [537, 358] width 255 height 23
type input "172.5"
click at [633, 353] on icon "ok" at bounding box center [638, 358] width 10 height 10
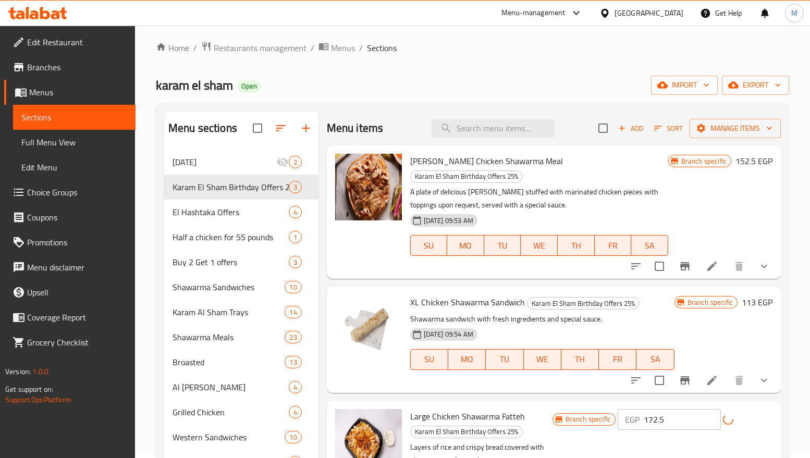
scroll to position [0, 0]
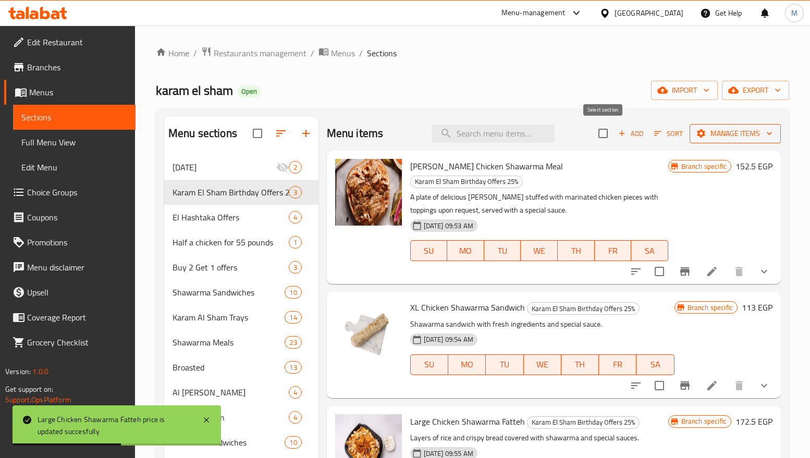
drag, startPoint x: 603, startPoint y: 138, endPoint x: 718, endPoint y: 136, distance: 115.7
click at [603, 138] on input "checkbox" at bounding box center [603, 133] width 22 height 22
checkbox input "true"
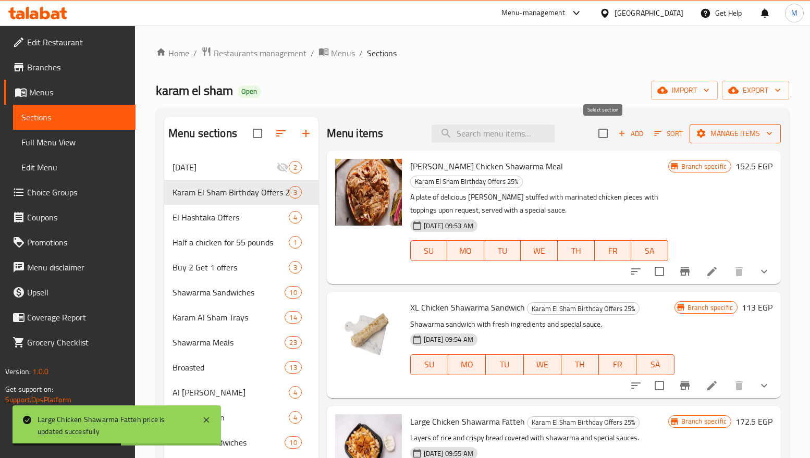
checkbox input "true"
click at [759, 138] on span "Manage items" at bounding box center [735, 133] width 75 height 13
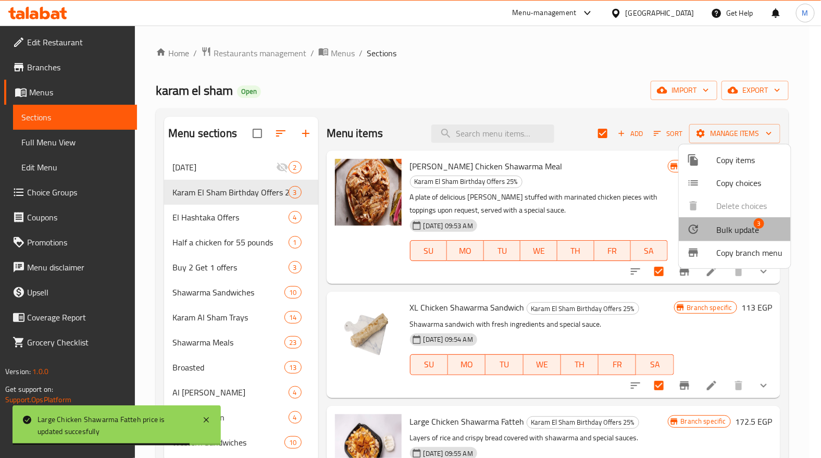
click at [738, 236] on span "Bulk update" at bounding box center [738, 230] width 43 height 13
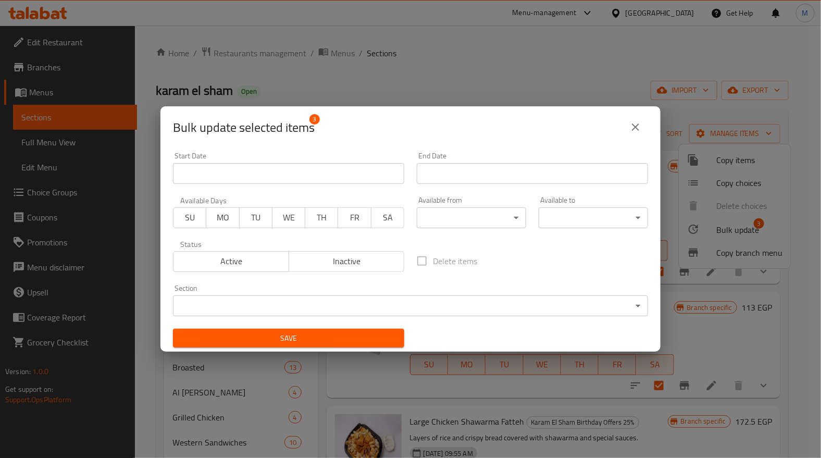
click at [463, 208] on body "​ Menu-management Egypt Get Help M Edit Restaurant Branches Menus Sections Full…" at bounding box center [410, 242] width 821 height 433
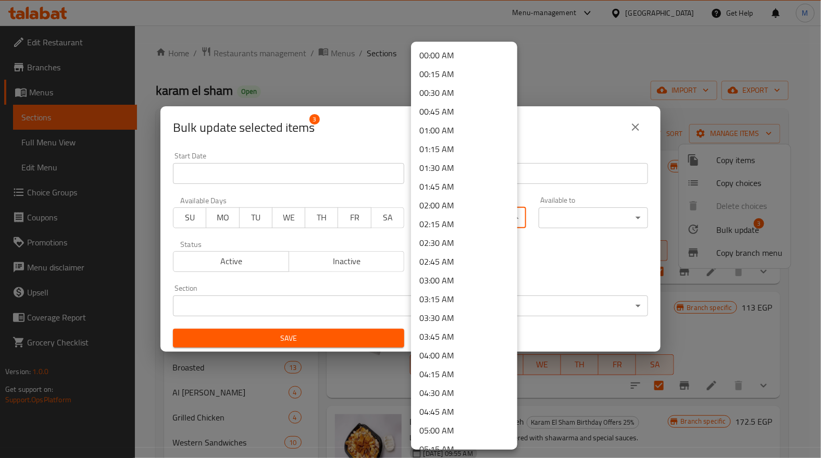
click at [571, 284] on div at bounding box center [410, 229] width 821 height 458
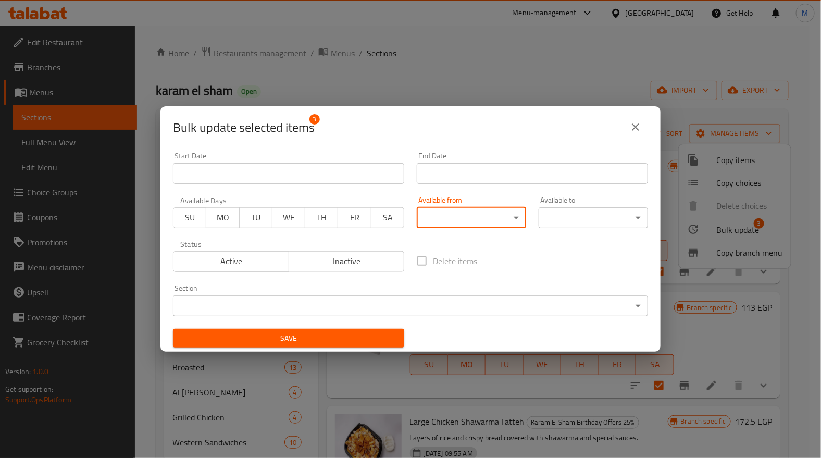
click at [224, 167] on input "Start Date" at bounding box center [288, 173] width 231 height 21
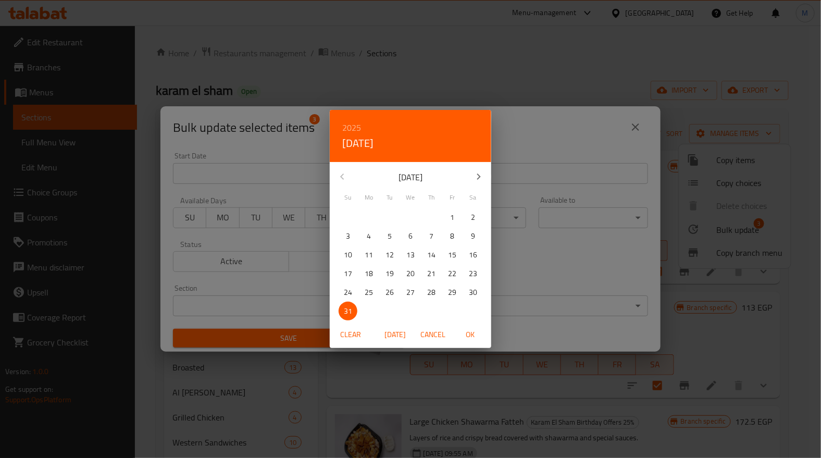
click at [346, 309] on p "31" at bounding box center [348, 311] width 8 height 13
click at [465, 335] on span "OK" at bounding box center [470, 334] width 25 height 13
type input "31-08-2025"
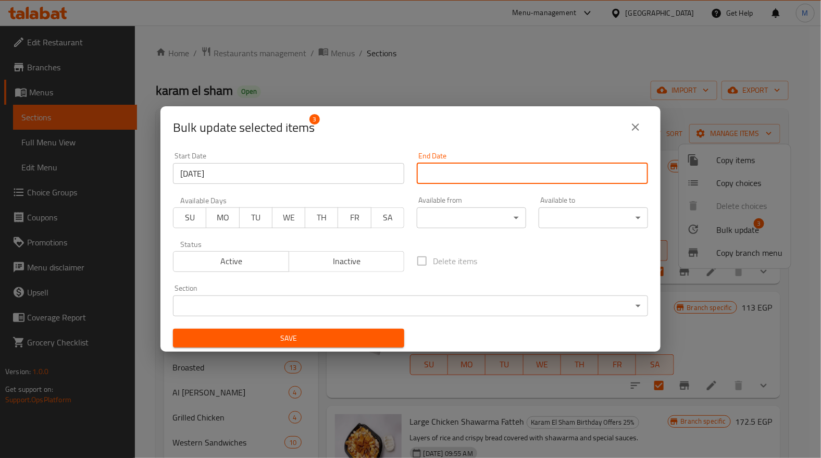
click at [521, 169] on input "Start Date" at bounding box center [532, 173] width 231 height 21
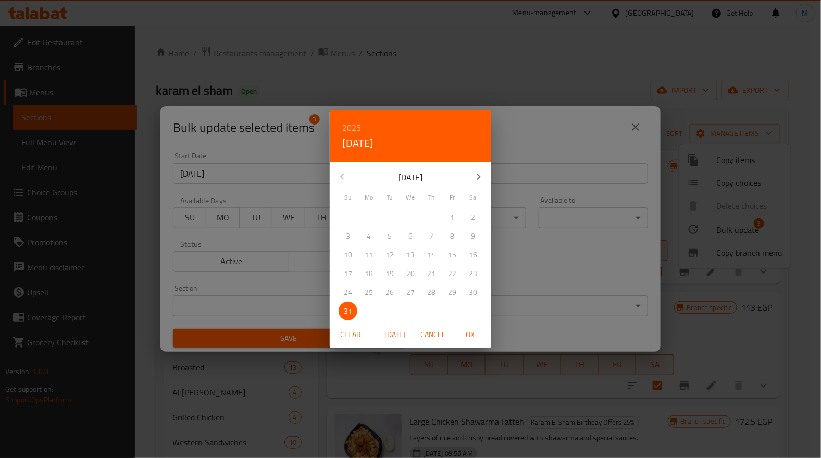
click at [481, 175] on icon "button" at bounding box center [479, 176] width 13 height 13
drag, startPoint x: 457, startPoint y: 213, endPoint x: 447, endPoint y: 222, distance: 12.9
click at [456, 213] on span "5" at bounding box center [452, 217] width 19 height 13
click at [469, 329] on span "OK" at bounding box center [470, 334] width 25 height 13
type input "05-09-2025"
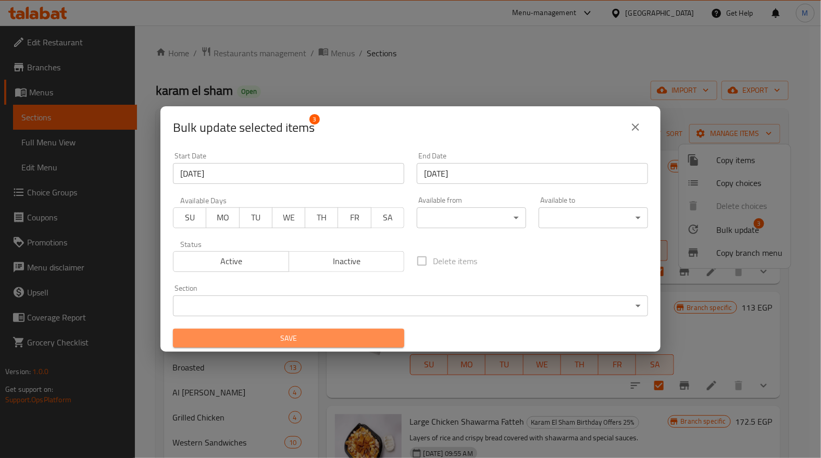
click at [315, 332] on span "Save" at bounding box center [288, 338] width 215 height 13
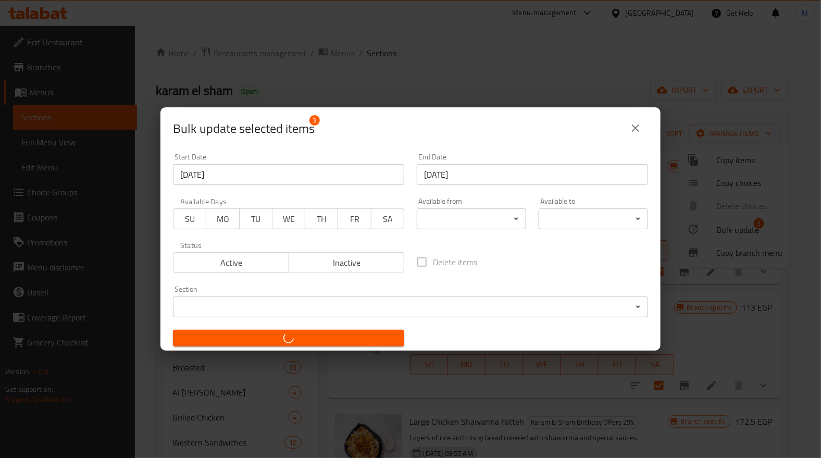
checkbox input "false"
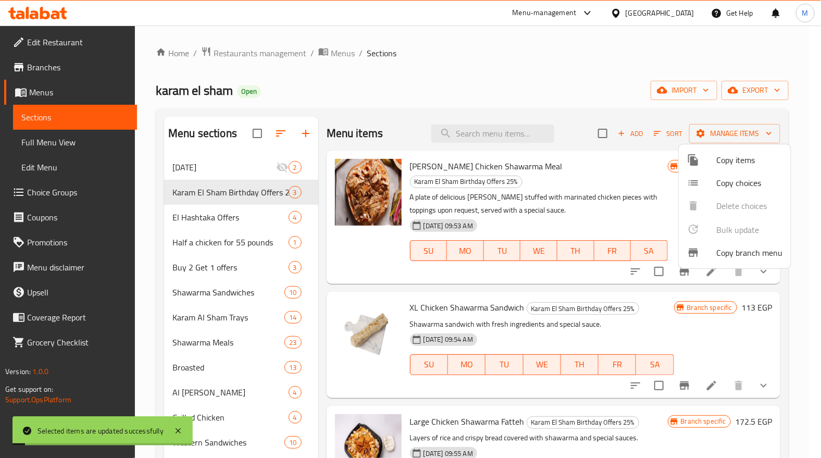
click at [591, 64] on div at bounding box center [410, 229] width 821 height 458
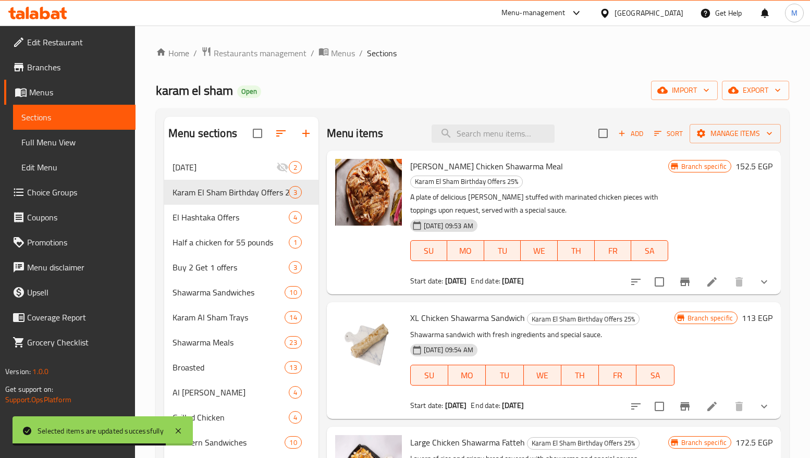
click at [740, 159] on h6 "152.5 EGP" at bounding box center [753, 166] width 37 height 15
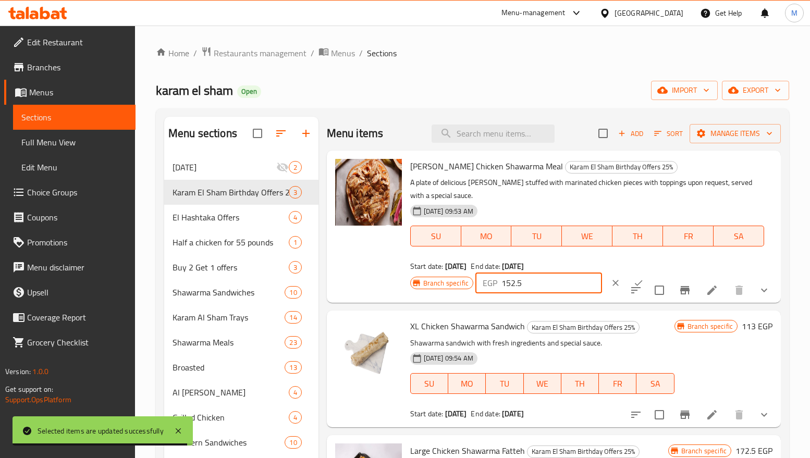
drag, startPoint x: 535, startPoint y: 283, endPoint x: 449, endPoint y: 284, distance: 86.0
click at [449, 291] on div "Branch specific EGP 152.5 ​" at bounding box center [537, 283] width 255 height 23
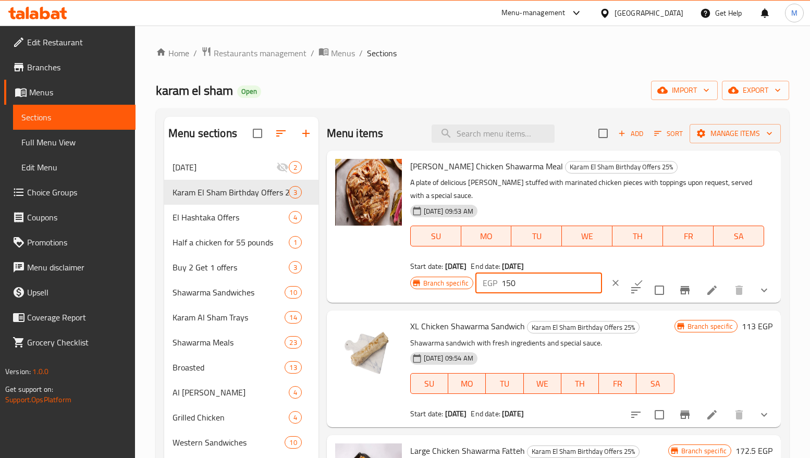
type input "150"
click at [633, 279] on icon "ok" at bounding box center [638, 283] width 10 height 10
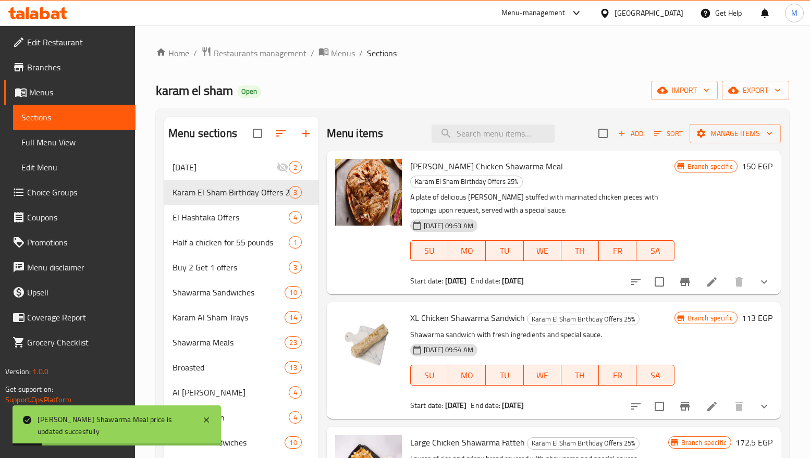
click at [746, 311] on h6 "113 EGP" at bounding box center [757, 318] width 31 height 15
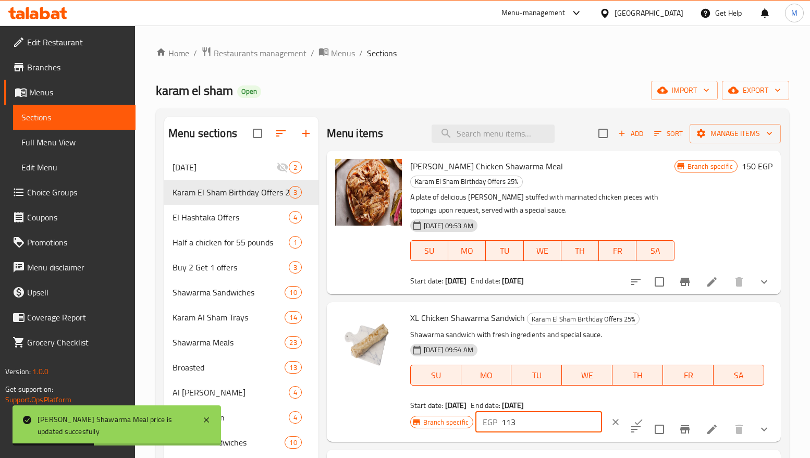
drag, startPoint x: 555, startPoint y: 399, endPoint x: 466, endPoint y: 407, distance: 88.9
click at [466, 411] on div "Branch specific EGP 113 ​" at bounding box center [537, 422] width 255 height 23
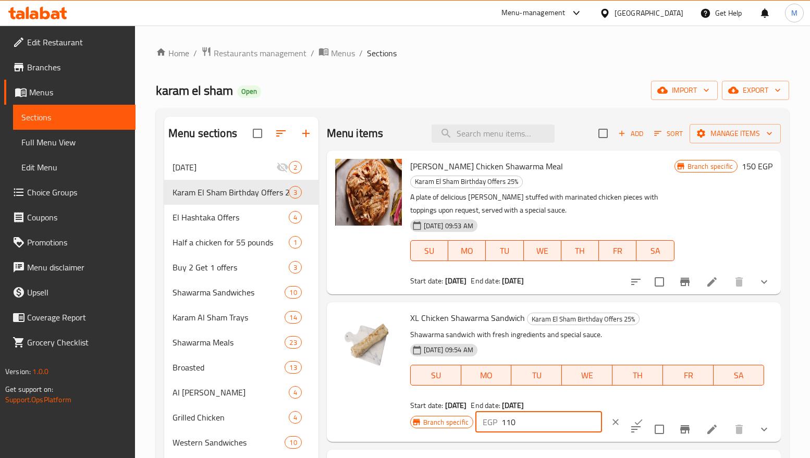
type input "110"
click at [627, 411] on button "ok" at bounding box center [638, 422] width 23 height 23
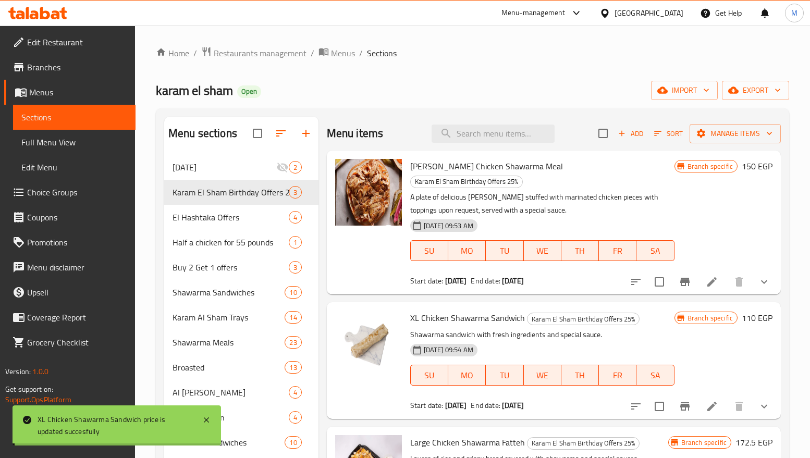
scroll to position [280, 0]
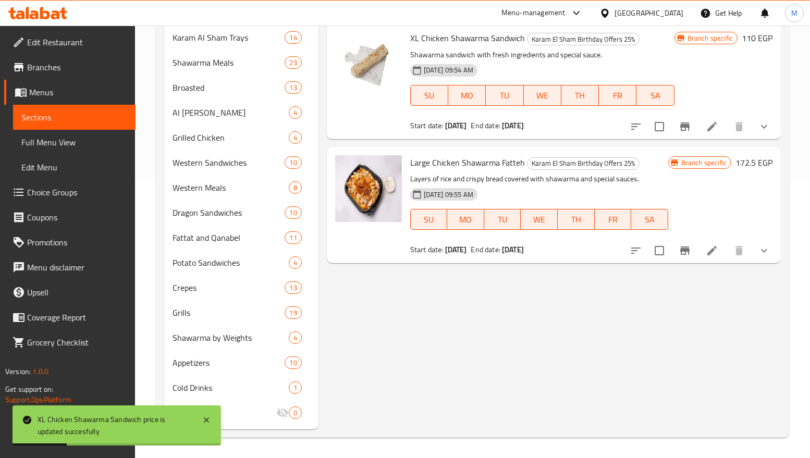
click at [746, 155] on h6 "172.5 EGP" at bounding box center [753, 162] width 37 height 15
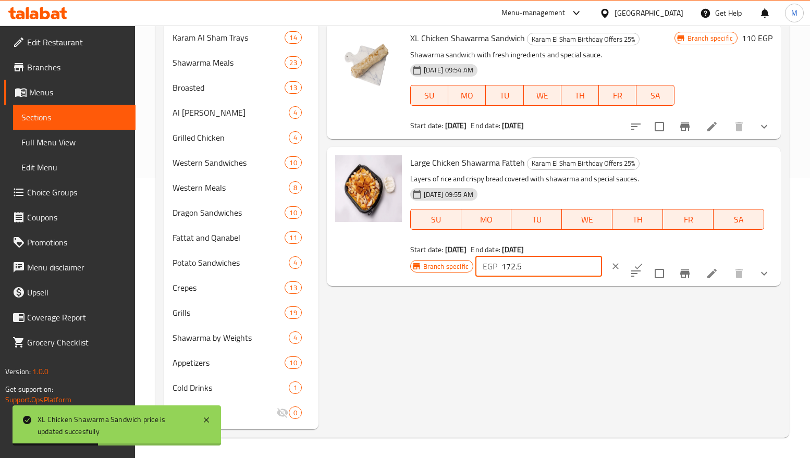
drag, startPoint x: 544, startPoint y: 248, endPoint x: 443, endPoint y: 259, distance: 101.7
click at [443, 259] on div "Branch specific EGP 172.5 ​" at bounding box center [537, 266] width 255 height 23
type input "170"
click at [633, 261] on icon "ok" at bounding box center [638, 266] width 10 height 10
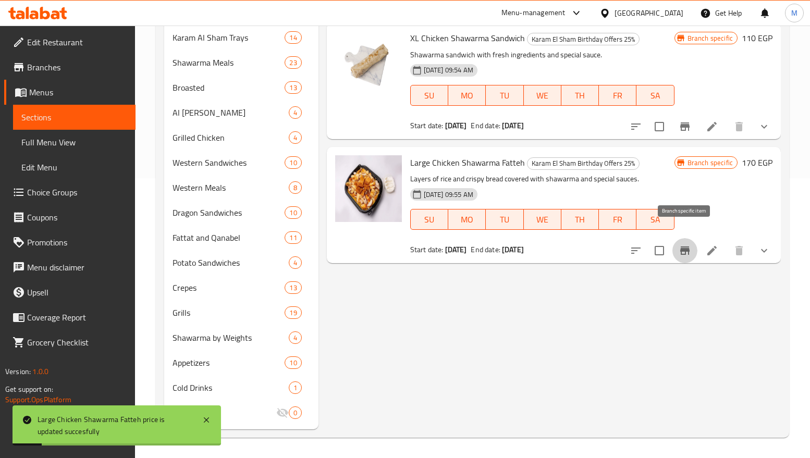
click at [683, 247] on icon "Branch-specific-item" at bounding box center [684, 251] width 9 height 8
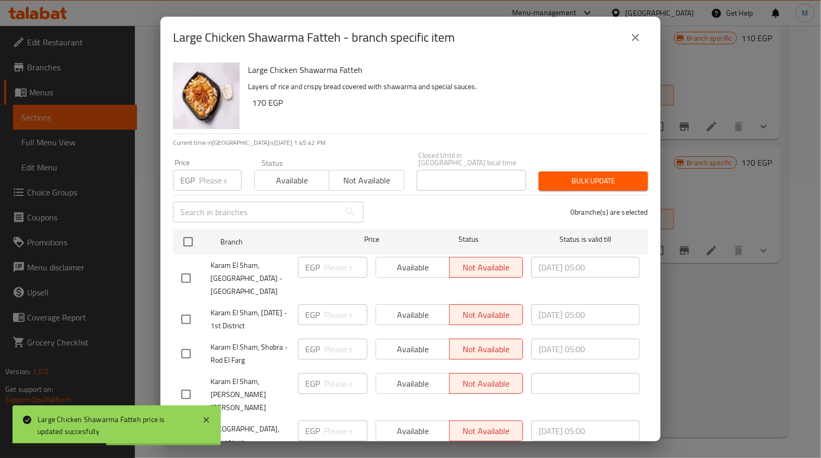
click at [633, 34] on icon "close" at bounding box center [635, 37] width 7 height 7
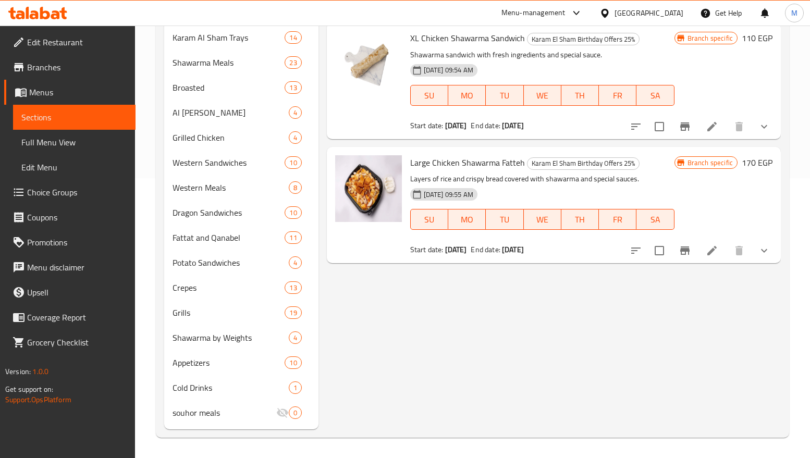
click at [588, 292] on div "Menu items Add Sort Manage items Maria Chicken Shawarma Meal Karam El Sham Birt…" at bounding box center [549, 133] width 462 height 593
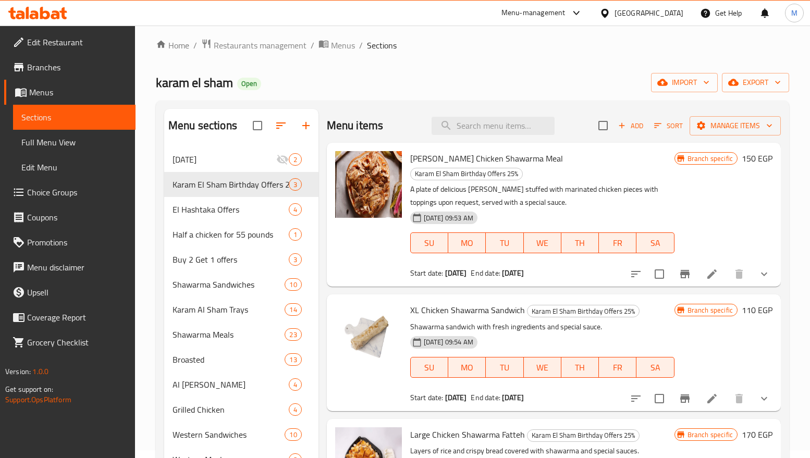
scroll to position [0, 0]
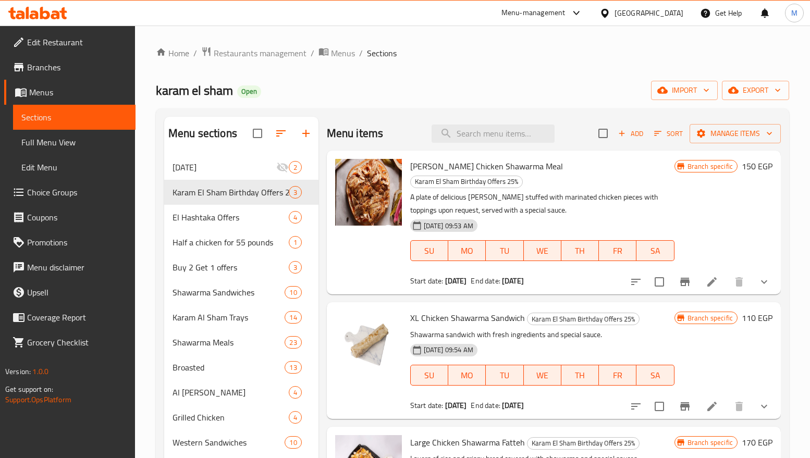
click at [577, 276] on div "Start date: 31-08-2025 End date: 05-09-2025" at bounding box center [542, 281] width 264 height 10
click at [752, 163] on h6 "150 EGP" at bounding box center [757, 166] width 31 height 15
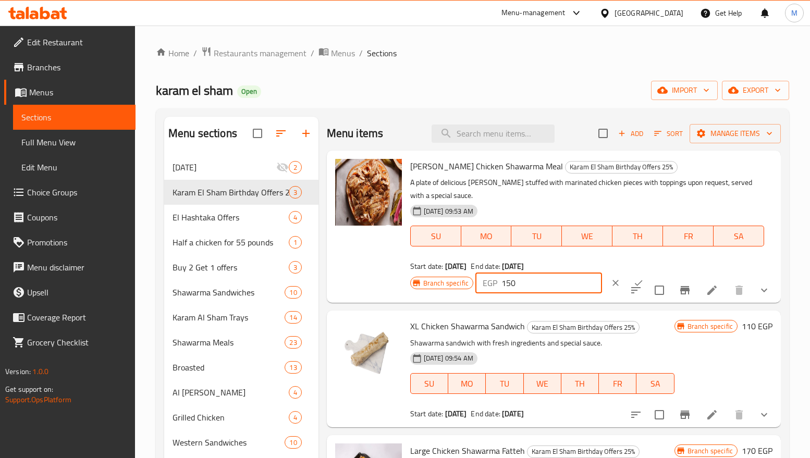
drag, startPoint x: 545, startPoint y: 286, endPoint x: 463, endPoint y: 287, distance: 81.3
click at [468, 289] on div "Branch specific EGP 150 ​" at bounding box center [537, 283] width 255 height 23
paste input "3.333"
type input "153.333"
click at [633, 282] on icon "ok" at bounding box center [638, 283] width 10 height 10
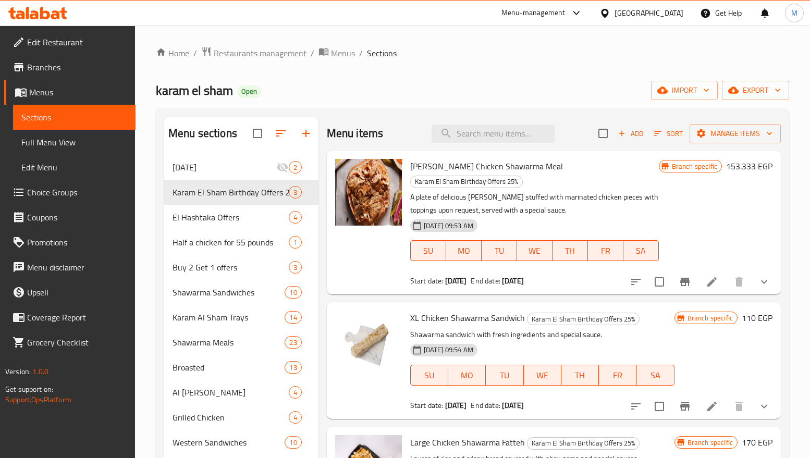
click at [757, 311] on h6 "110 EGP" at bounding box center [757, 318] width 31 height 15
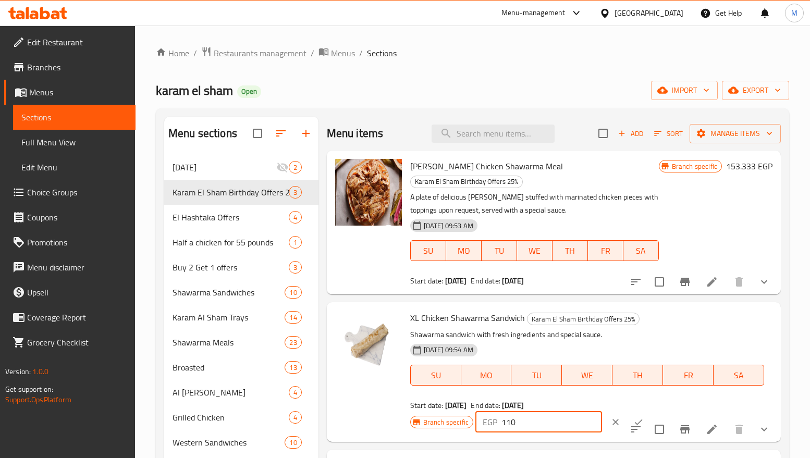
drag, startPoint x: 545, startPoint y: 407, endPoint x: 452, endPoint y: 408, distance: 92.3
click at [449, 411] on div "Branch specific EGP 110 ​" at bounding box center [537, 422] width 255 height 23
paste input "3.333"
type input "113.333"
click at [633, 417] on icon "ok" at bounding box center [638, 422] width 10 height 10
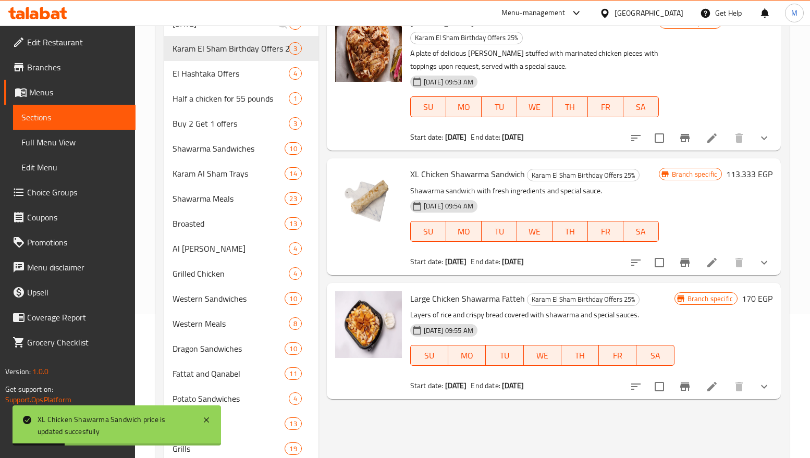
scroll to position [156, 0]
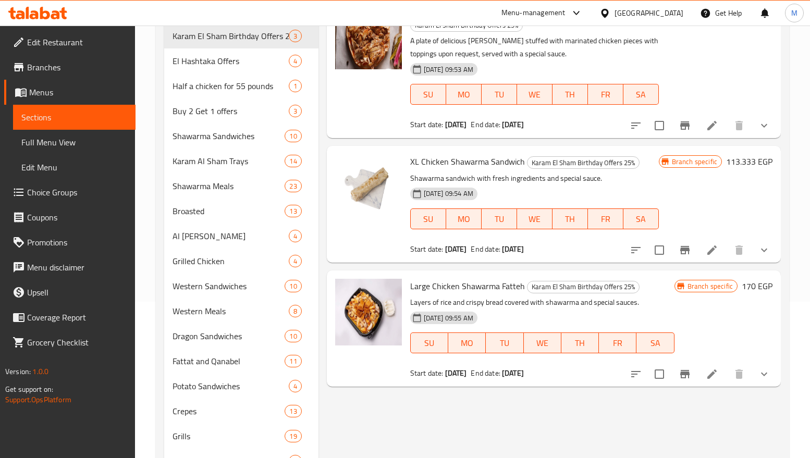
click at [751, 279] on h6 "170 EGP" at bounding box center [757, 286] width 31 height 15
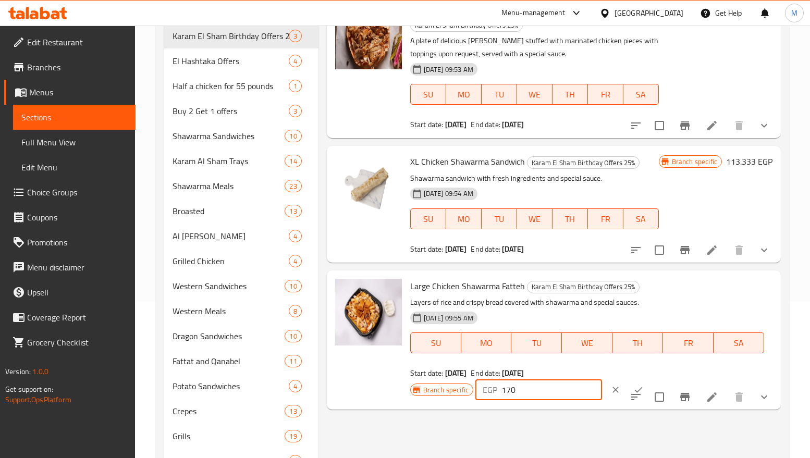
drag, startPoint x: 548, startPoint y: 377, endPoint x: 473, endPoint y: 388, distance: 75.8
click at [473, 388] on div "Large Chicken Shawarma Fatteh Karam El Sham Birthday Offers 25% Layers of rice …" at bounding box center [591, 340] width 371 height 131
paste input "3.333"
type input "173.333"
click at [633, 385] on icon "ok" at bounding box center [638, 390] width 10 height 10
